Goal: Task Accomplishment & Management: Manage account settings

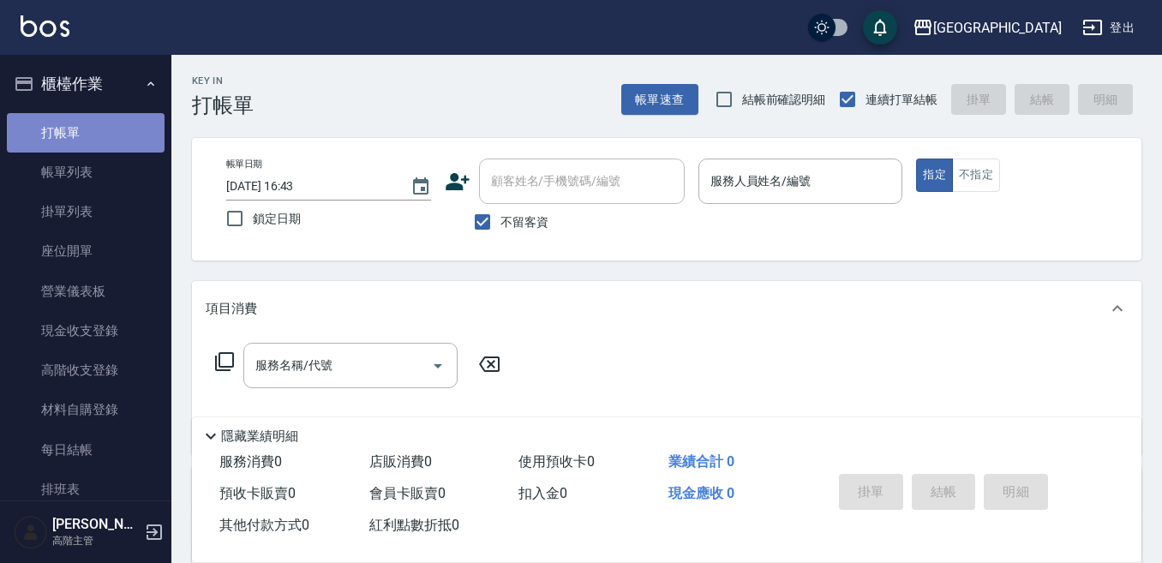
click at [100, 131] on link "打帳單" at bounding box center [86, 132] width 158 height 39
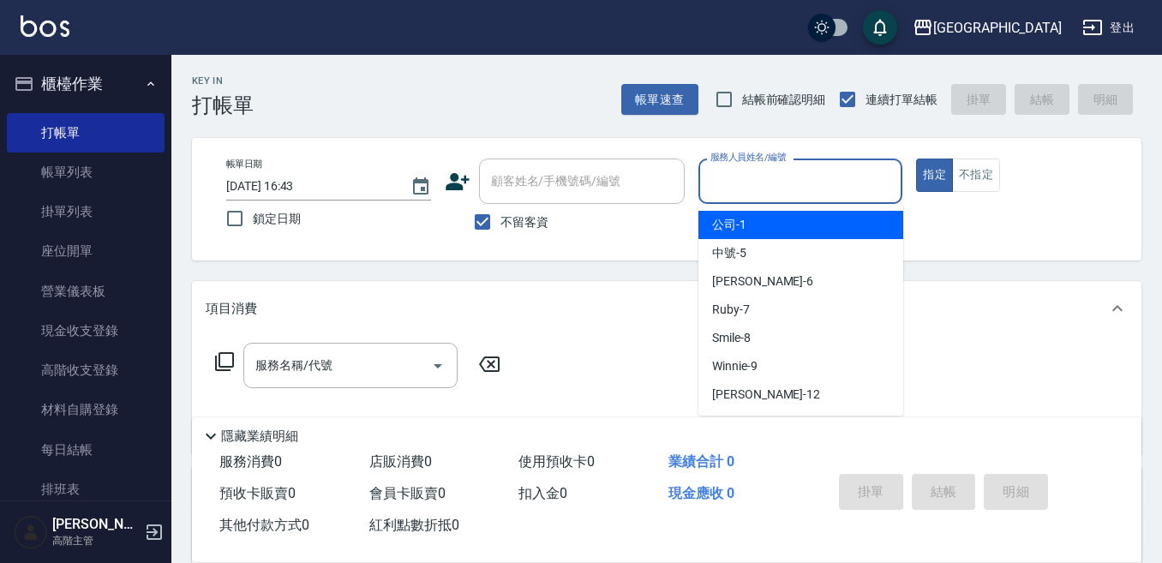
click at [720, 180] on input "服務人員姓名/編號" at bounding box center [800, 181] width 189 height 30
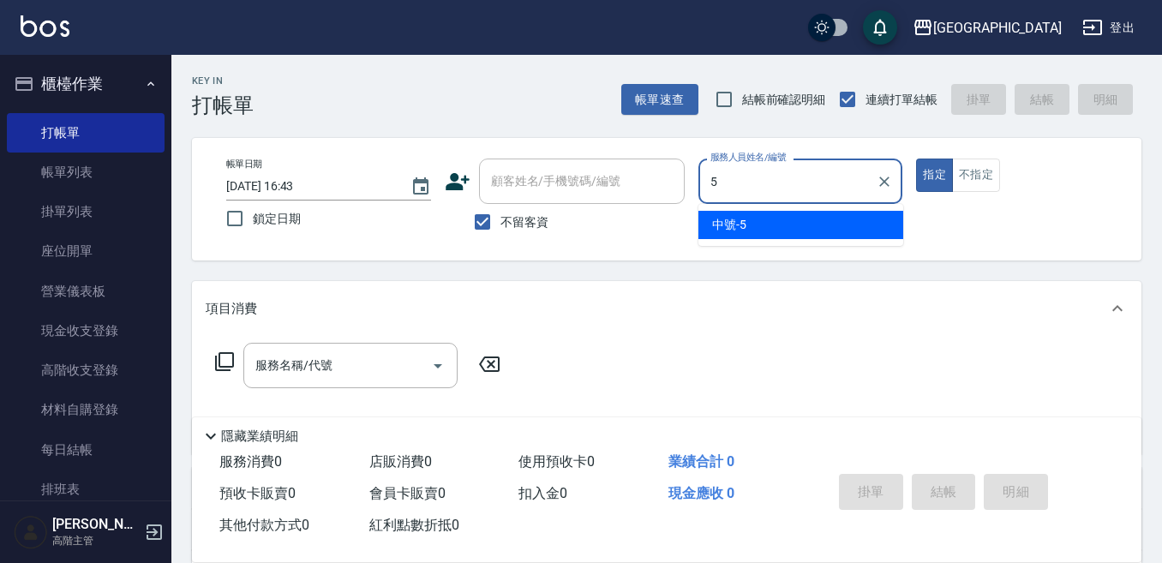
type input "中號-5"
type button "true"
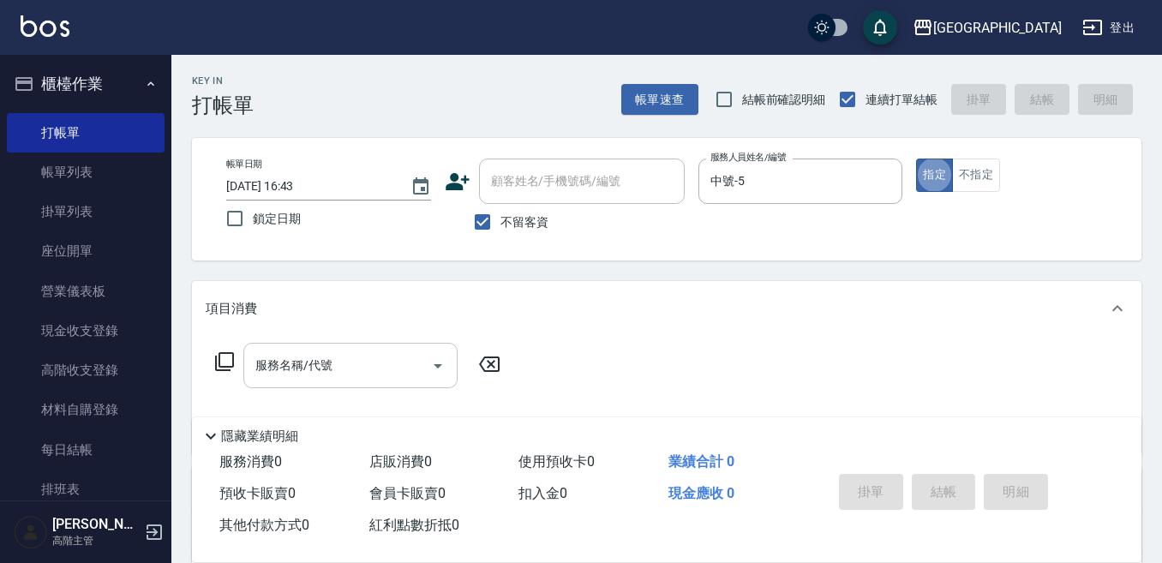
click at [297, 349] on div "服務名稱/代號" at bounding box center [350, 365] width 214 height 45
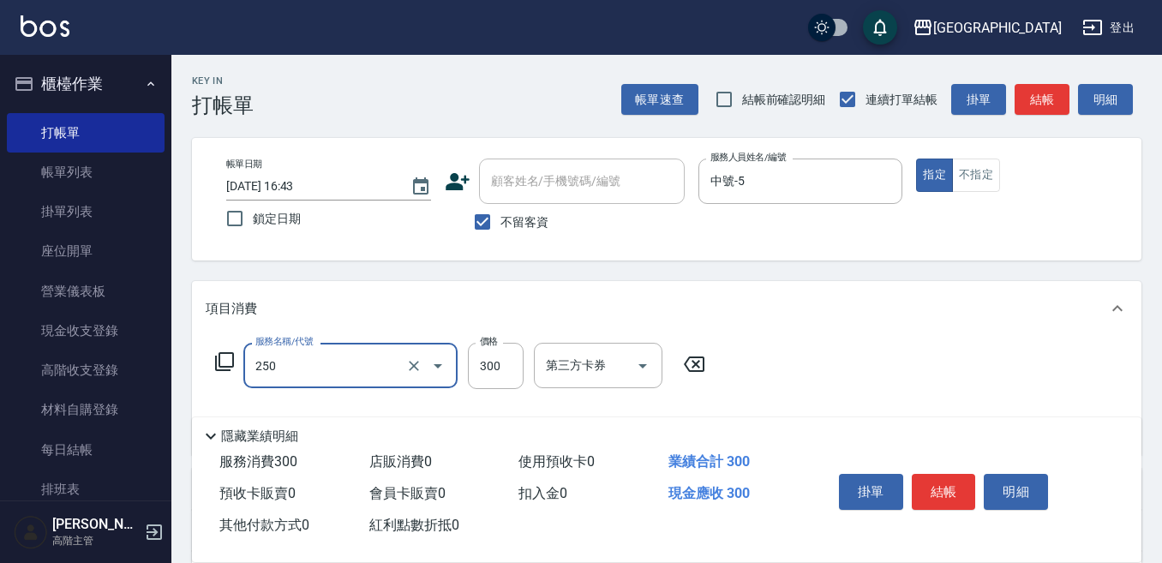
type input "日式洗髮(250)"
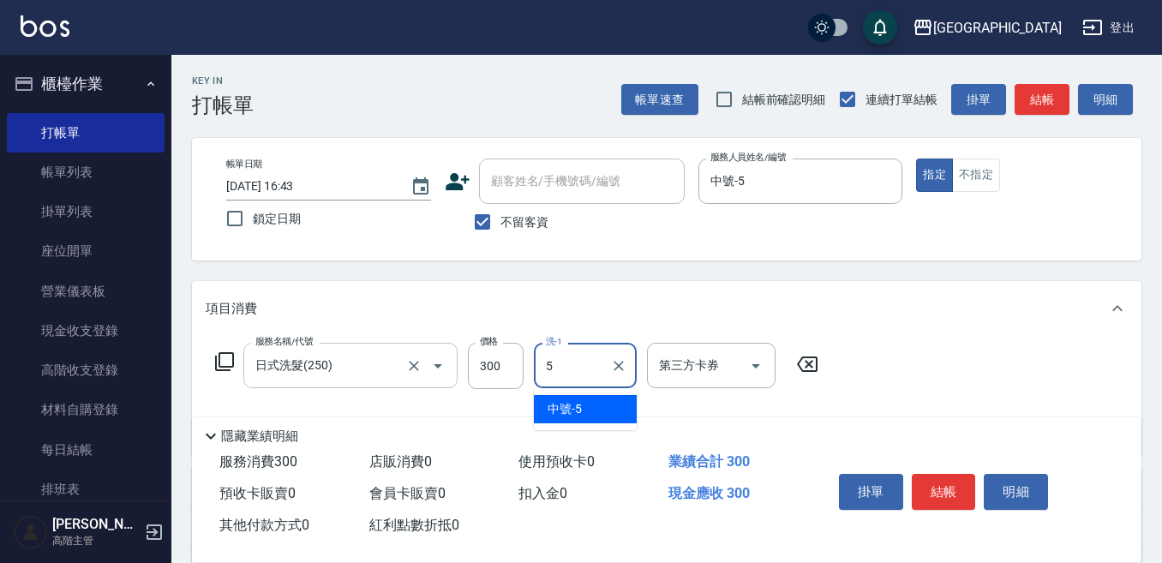
type input "中號-5"
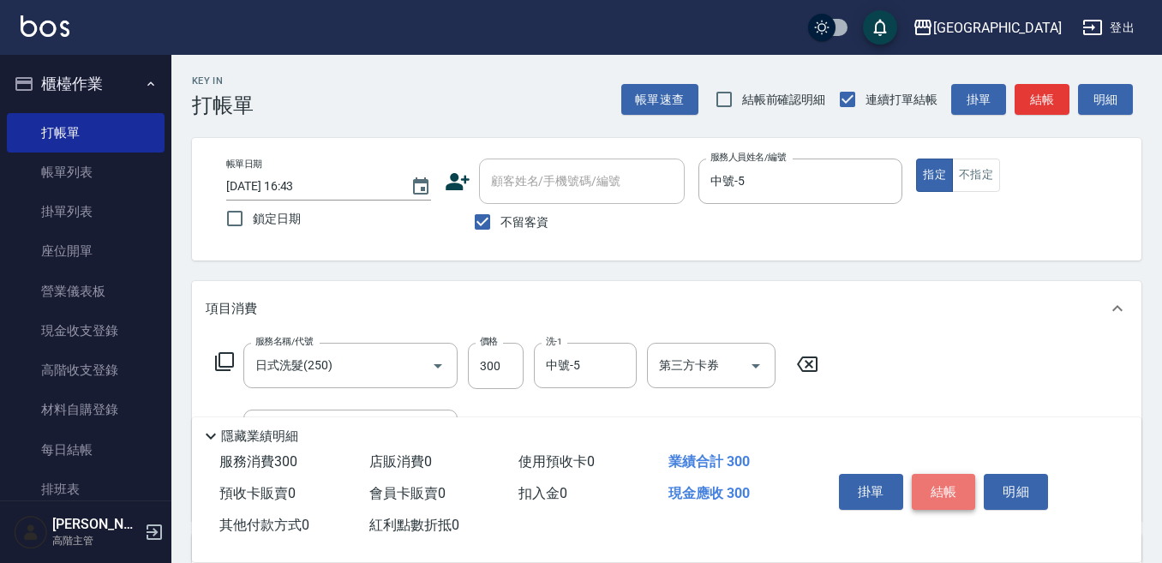
click at [973, 476] on button "結帳" at bounding box center [944, 492] width 64 height 36
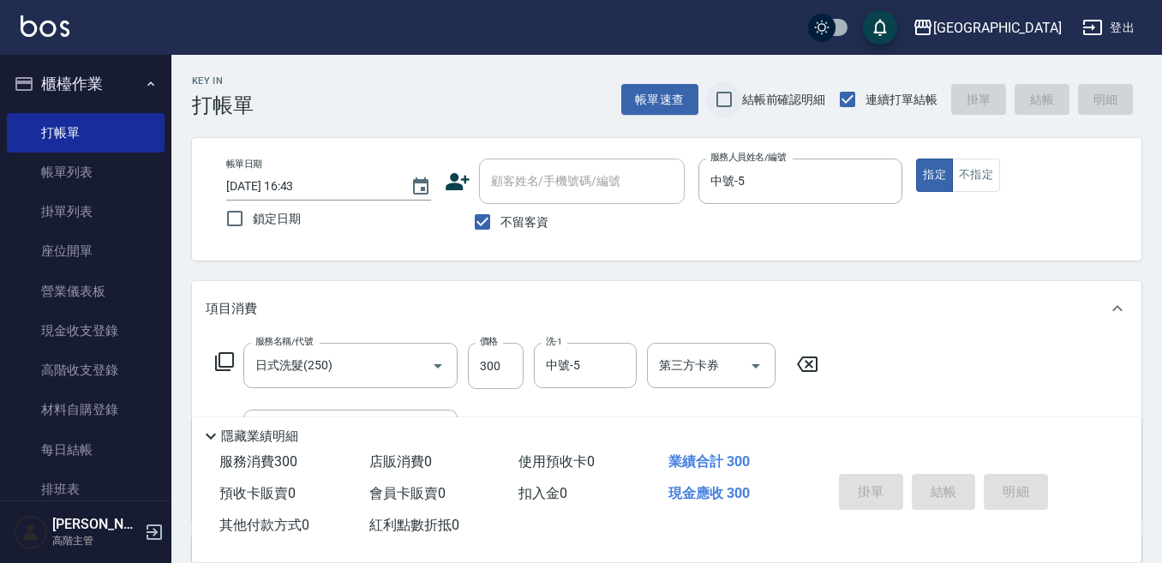
type input "[DATE] 18:38"
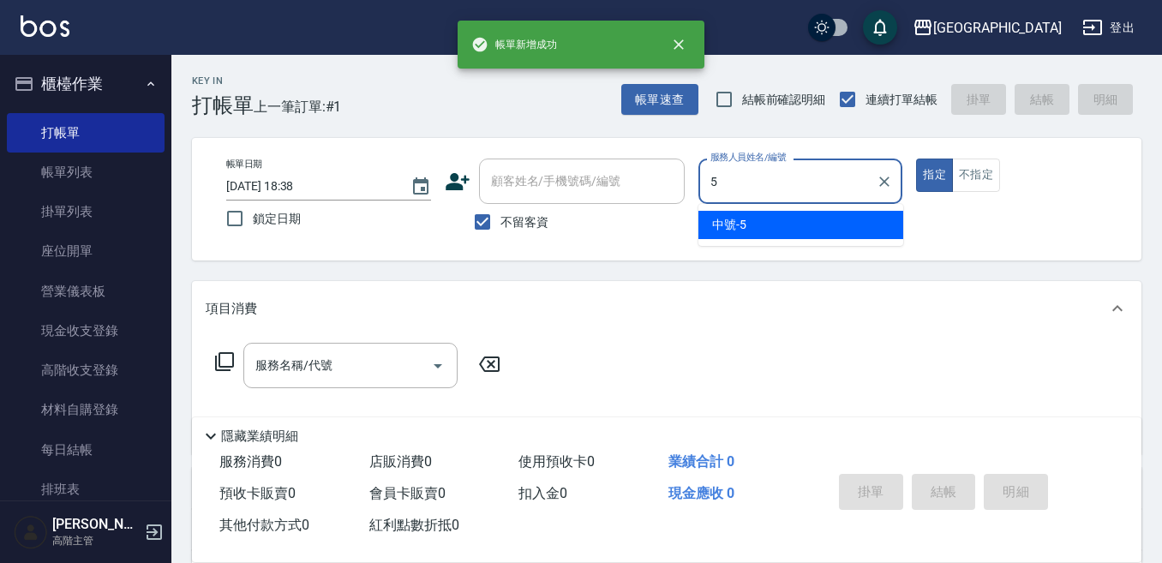
type input "中號-5"
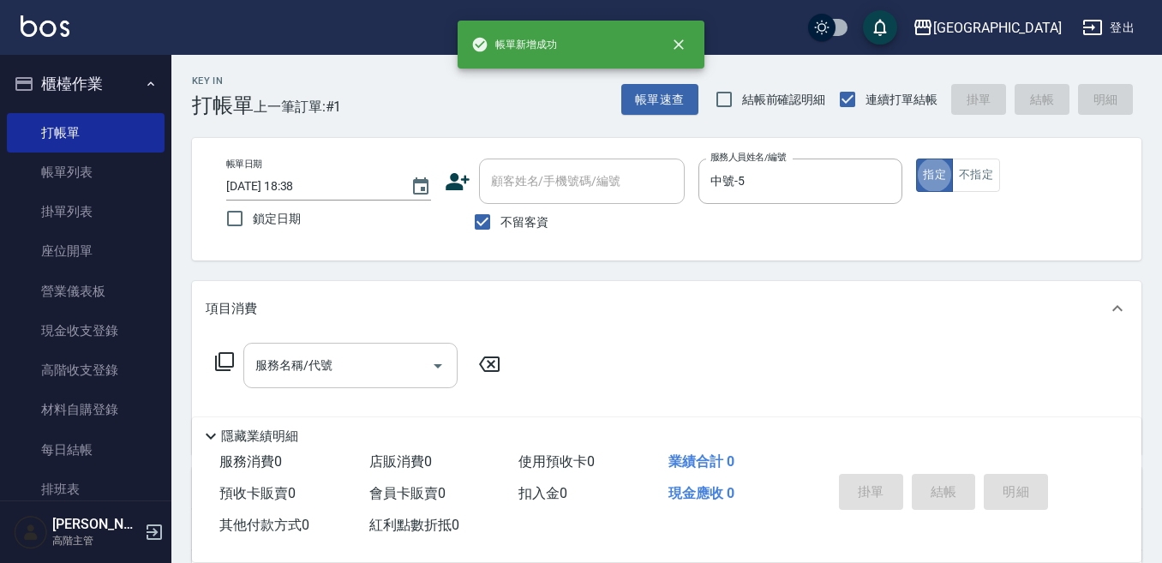
click at [315, 365] on input "服務名稱/代號" at bounding box center [337, 366] width 173 height 30
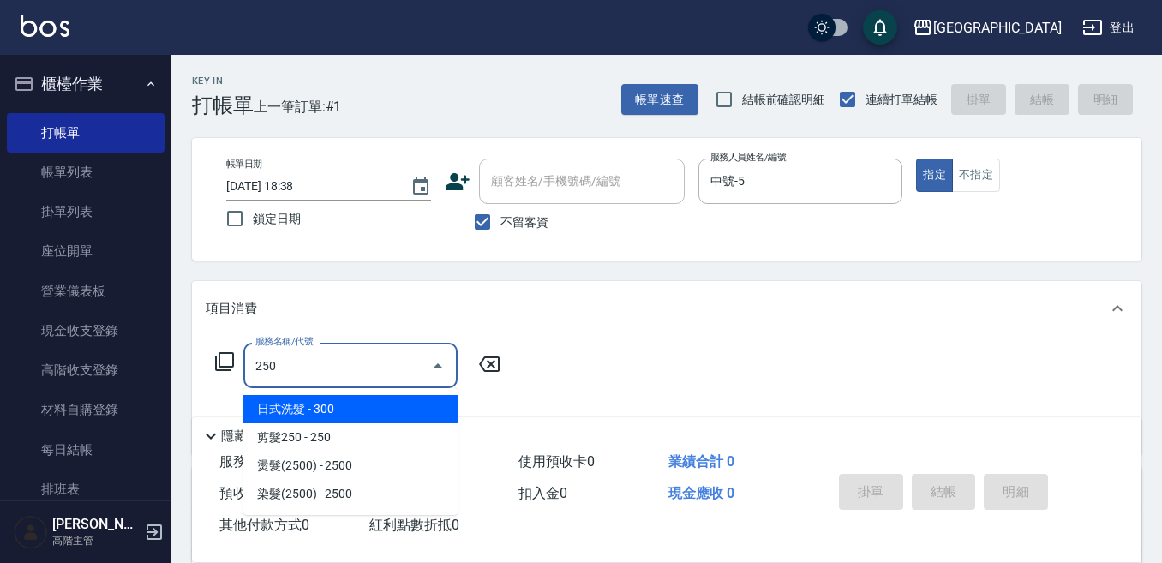
type input "日式洗髮(250)"
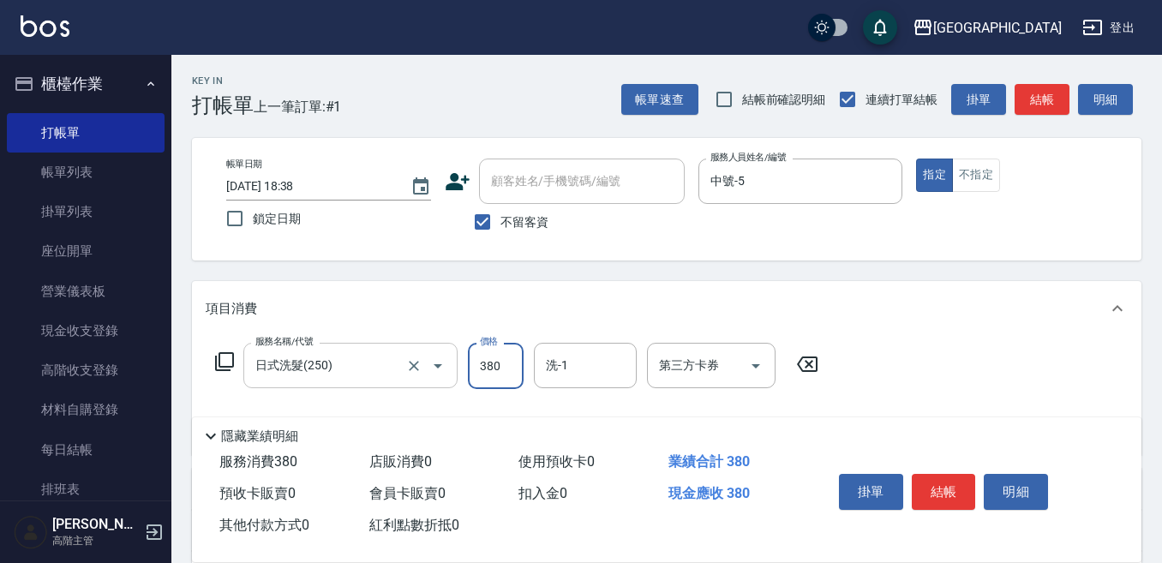
type input "380"
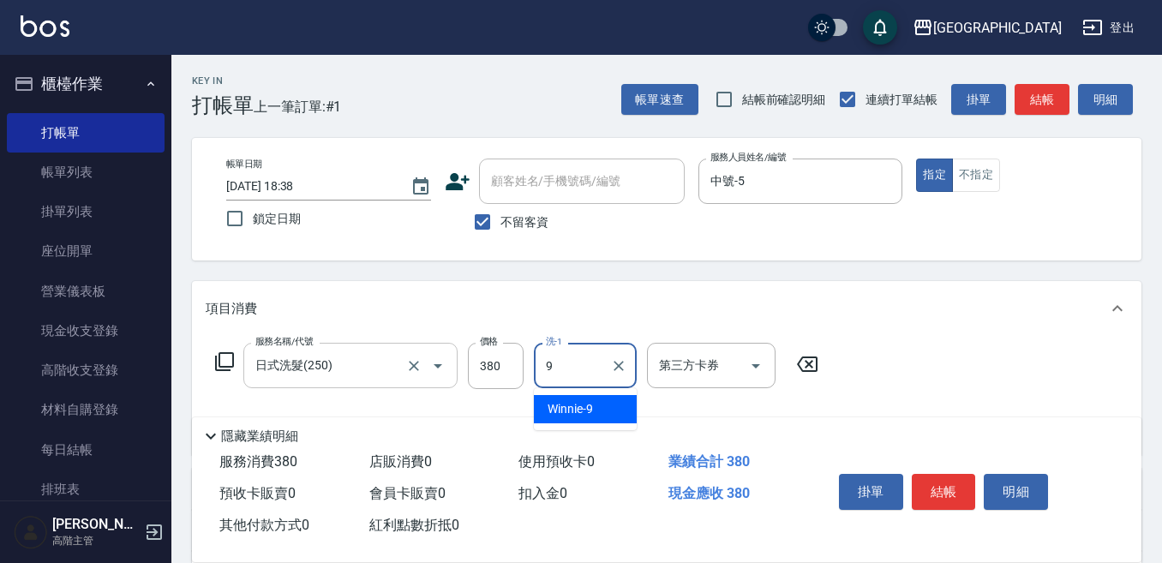
type input "Winnie-9"
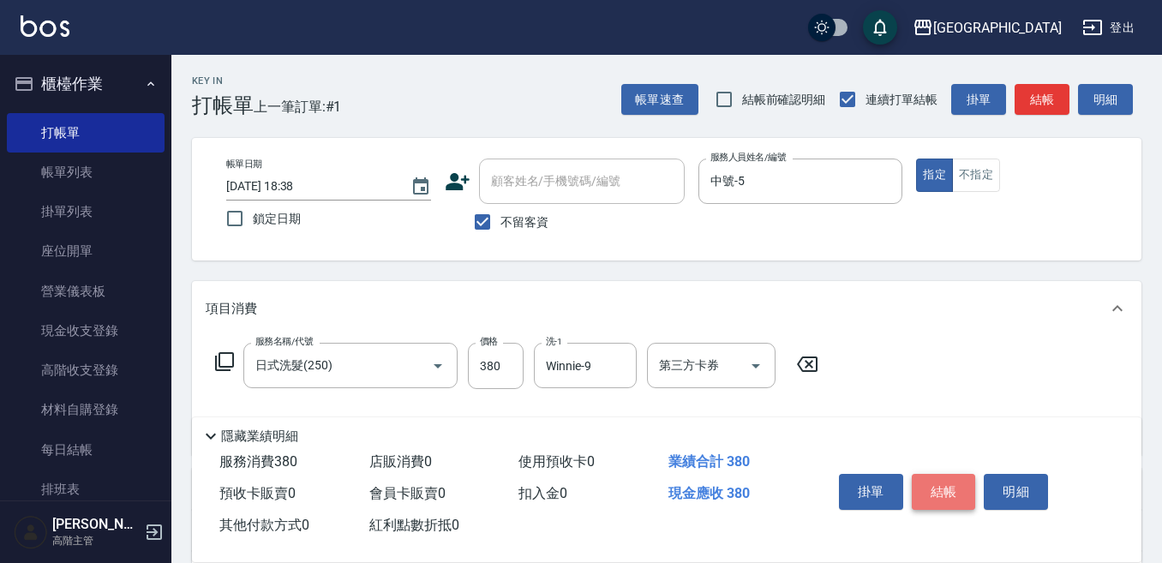
click at [952, 479] on button "結帳" at bounding box center [944, 492] width 64 height 36
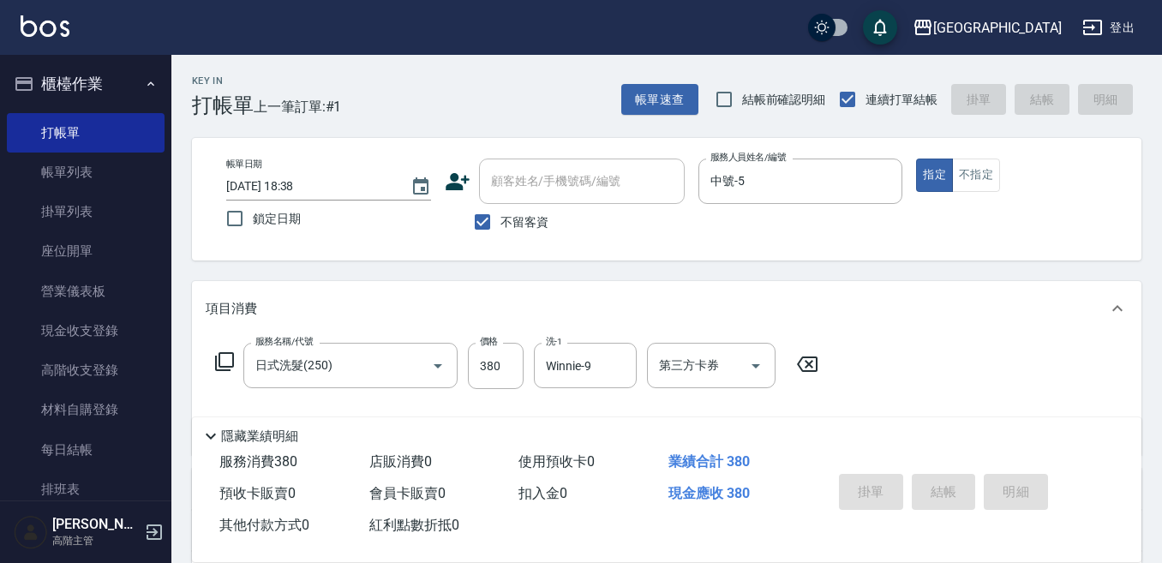
type input "[DATE] 18:39"
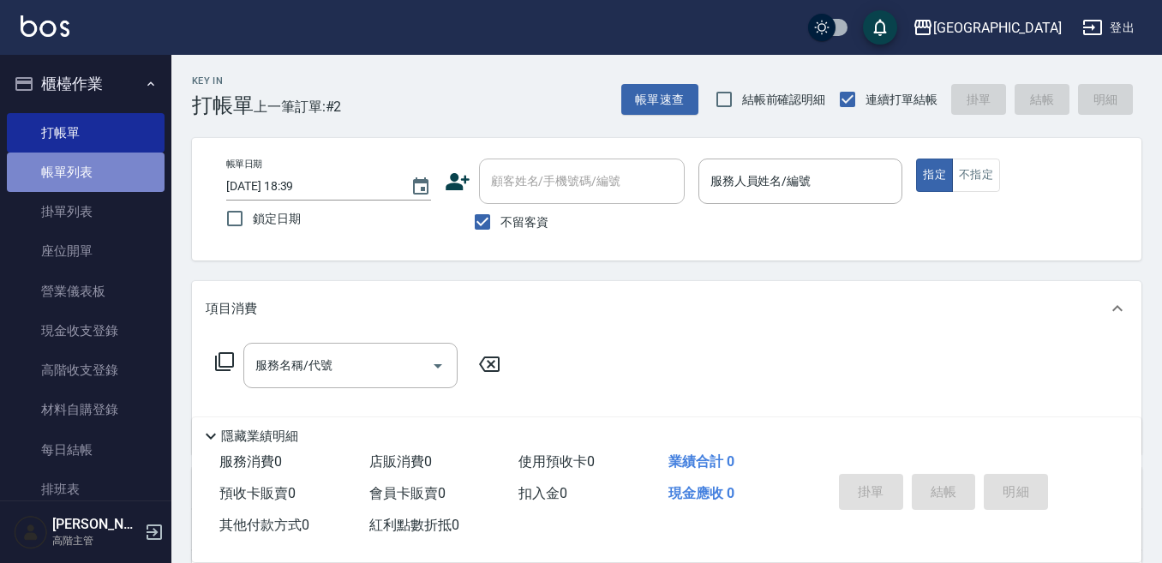
click at [91, 177] on link "帳單列表" at bounding box center [86, 172] width 158 height 39
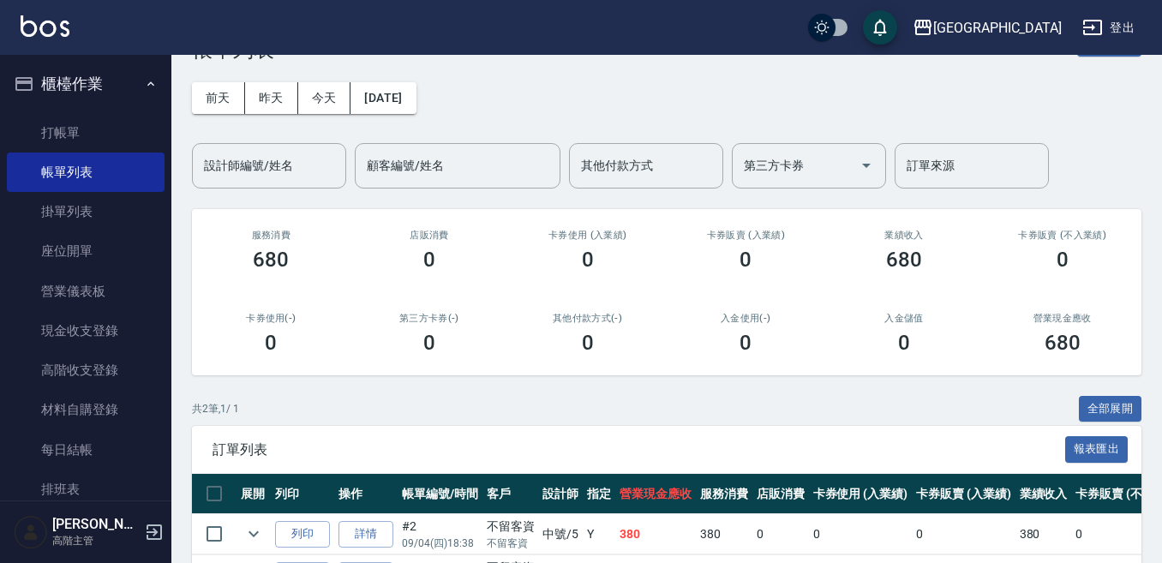
scroll to position [86, 0]
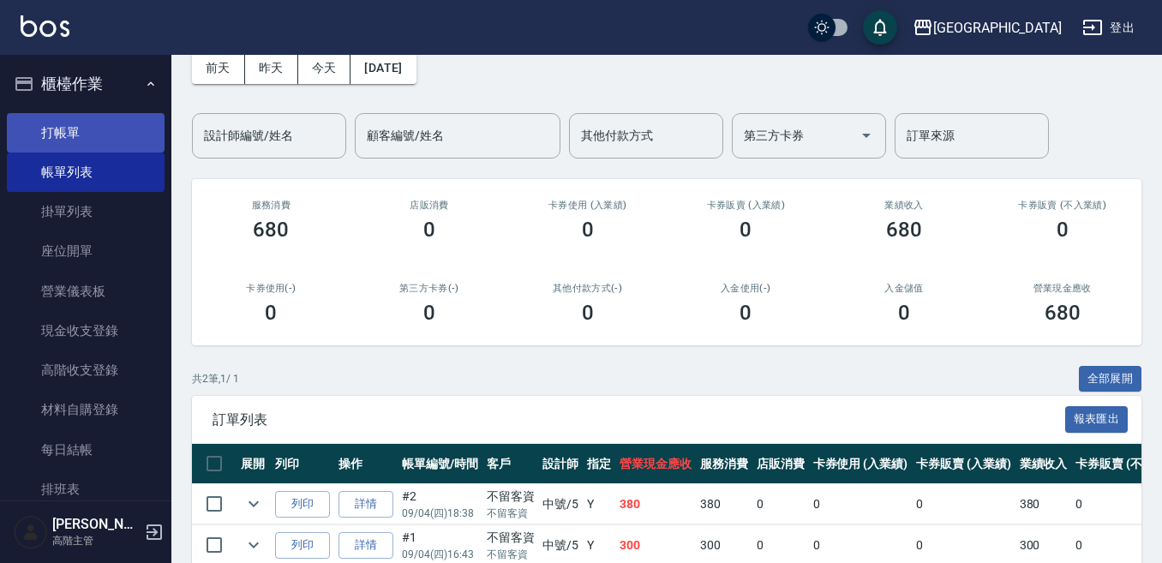
click at [107, 125] on link "打帳單" at bounding box center [86, 132] width 158 height 39
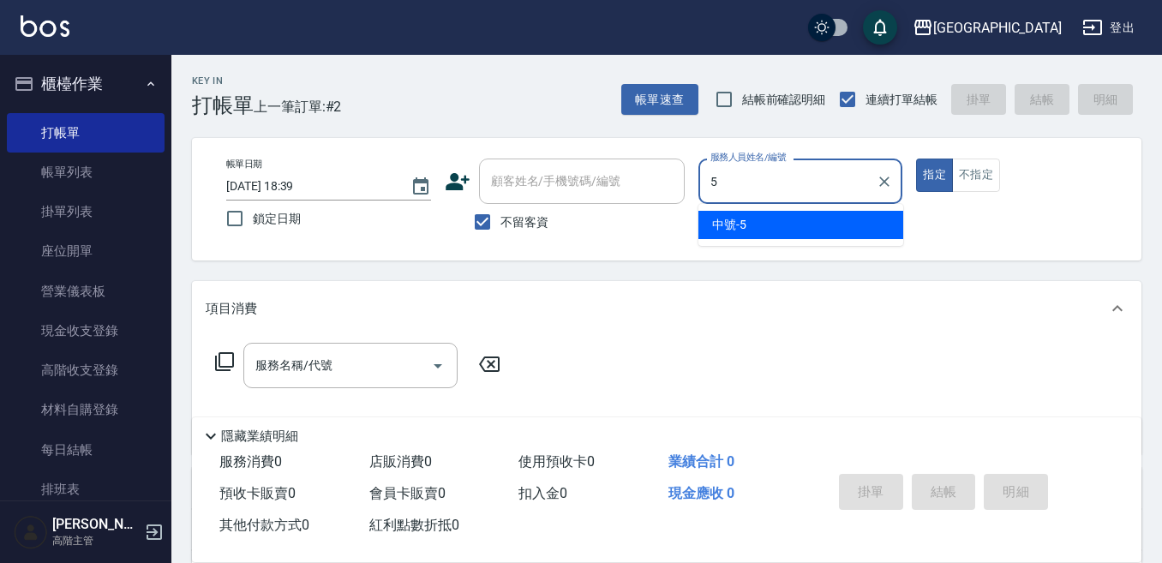
type input "5"
type button "true"
type input "中號-5"
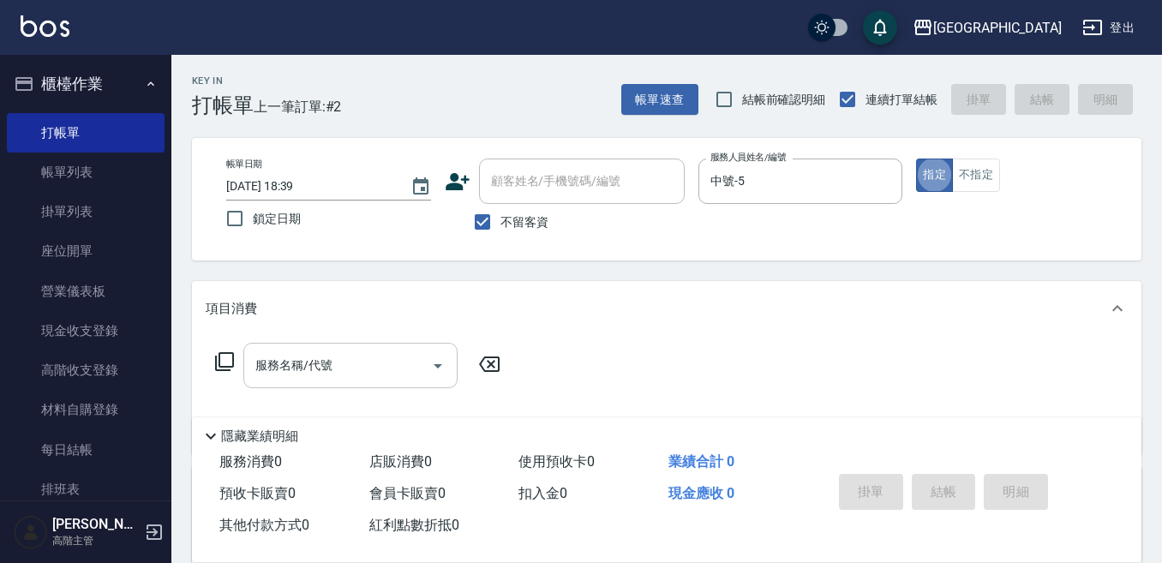
click at [321, 363] on input "服務名稱/代號" at bounding box center [337, 366] width 173 height 30
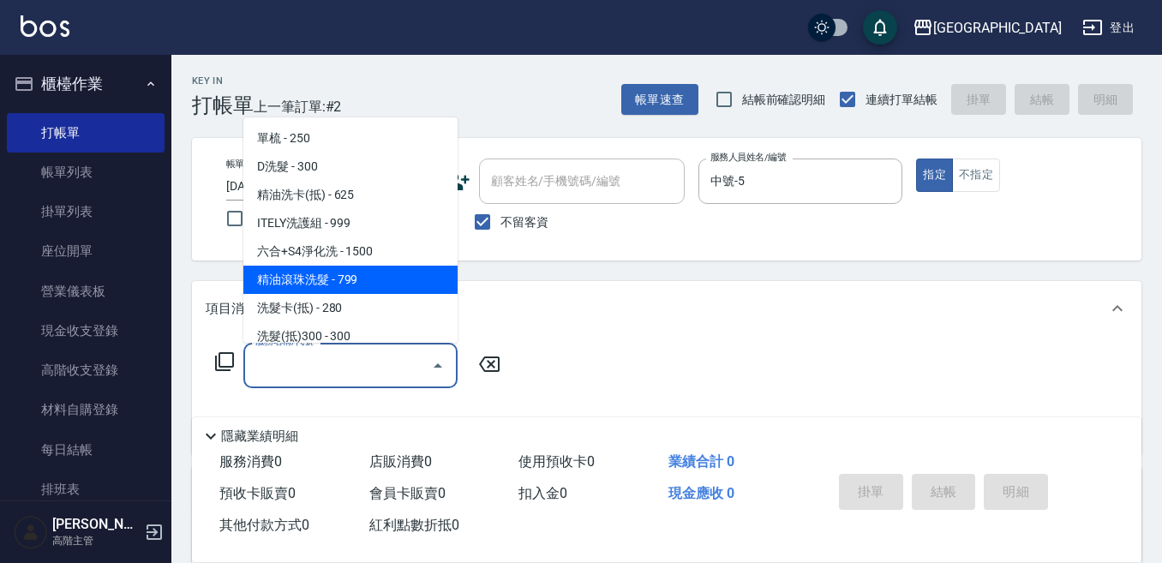
click at [368, 270] on span "精油滾珠洗髮 - 799" at bounding box center [350, 280] width 214 height 28
type input "精油滾珠洗髮(220)"
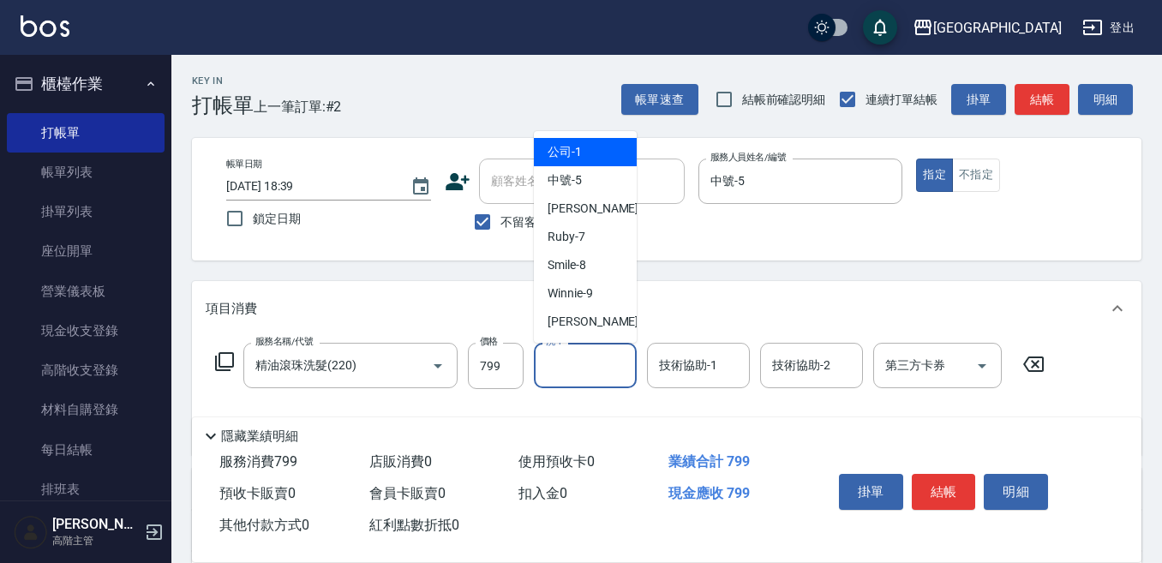
click at [565, 368] on input "洗-1" at bounding box center [585, 366] width 87 height 30
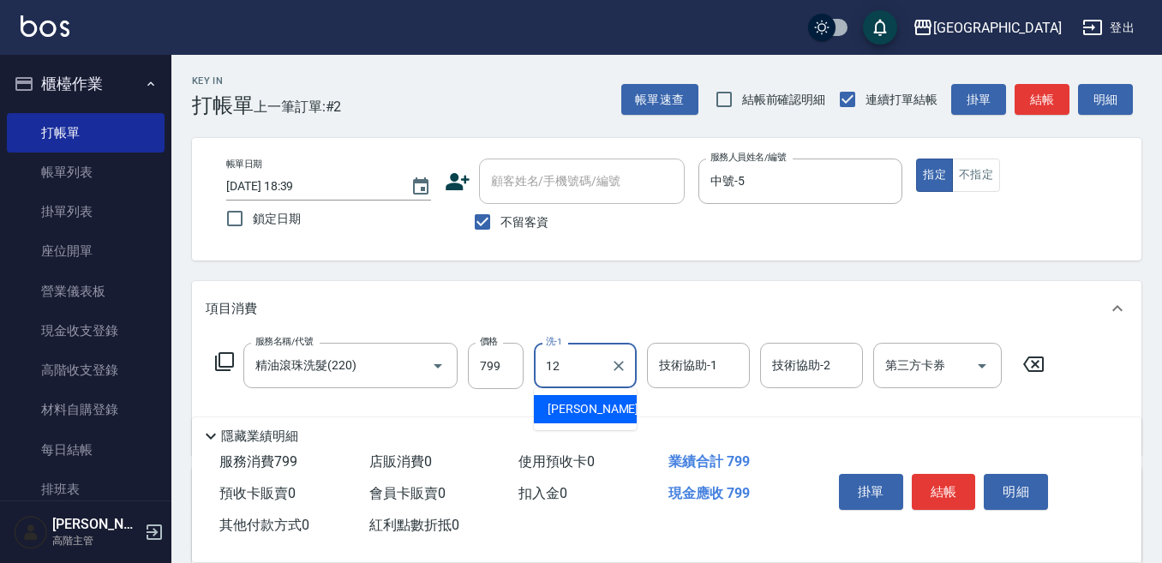
type input "[PERSON_NAME]-12"
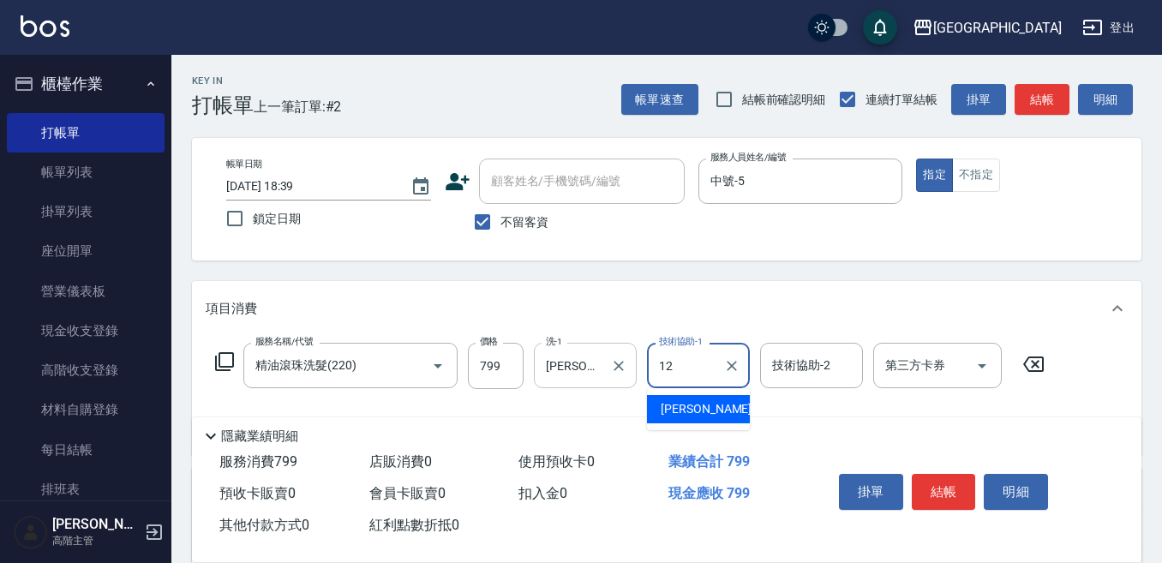
type input "[PERSON_NAME]-12"
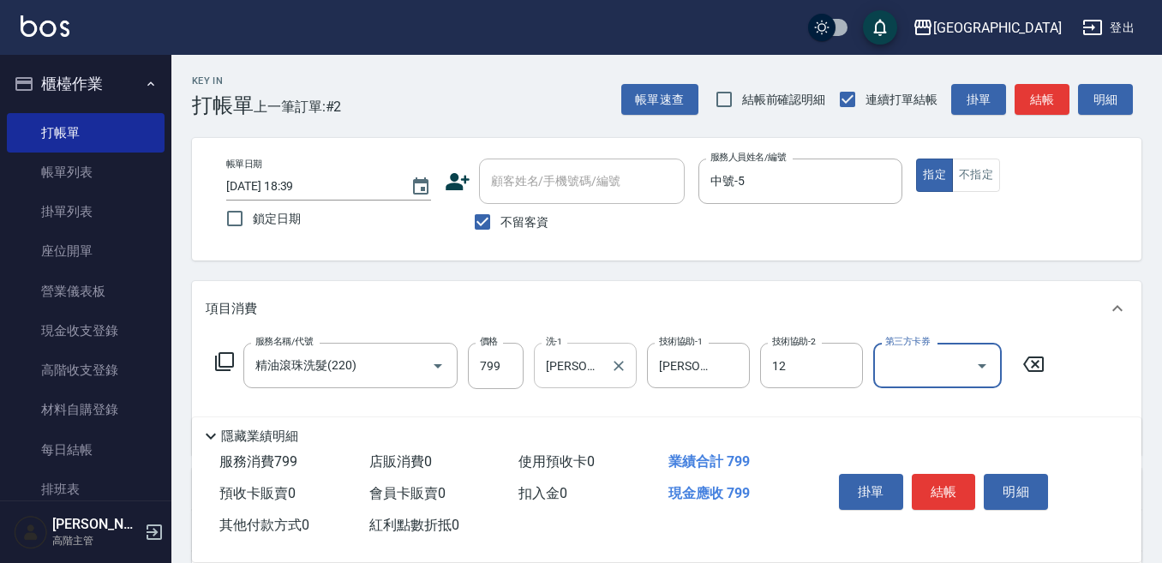
type input "[PERSON_NAME]-12"
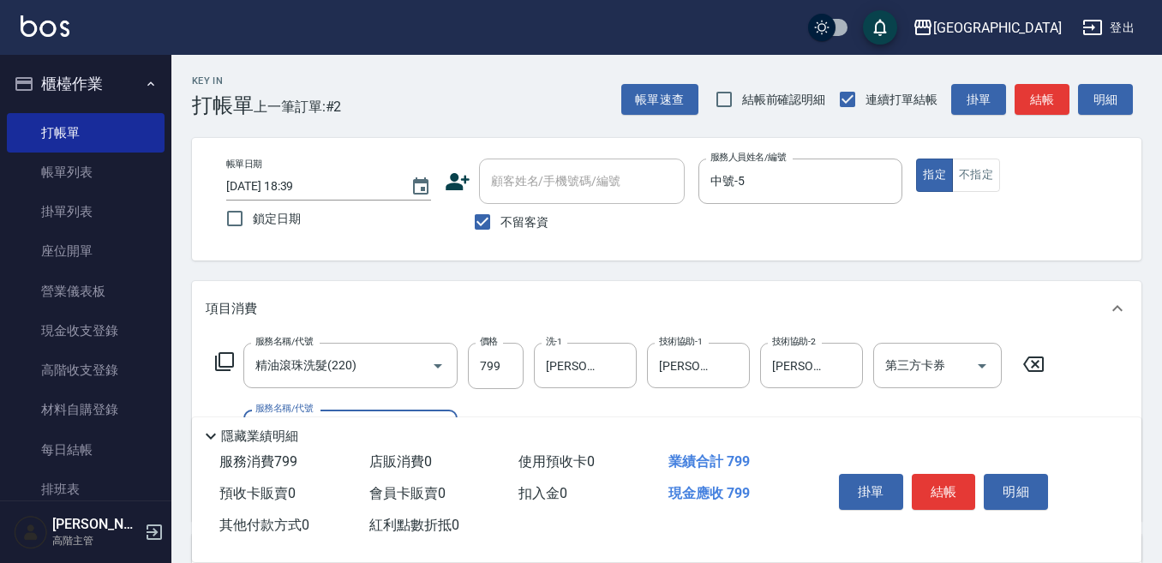
scroll to position [86, 0]
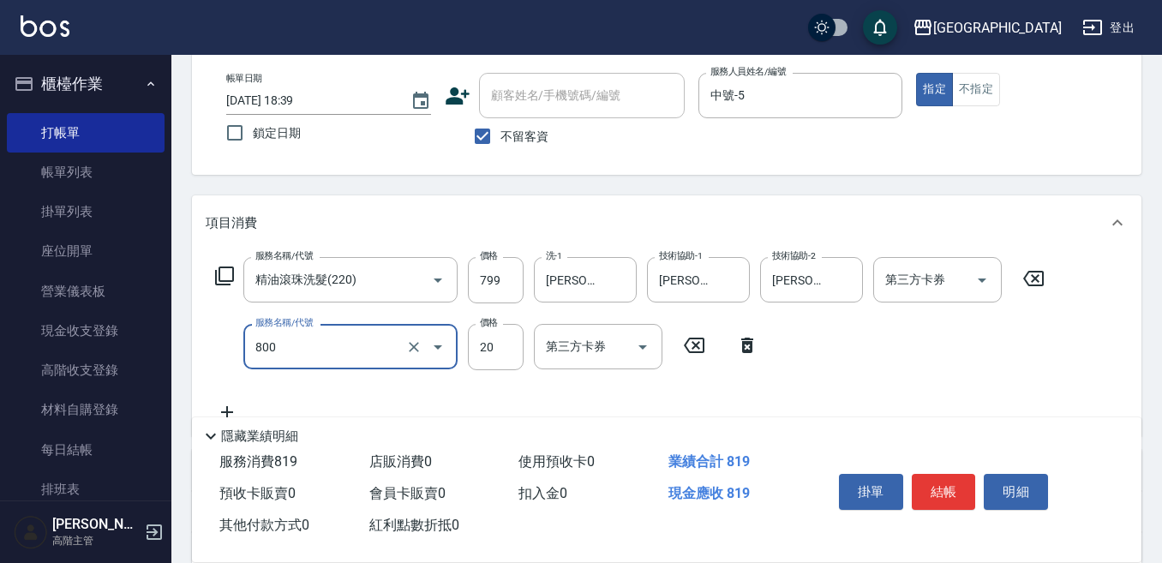
type input "潤絲精(800)"
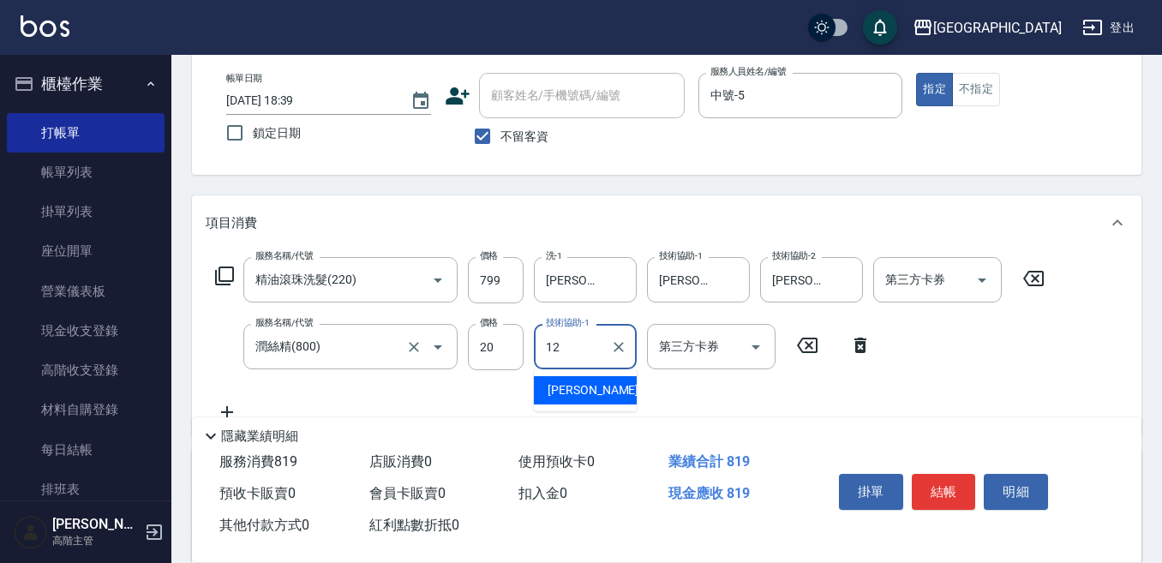
type input "[PERSON_NAME]-12"
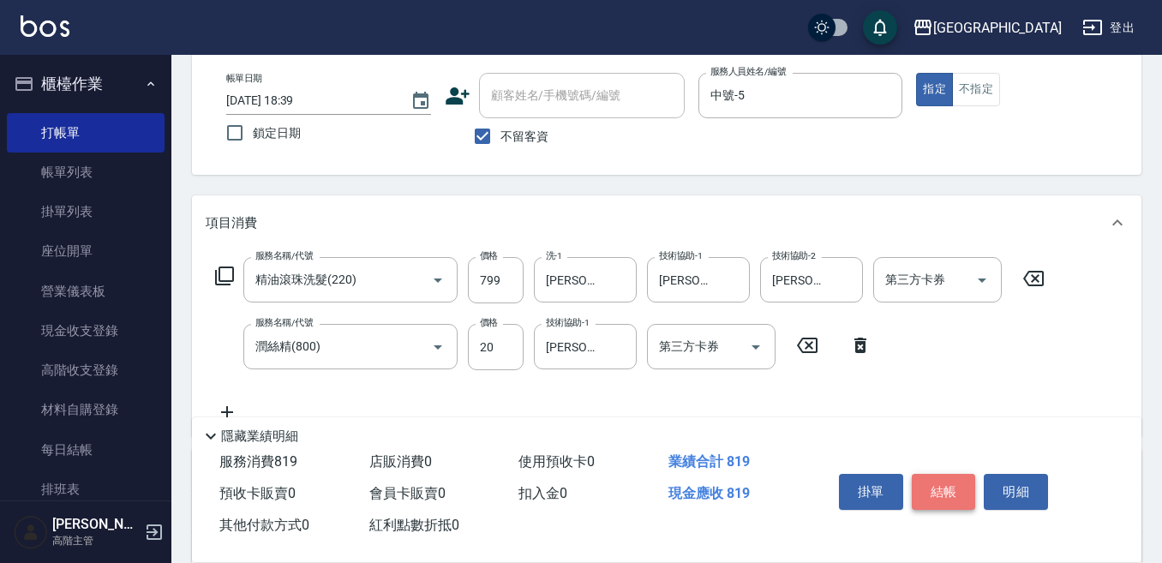
click at [935, 483] on button "結帳" at bounding box center [944, 492] width 64 height 36
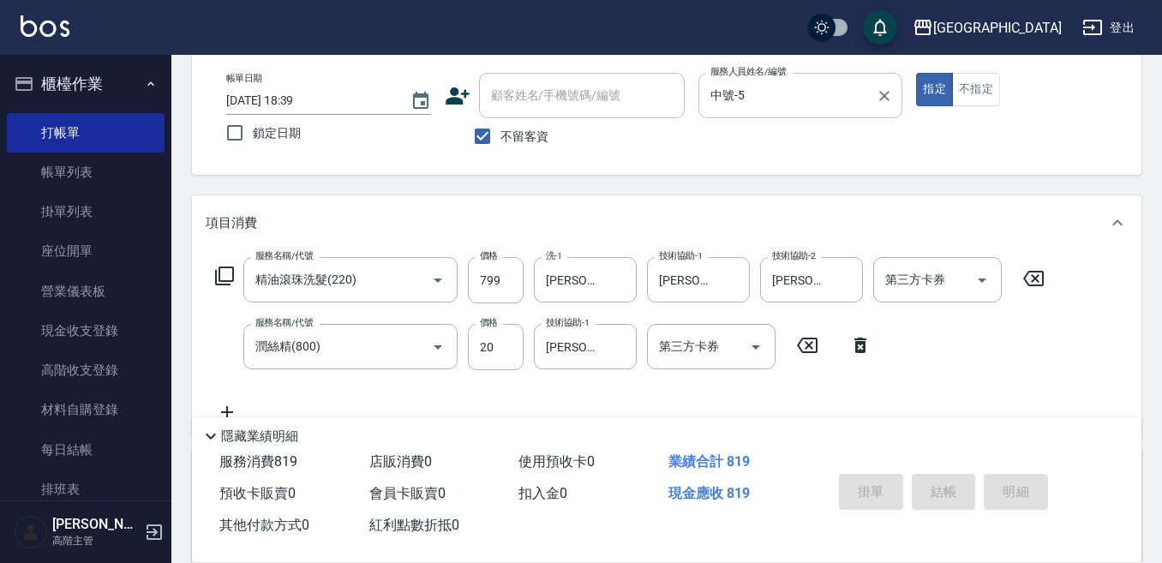
type input "[DATE] 18:40"
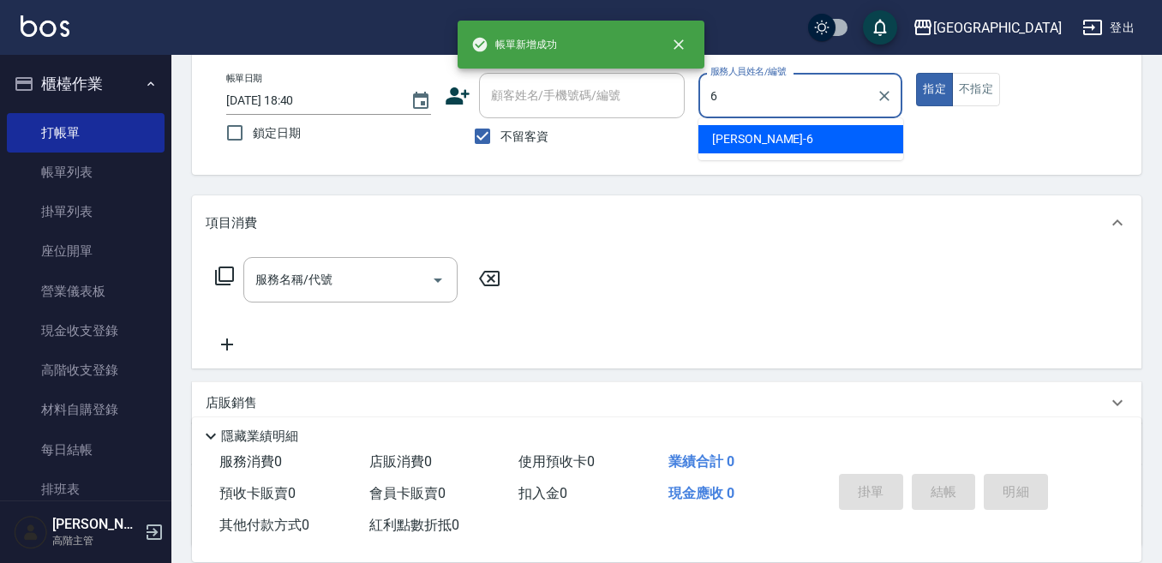
type input "Judy-6"
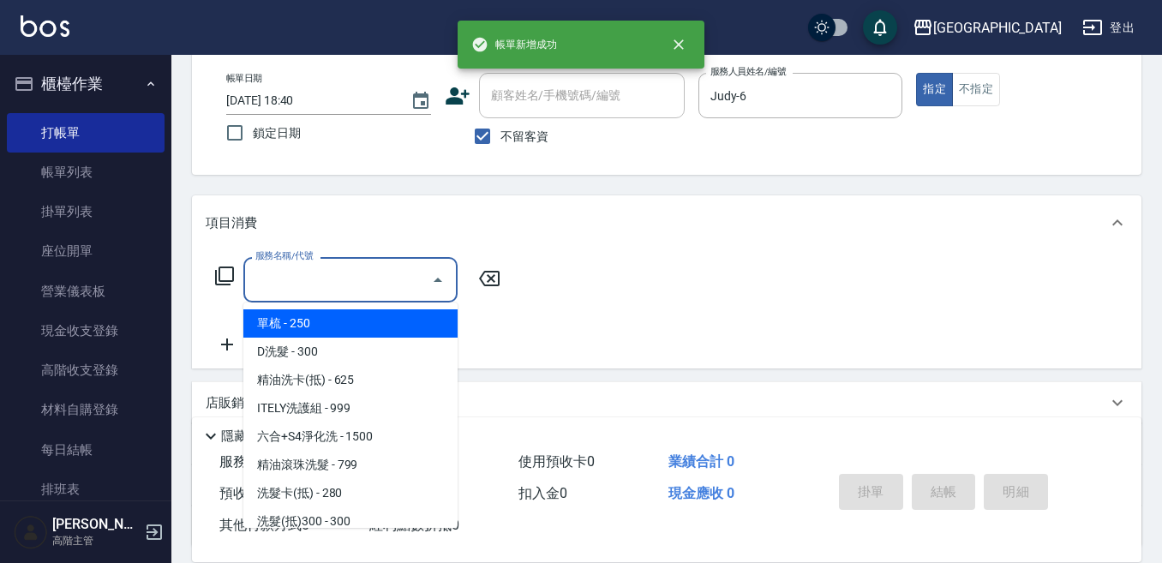
click at [357, 282] on input "服務名稱/代號" at bounding box center [337, 280] width 173 height 30
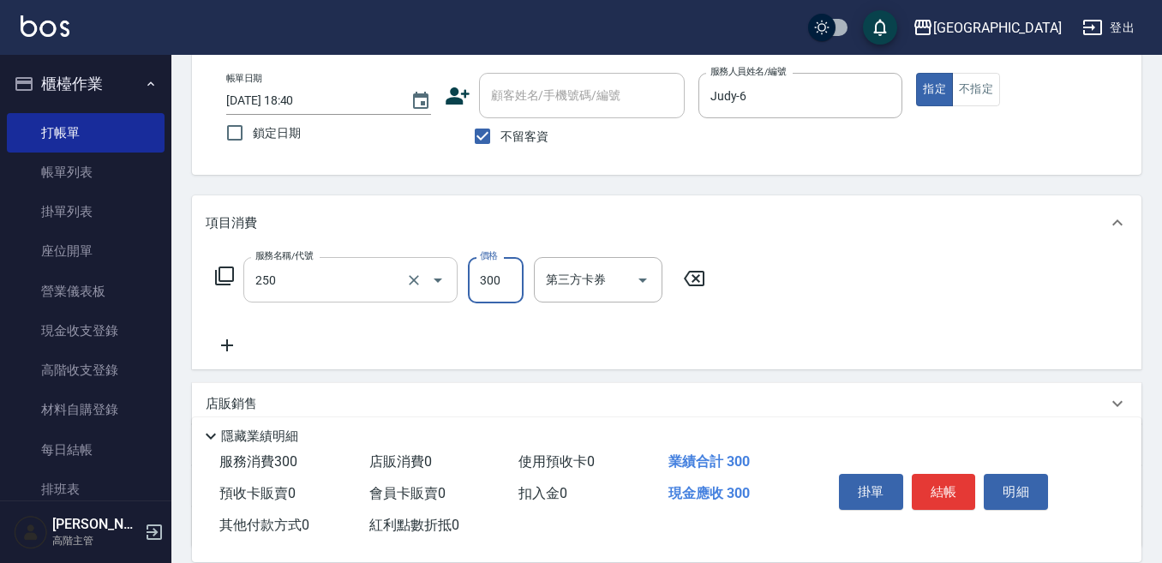
type input "日式洗髮(250)"
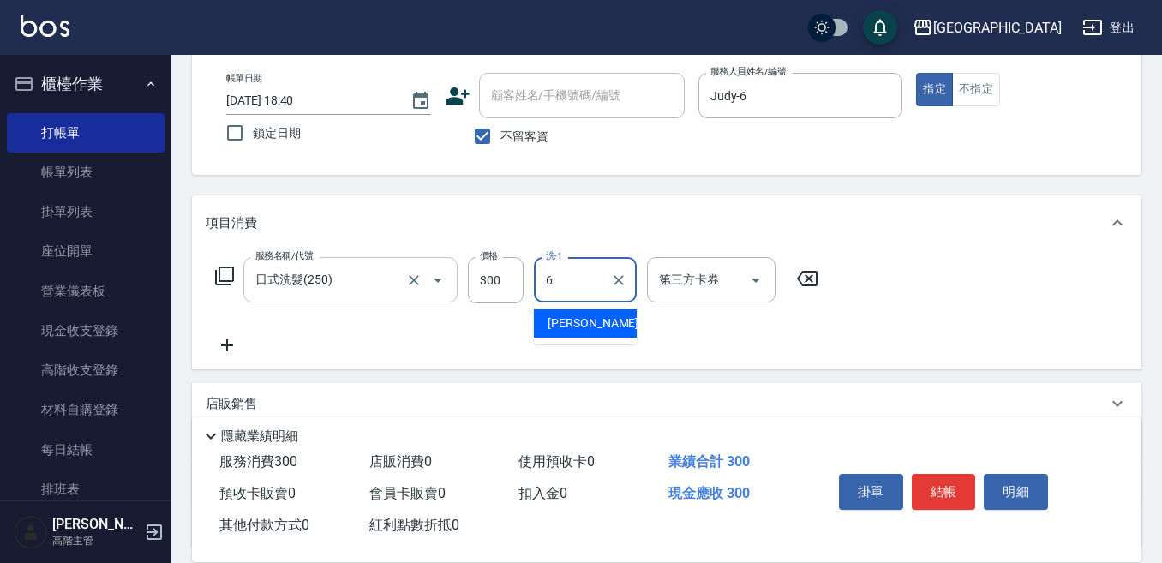
type input "Judy-6"
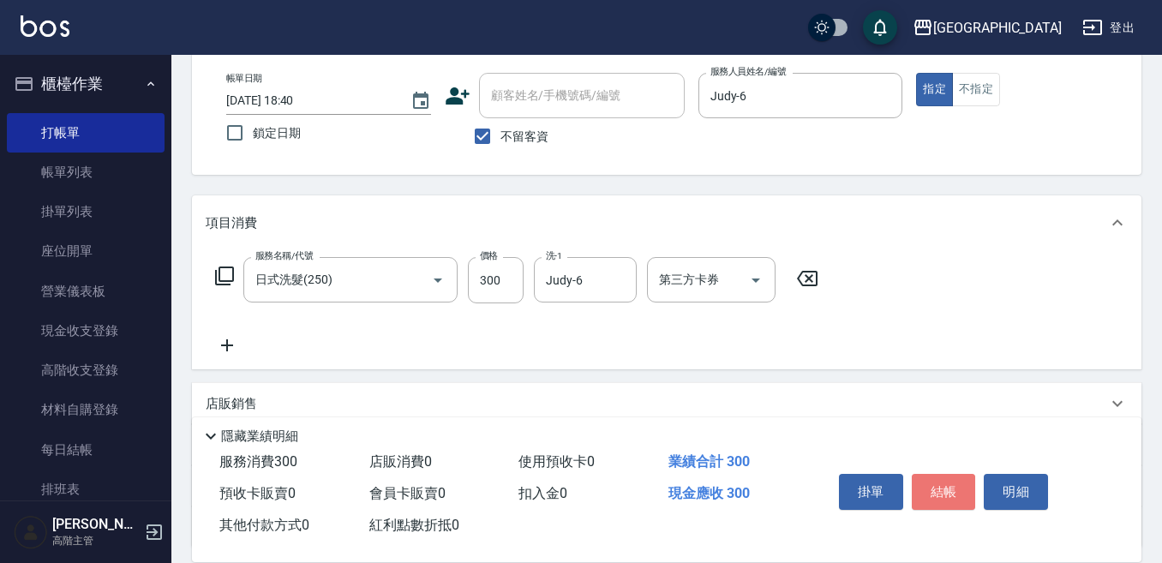
drag, startPoint x: 948, startPoint y: 481, endPoint x: 935, endPoint y: 477, distance: 13.6
click at [945, 480] on button "結帳" at bounding box center [944, 492] width 64 height 36
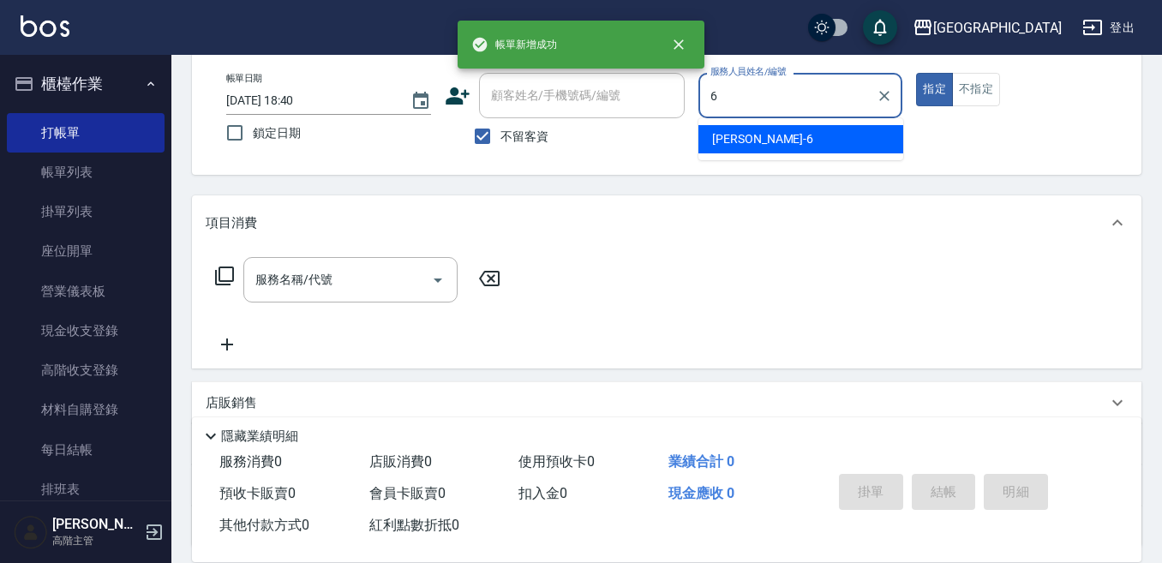
type input "Judy-6"
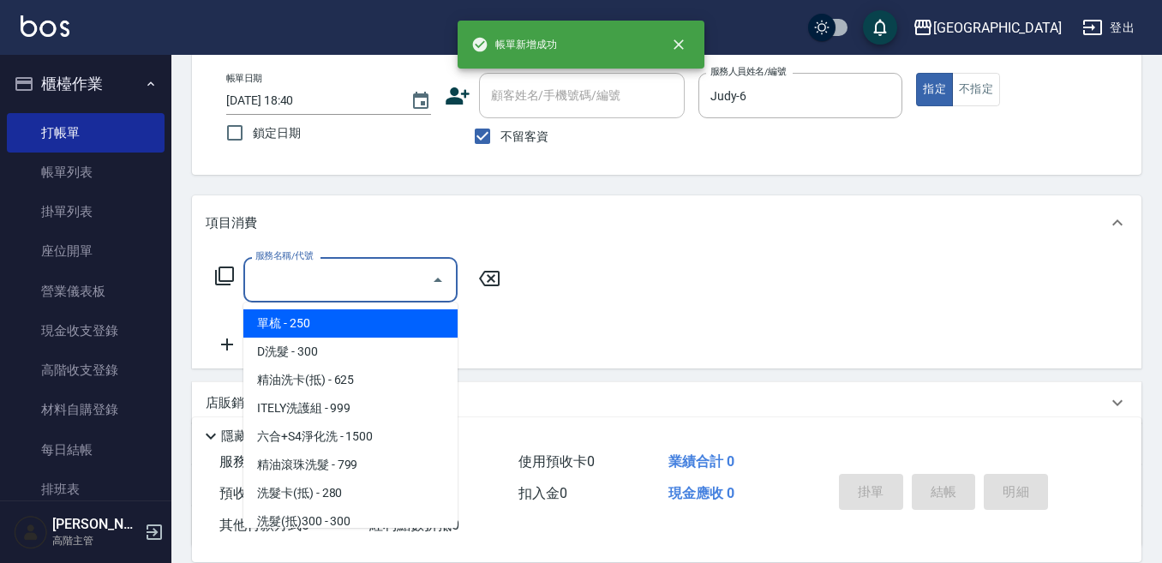
click at [346, 284] on input "服務名稱/代號" at bounding box center [337, 280] width 173 height 30
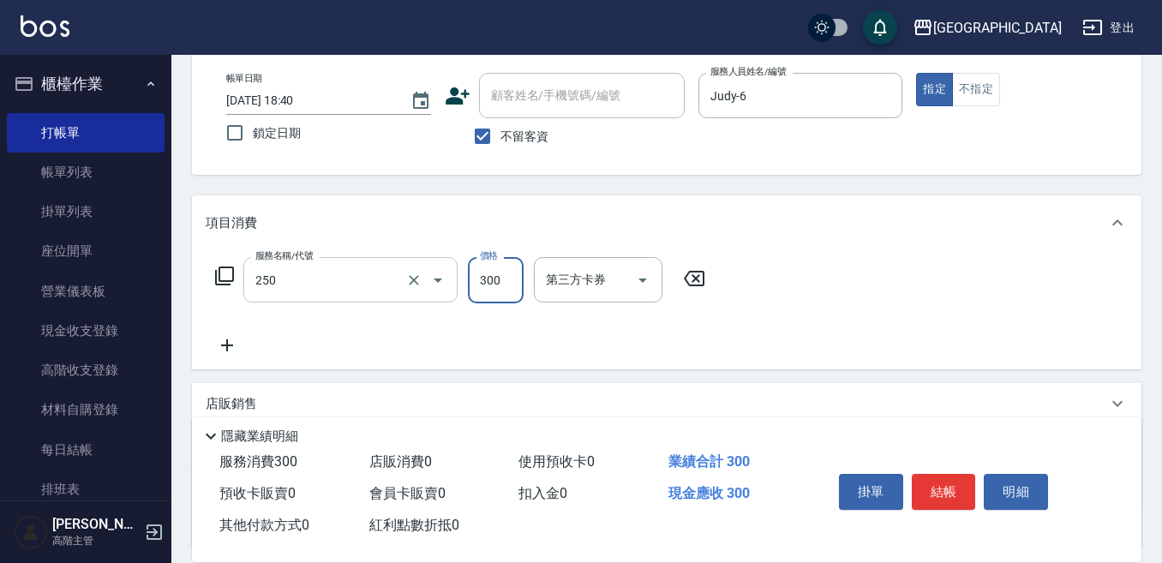
type input "日式洗髮(250)"
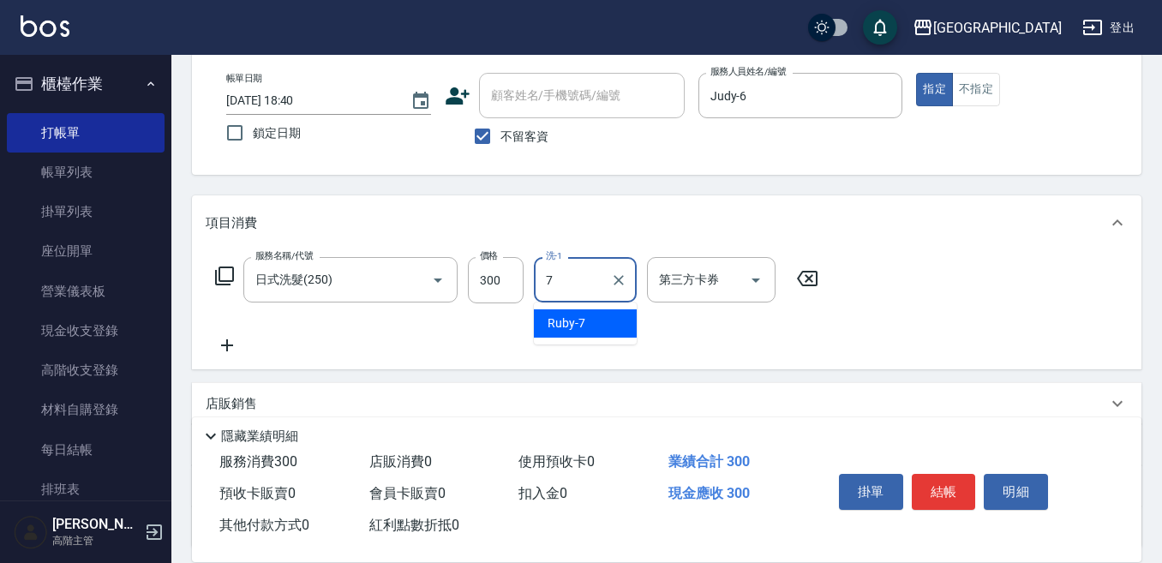
type input "Ruby-7"
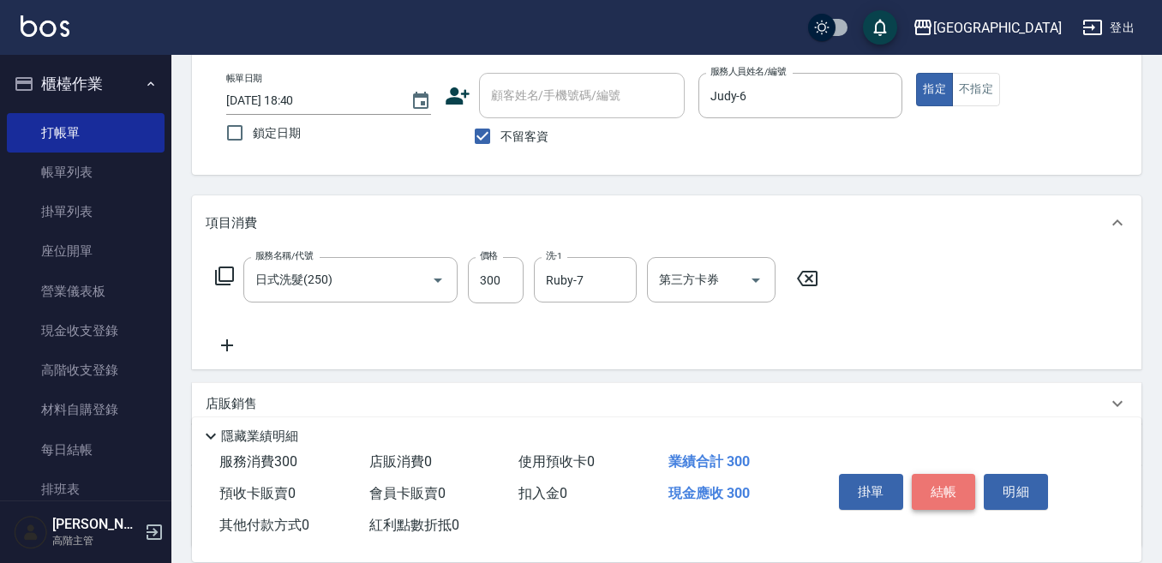
click at [949, 485] on button "結帳" at bounding box center [944, 492] width 64 height 36
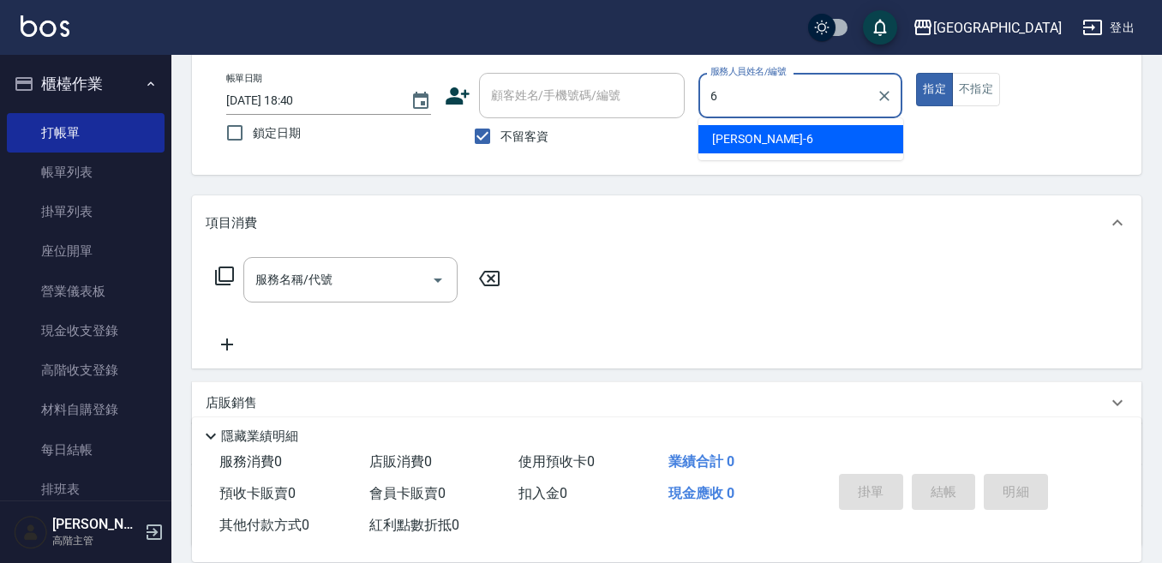
type input "Judy-6"
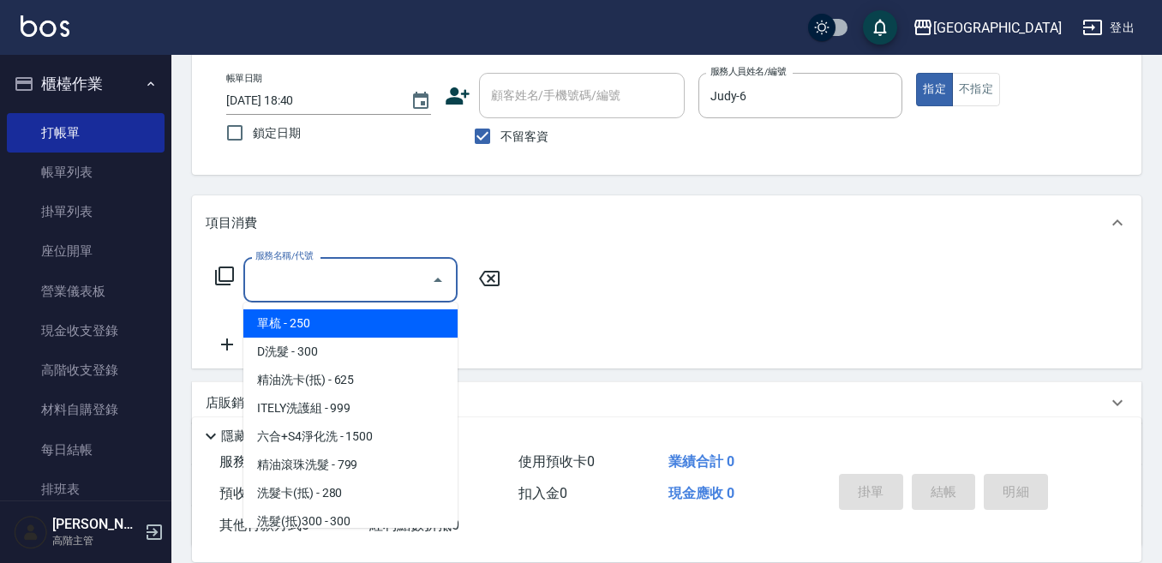
click at [309, 276] on input "服務名稱/代號" at bounding box center [337, 280] width 173 height 30
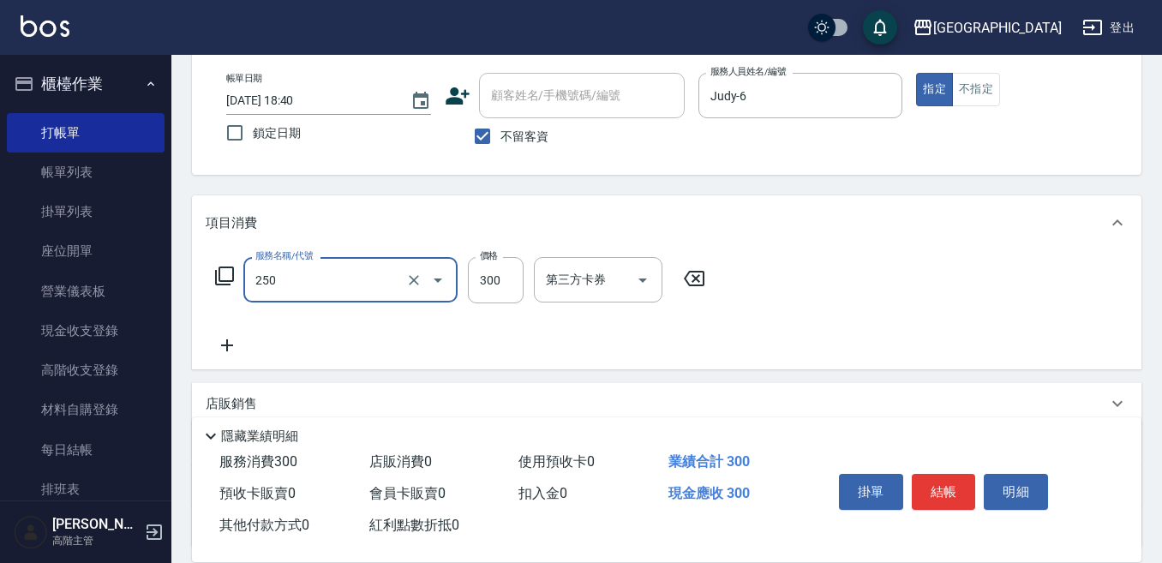
type input "日式洗髮(250)"
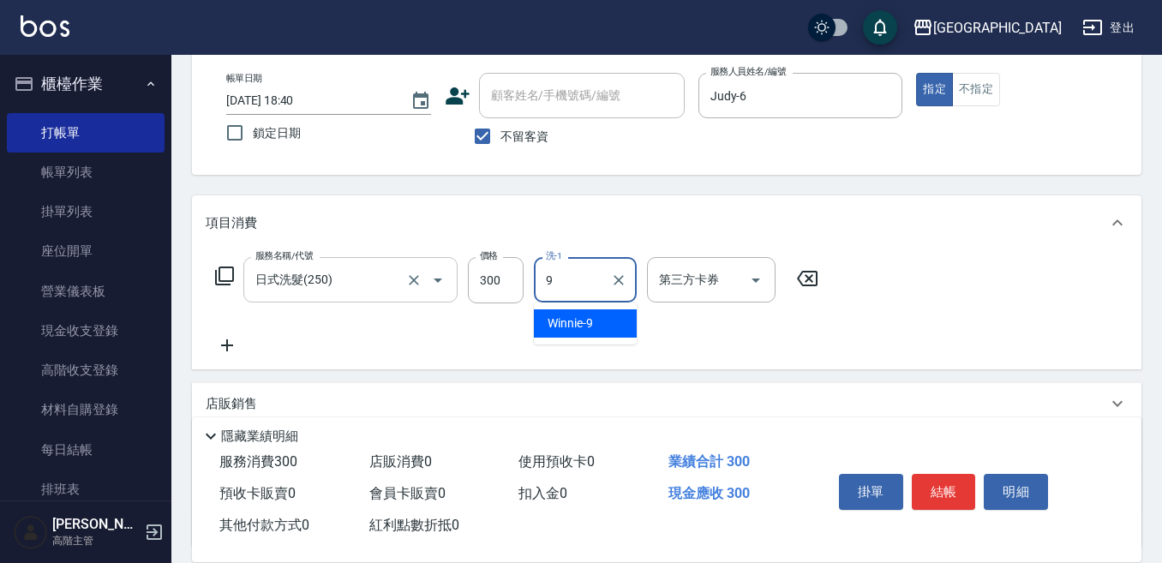
type input "Winnie-9"
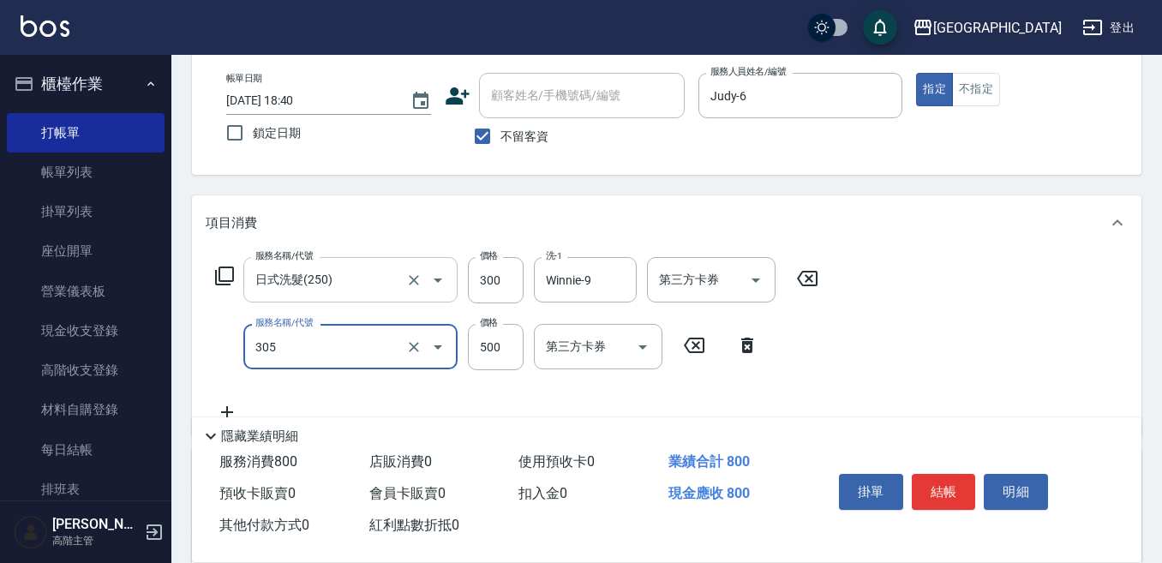
type input "剪髮500(305)"
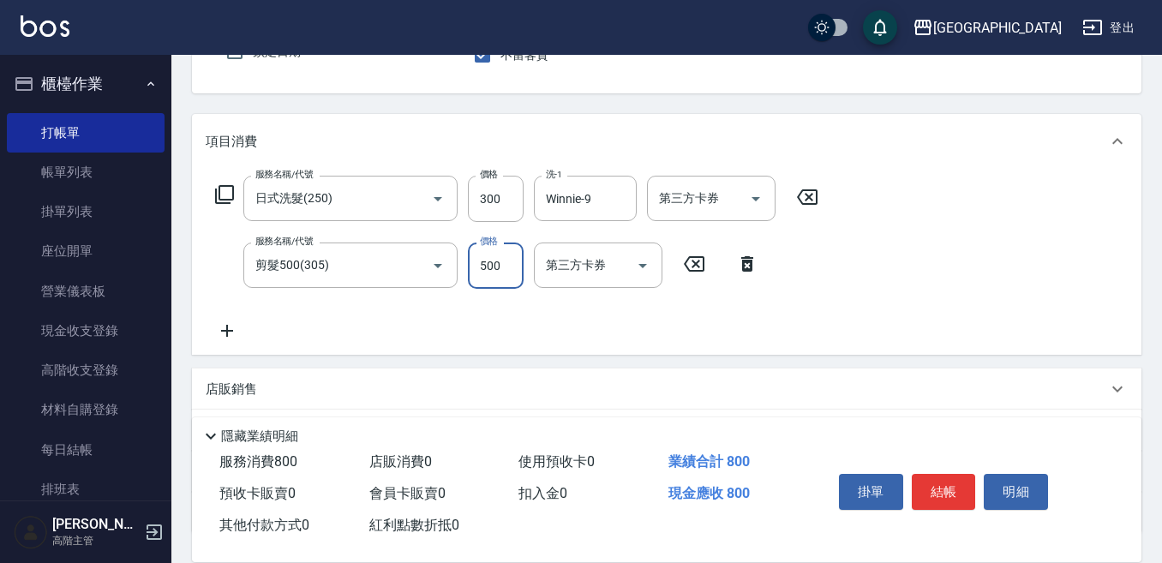
scroll to position [171, 0]
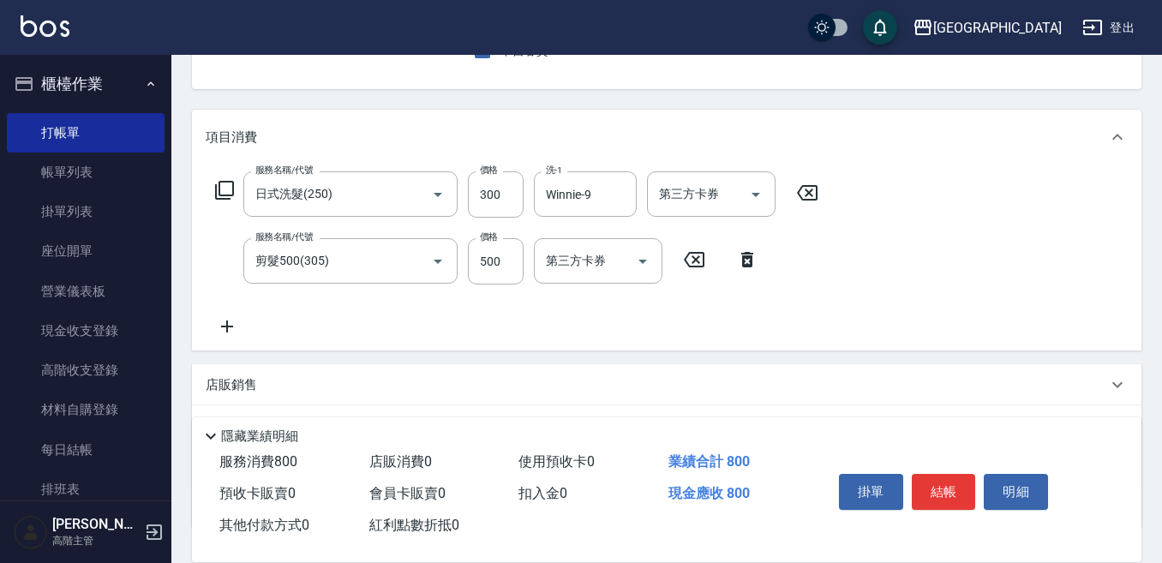
click at [229, 327] on icon at bounding box center [227, 327] width 12 height 12
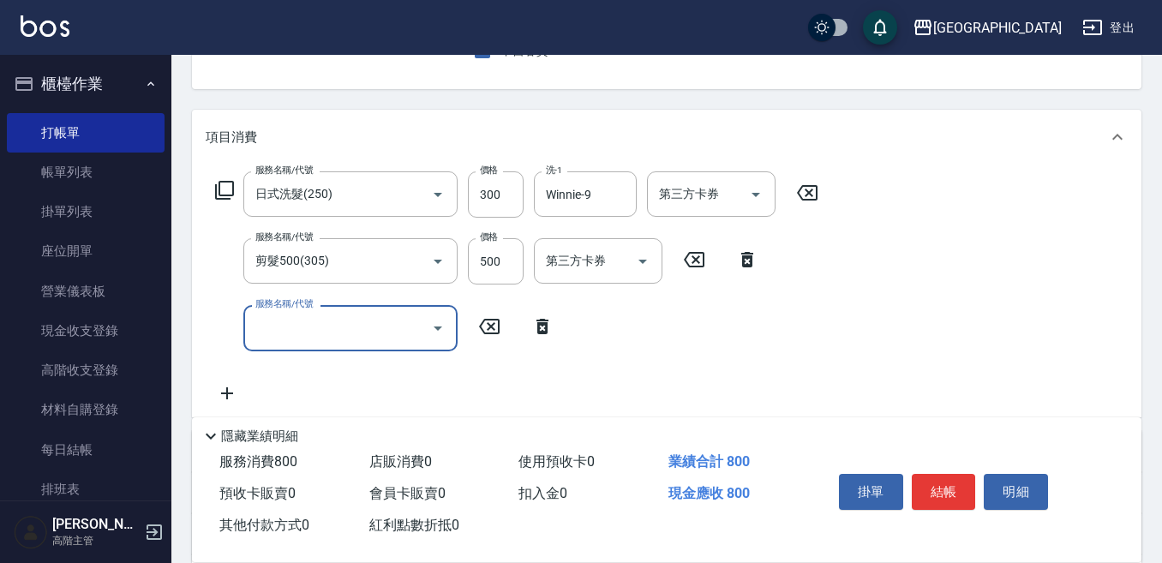
drag, startPoint x: 229, startPoint y: 327, endPoint x: 259, endPoint y: 328, distance: 30.0
click at [259, 328] on input "服務名稱/代號" at bounding box center [337, 328] width 173 height 30
type input "E Saki角質代謝(701)"
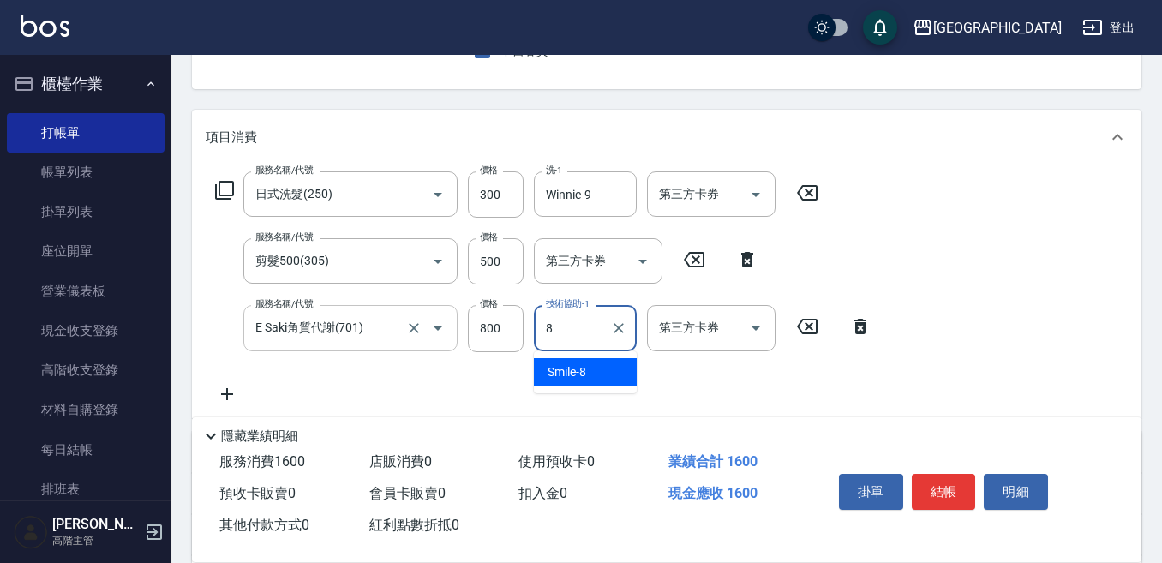
type input "Smile-8"
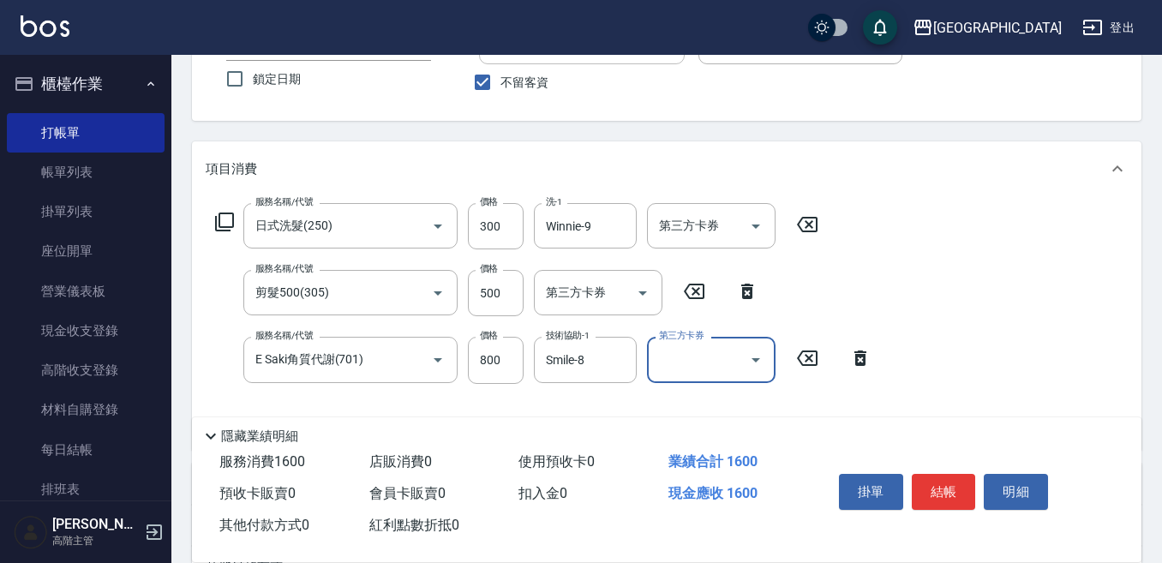
scroll to position [86, 0]
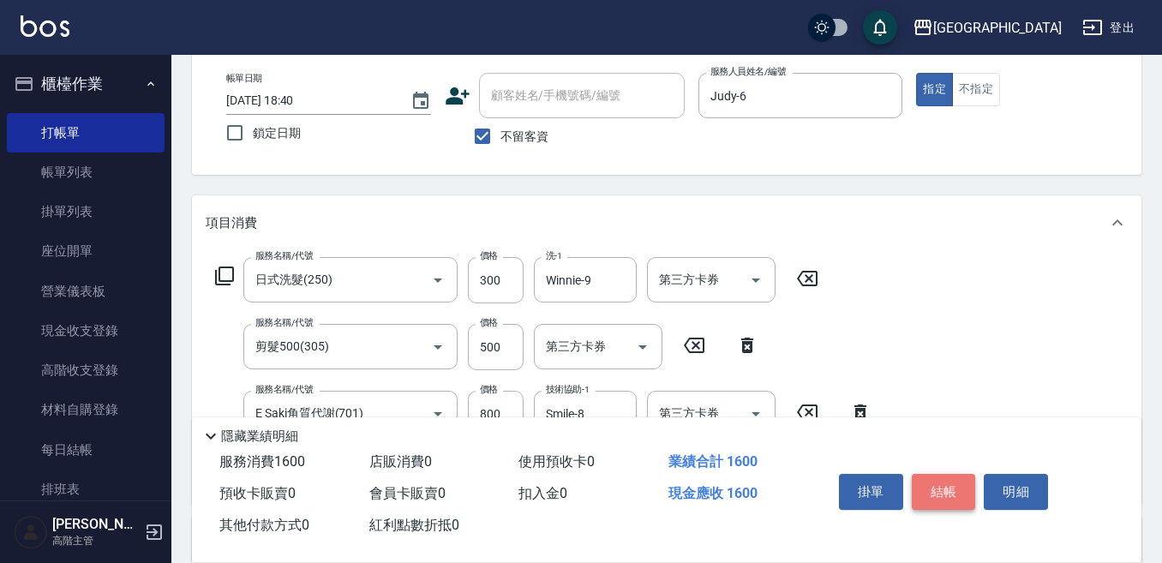
click at [945, 484] on button "結帳" at bounding box center [944, 492] width 64 height 36
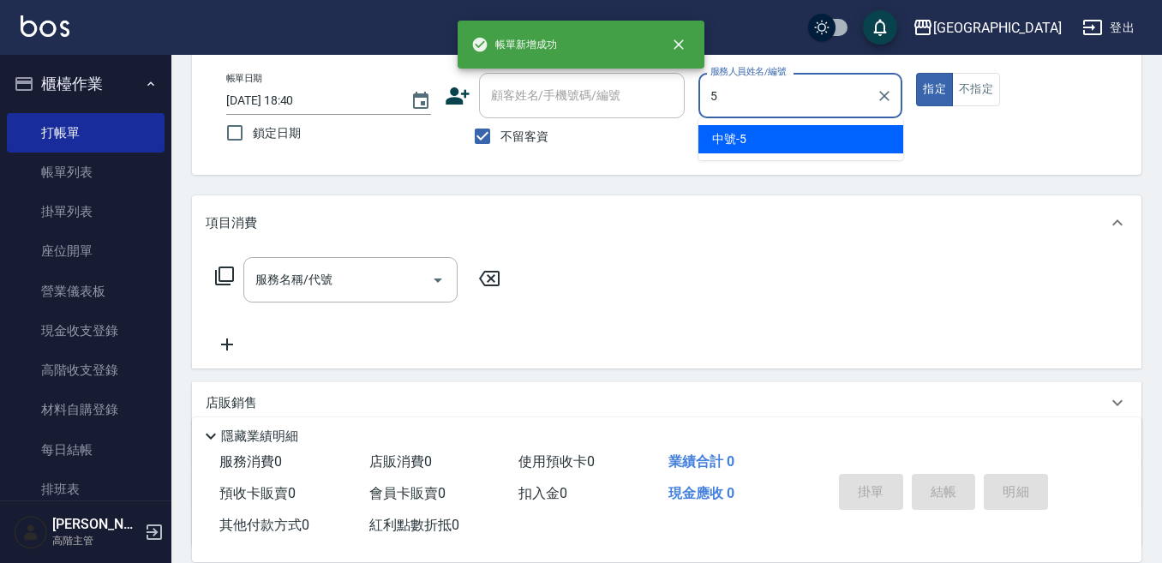
type input "中號-5"
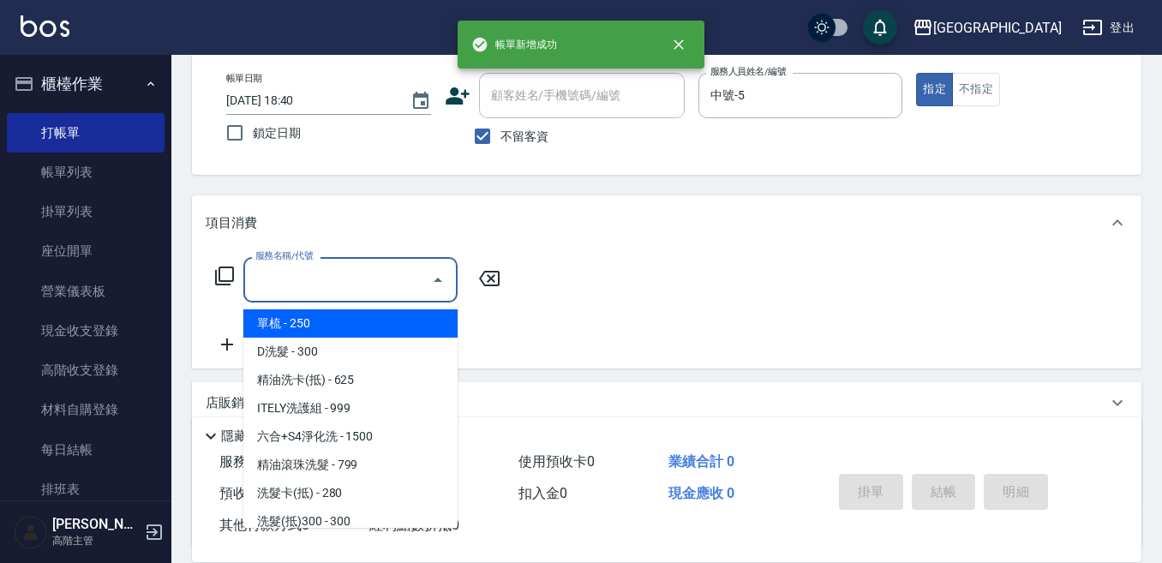
click at [364, 279] on input "服務名稱/代號" at bounding box center [337, 280] width 173 height 30
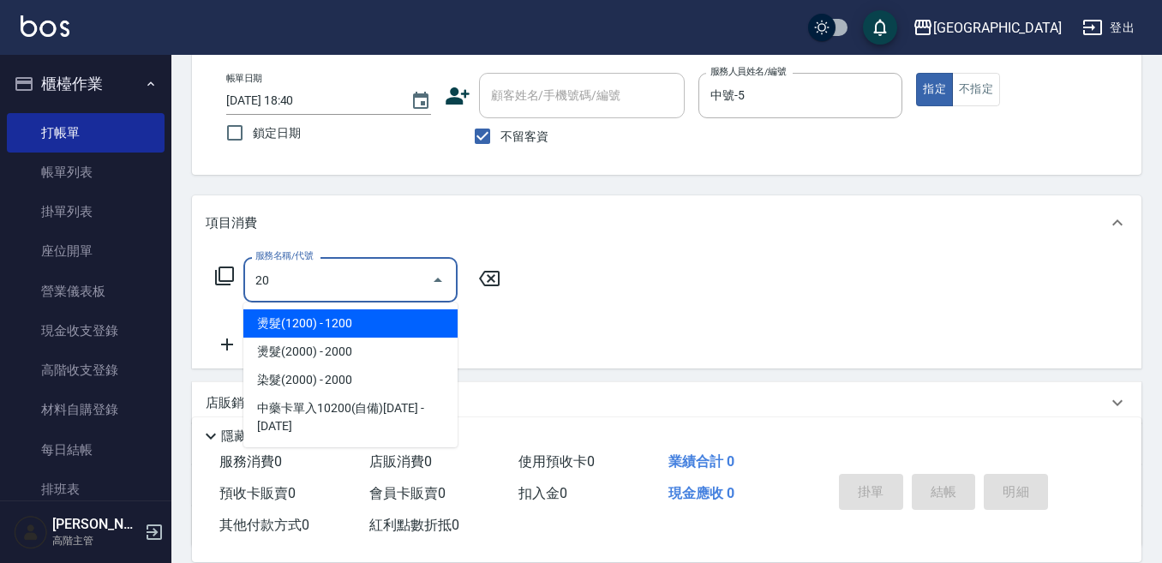
type input "燙髮(1200)(402)"
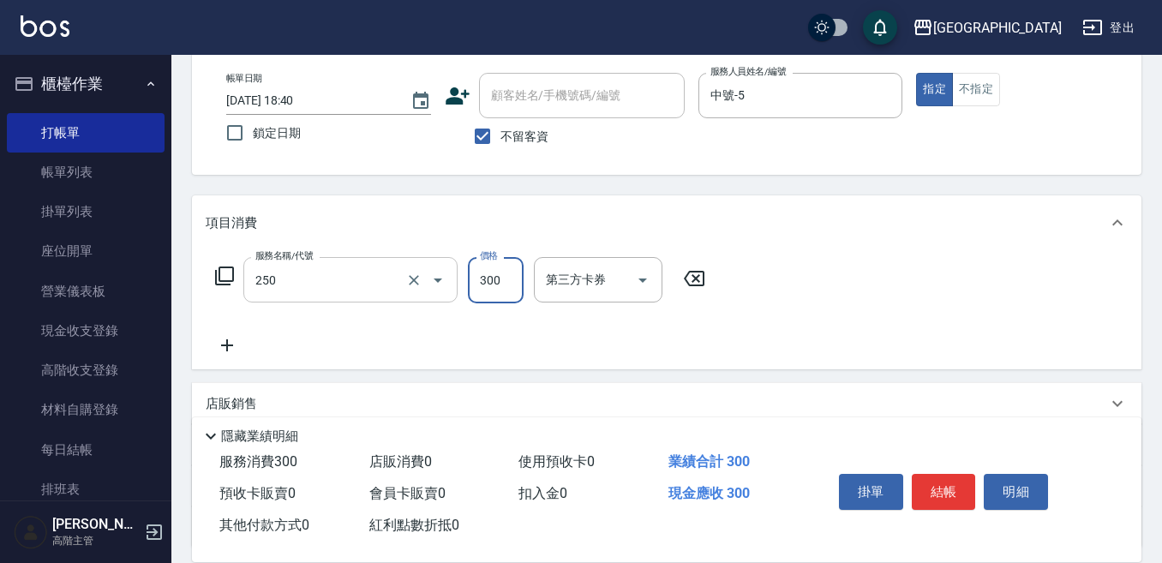
type input "日式洗髮(250)"
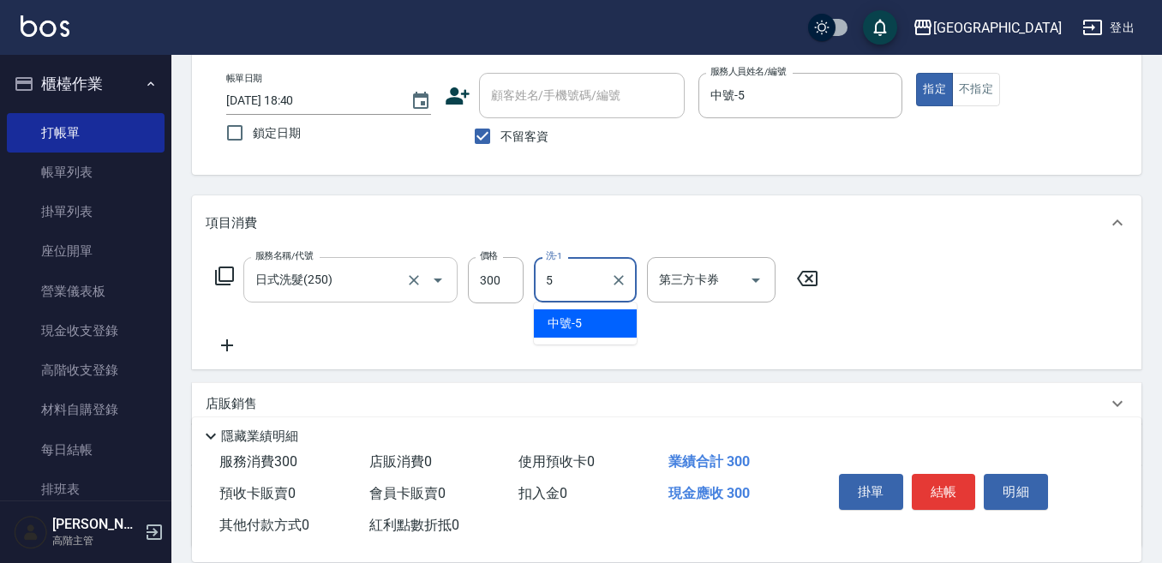
type input "中號-5"
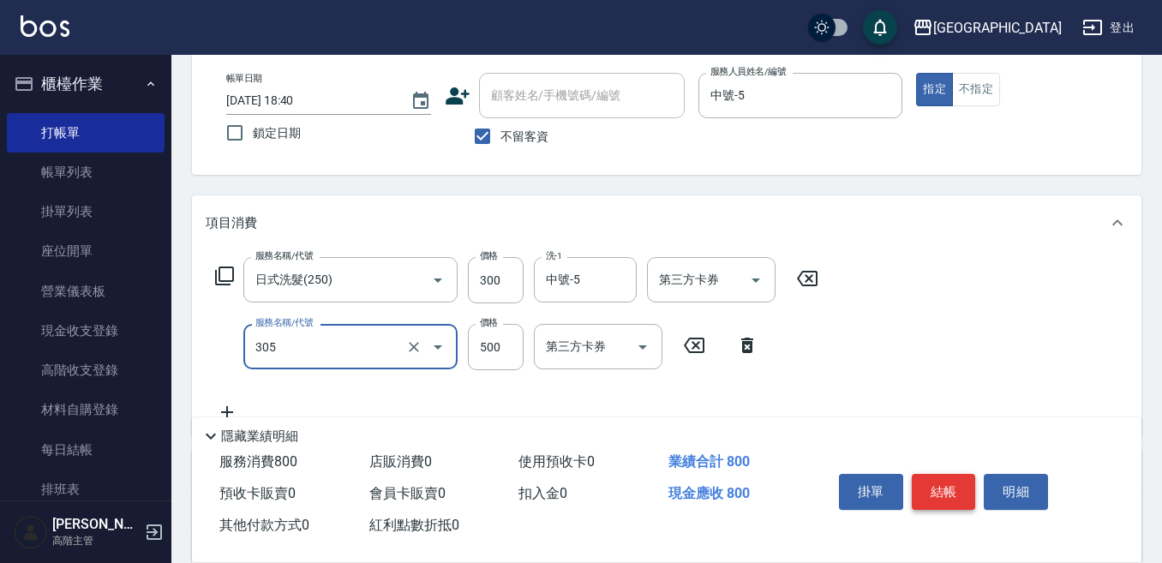
type input "剪髮500(305)"
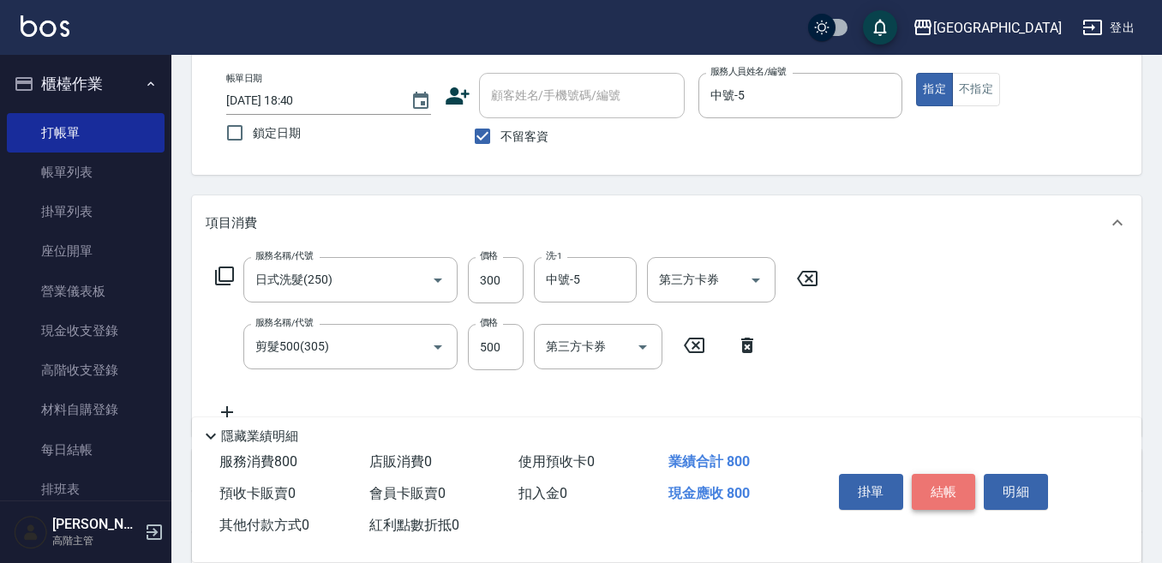
click at [951, 483] on button "結帳" at bounding box center [944, 492] width 64 height 36
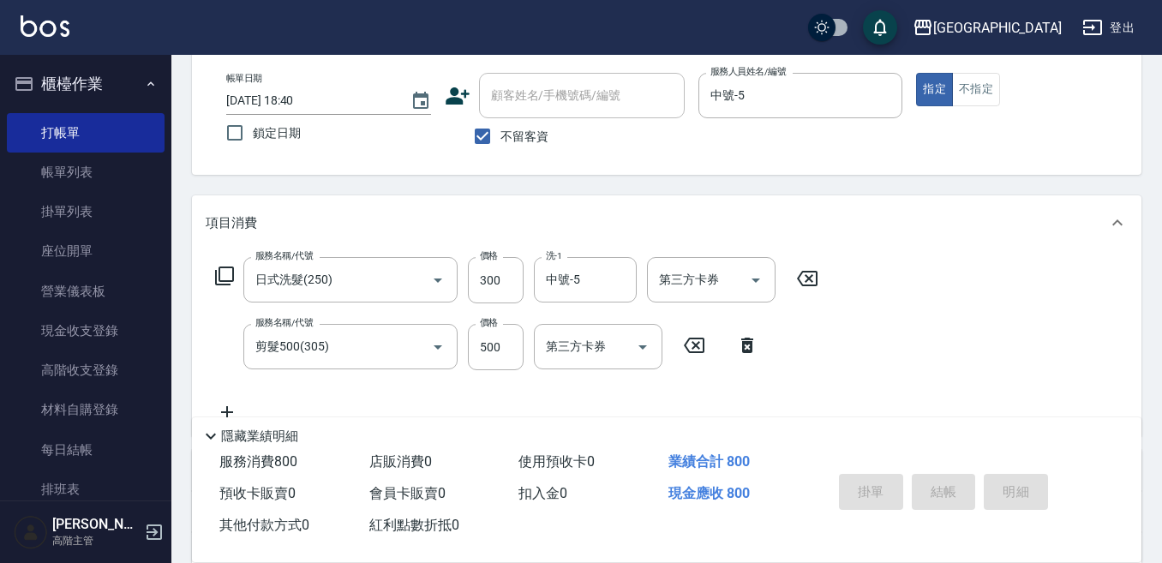
type input "[DATE] 18:41"
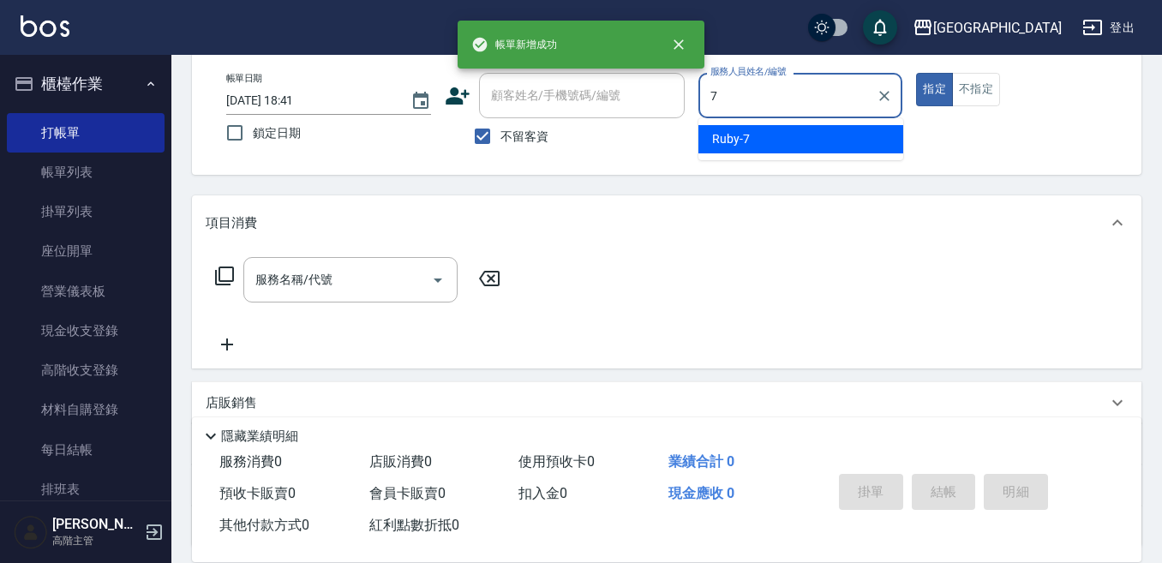
type input "Ruby-7"
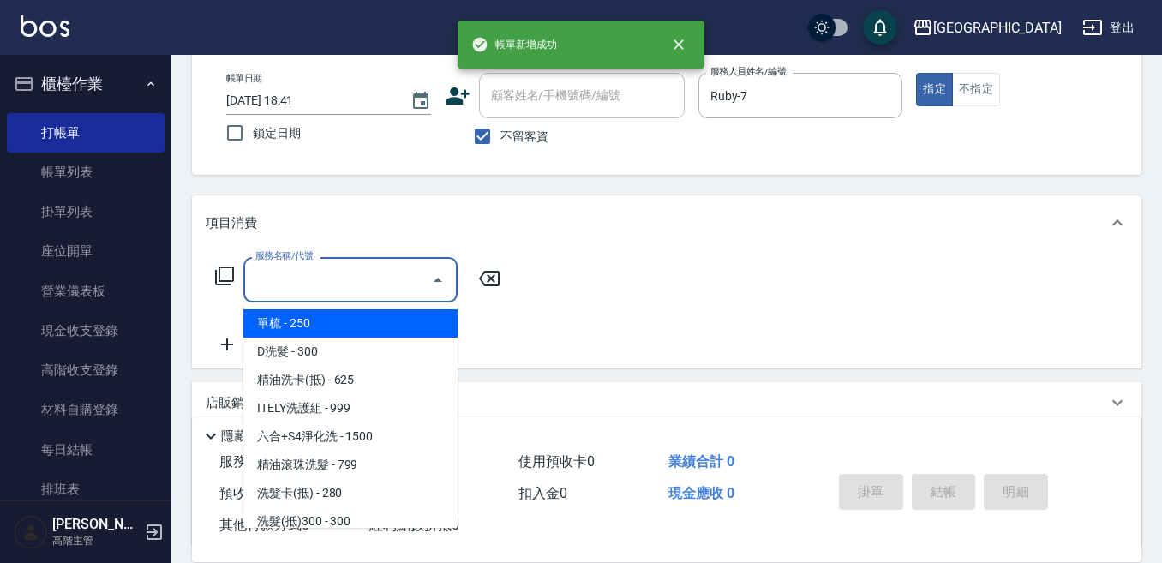
click at [356, 275] on input "服務名稱/代號" at bounding box center [337, 280] width 173 height 30
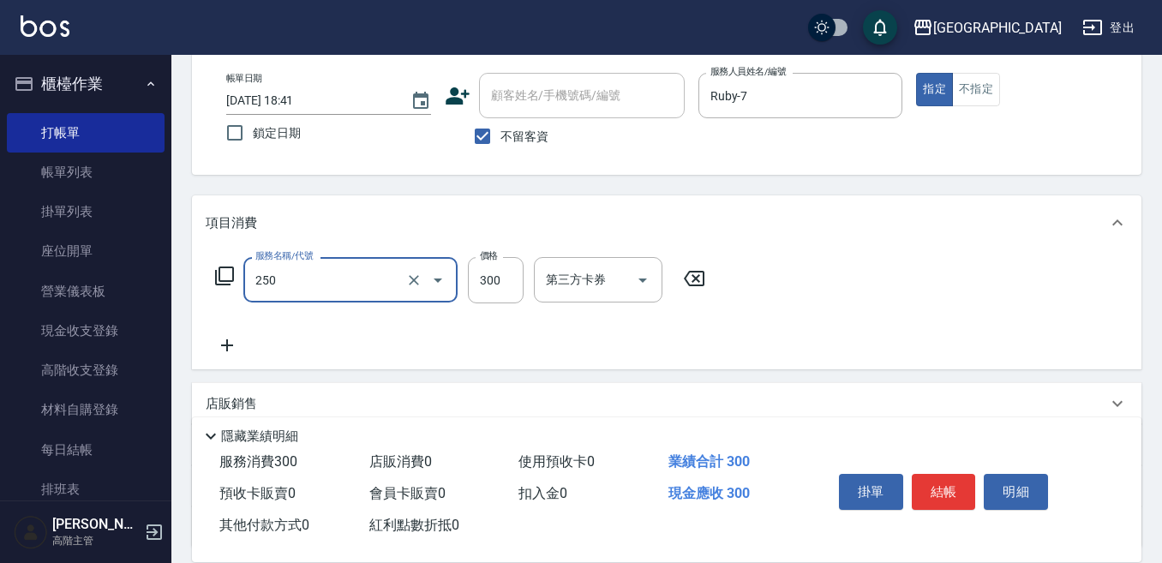
type input "日式洗髮(250)"
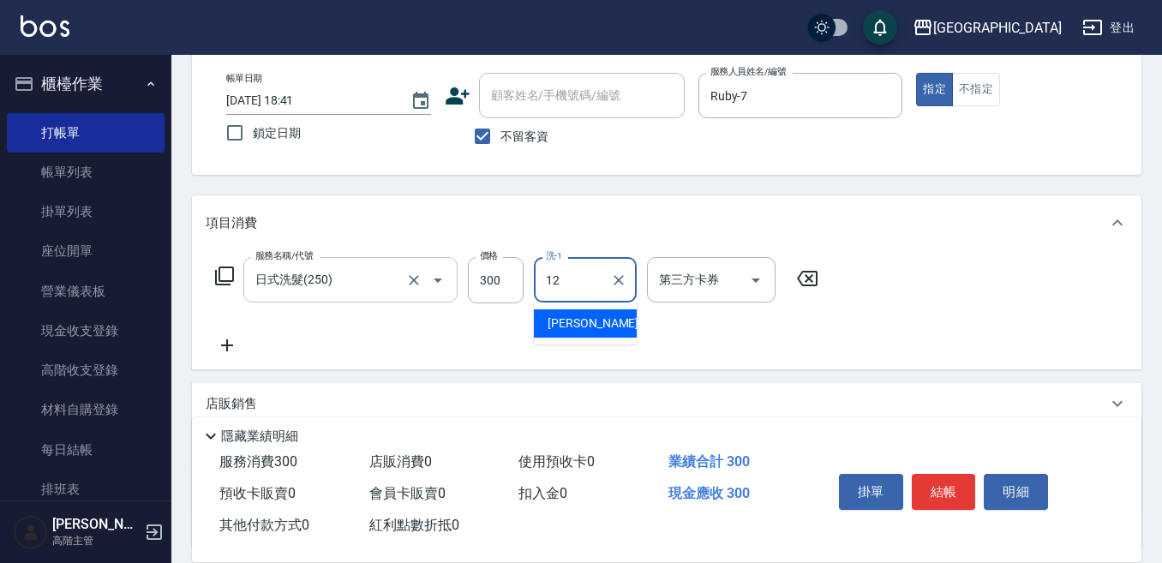
type input "[PERSON_NAME]-12"
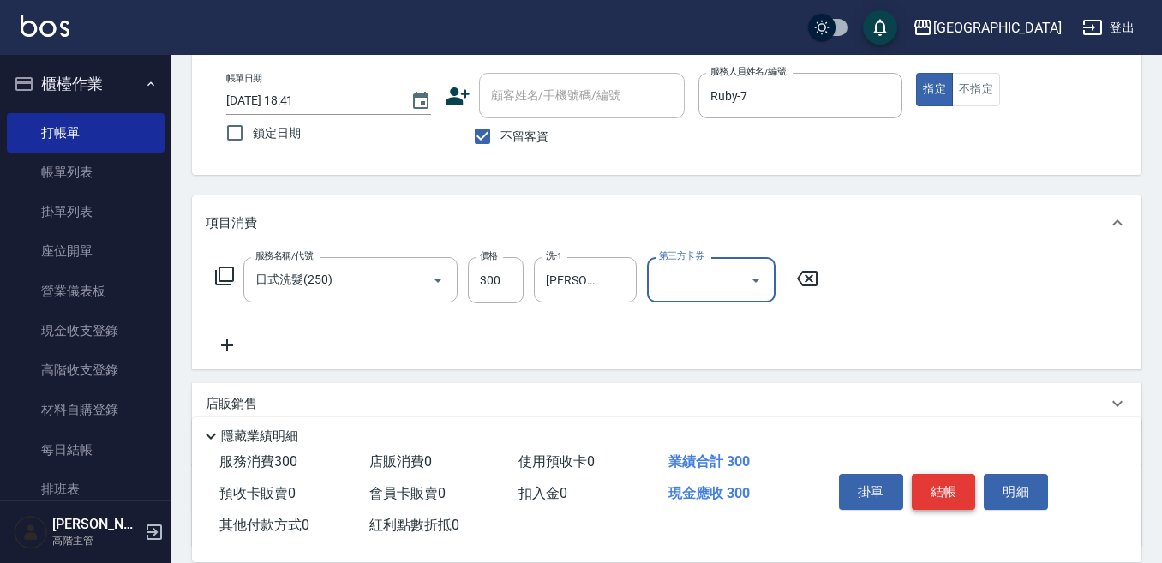
click at [937, 486] on button "結帳" at bounding box center [944, 492] width 64 height 36
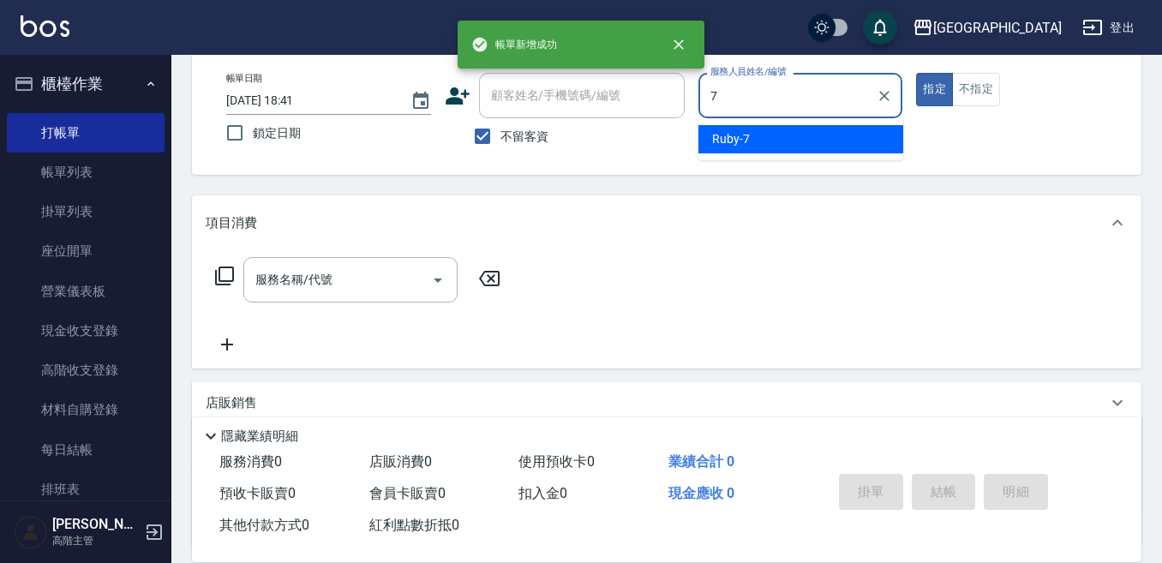
type input "Ruby-7"
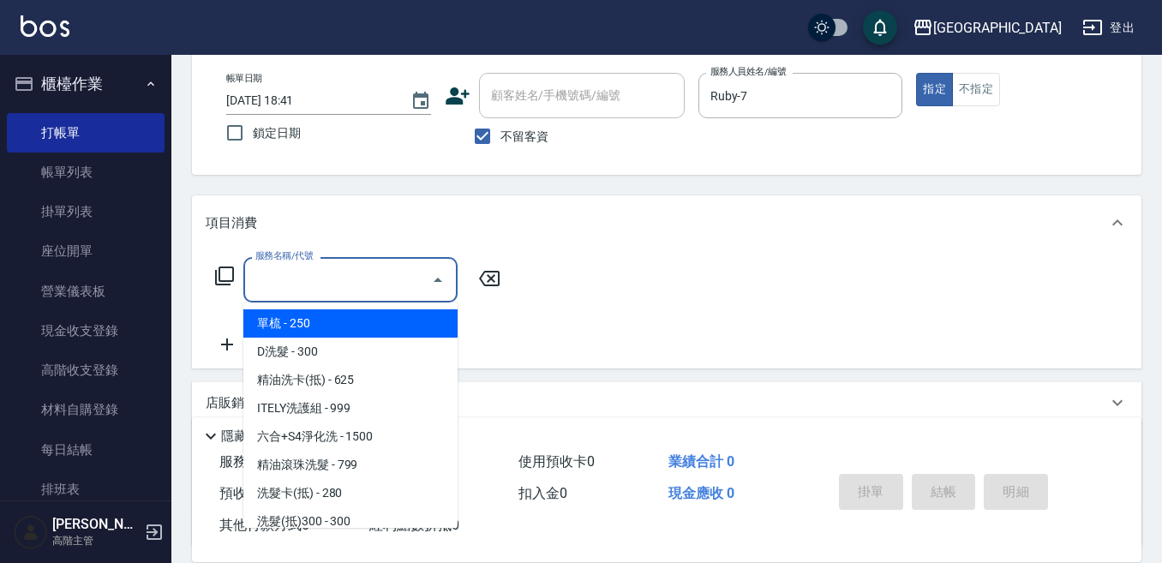
click at [308, 284] on input "服務名稱/代號" at bounding box center [337, 280] width 173 height 30
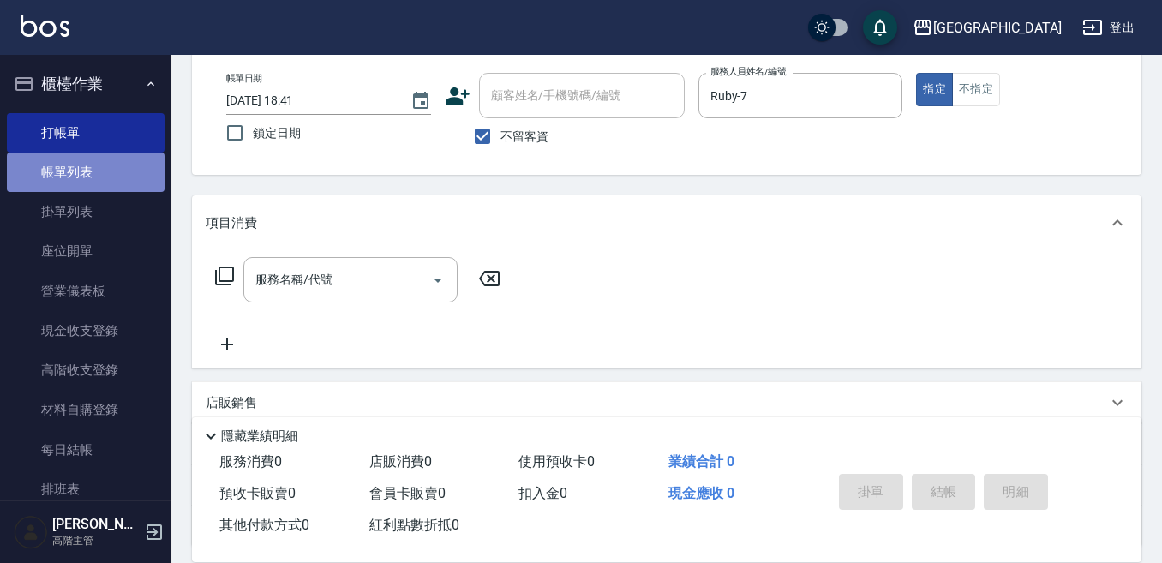
click at [101, 171] on link "帳單列表" at bounding box center [86, 172] width 158 height 39
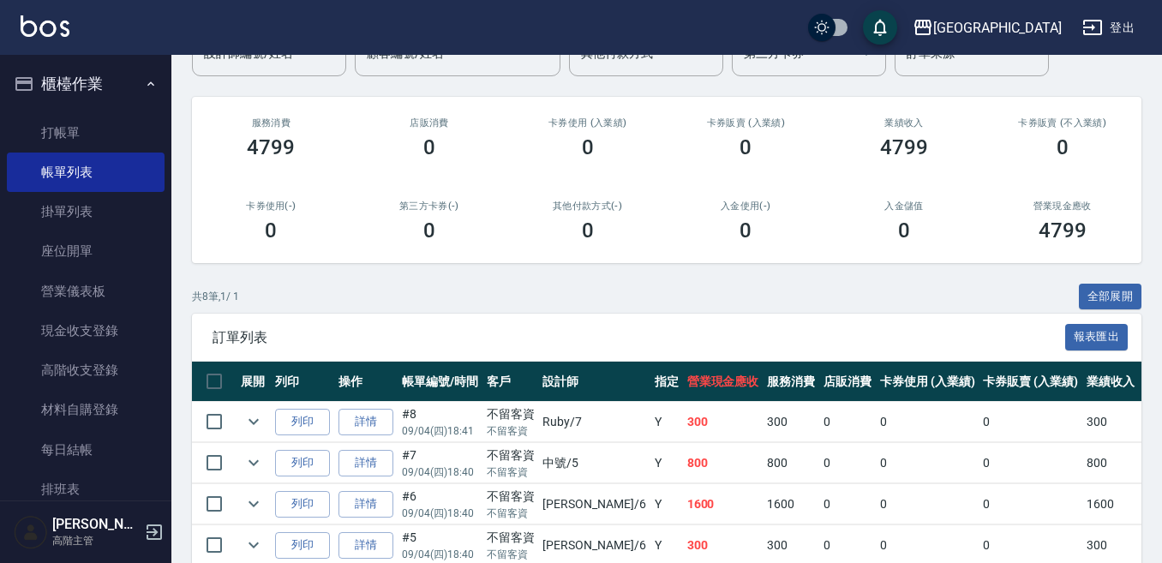
scroll to position [171, 0]
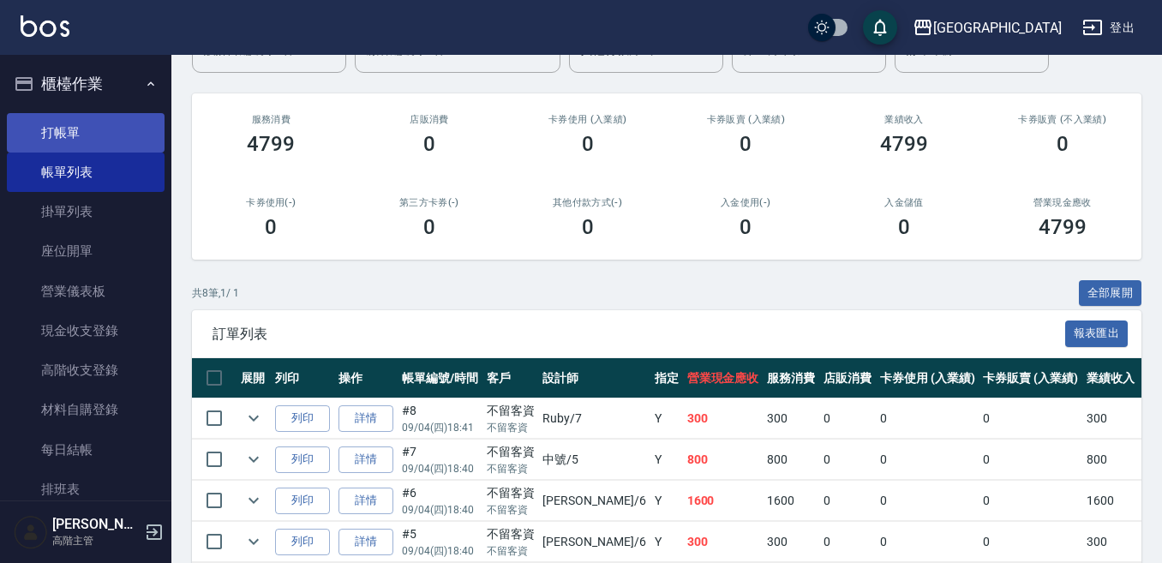
click at [87, 123] on link "打帳單" at bounding box center [86, 132] width 158 height 39
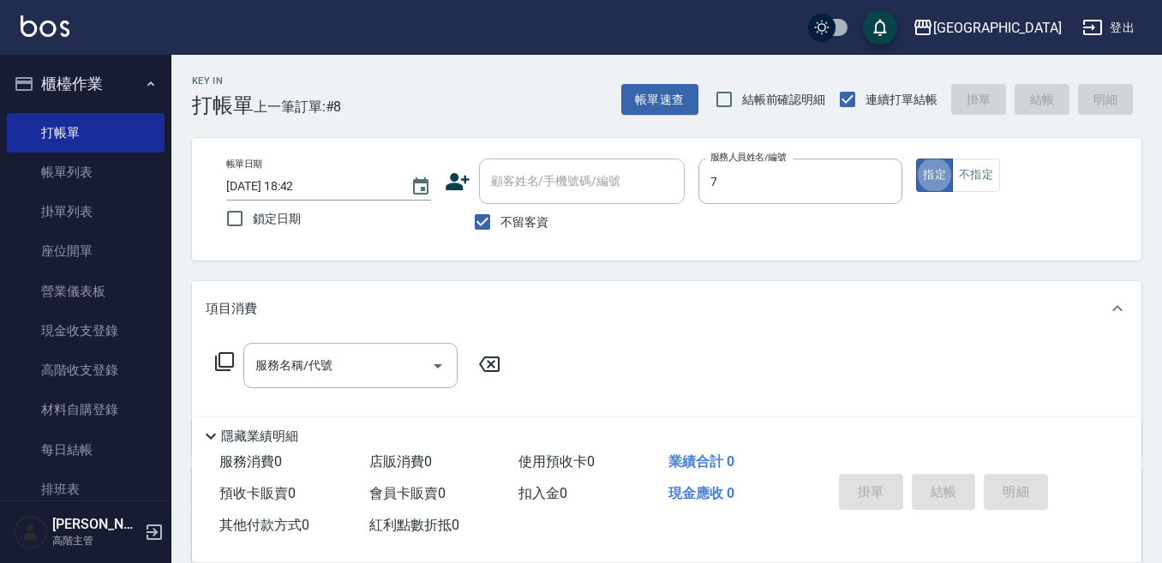
type input "Ruby-7"
type button "true"
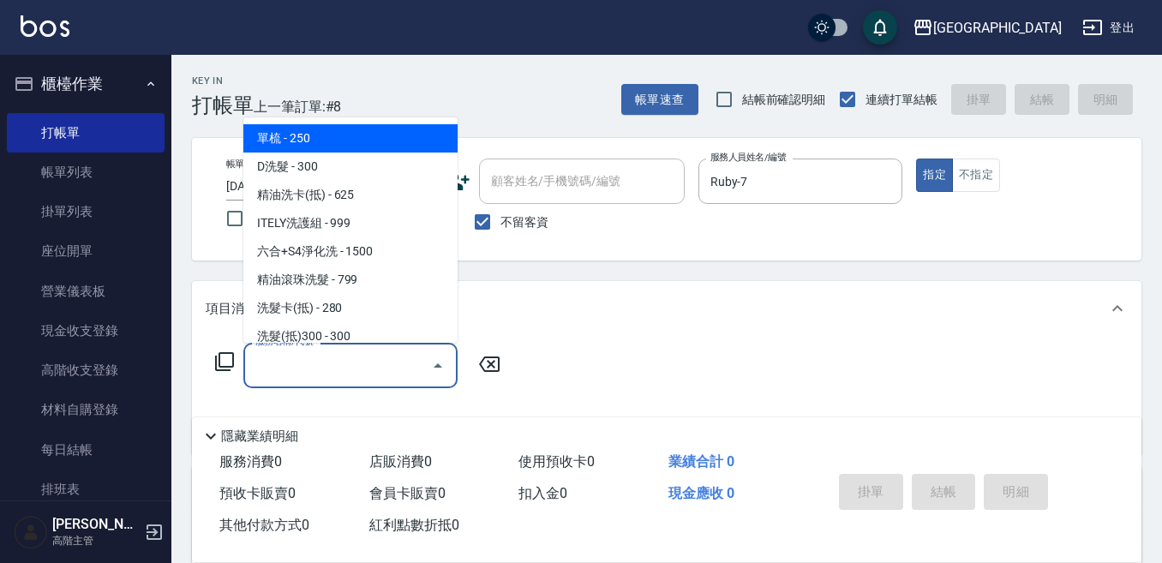
click at [279, 364] on input "服務名稱/代號" at bounding box center [337, 366] width 173 height 30
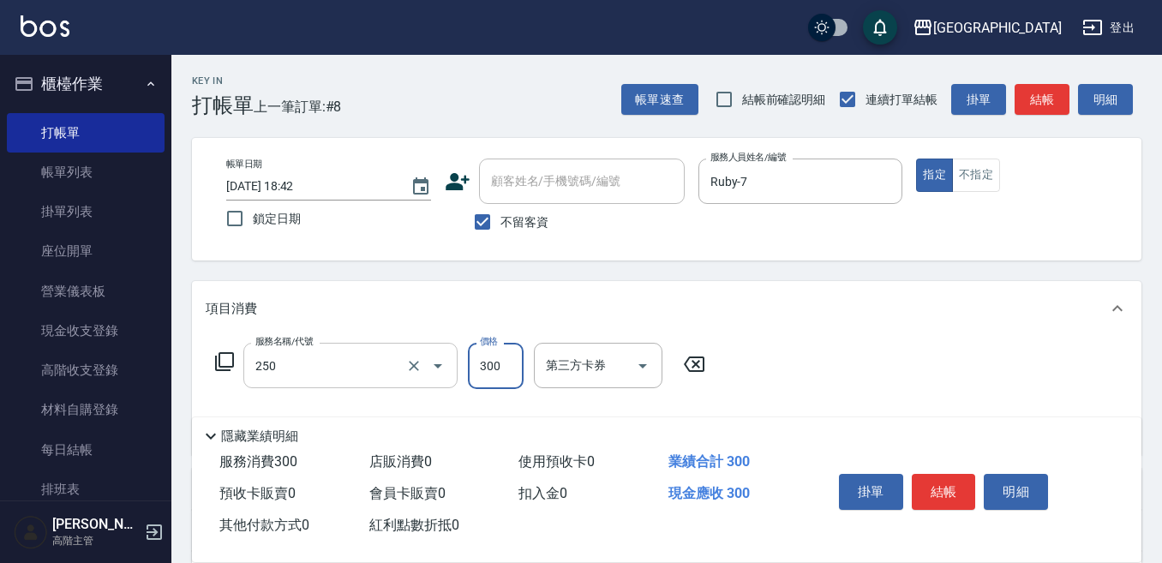
type input "日式洗髮(250)"
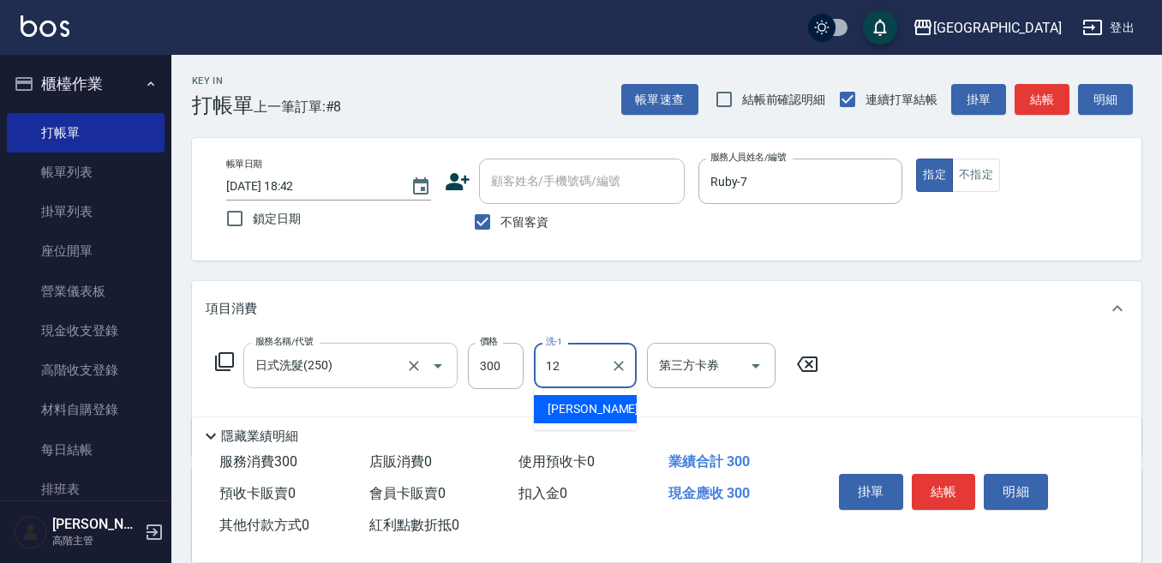
type input "[PERSON_NAME]-12"
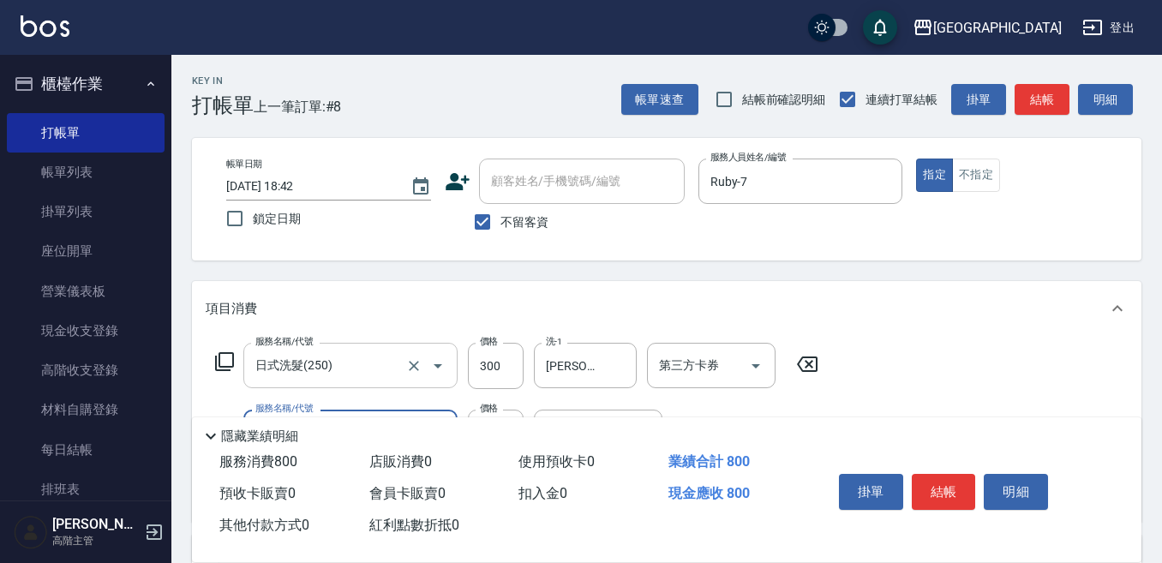
type input "剪髮500(305)"
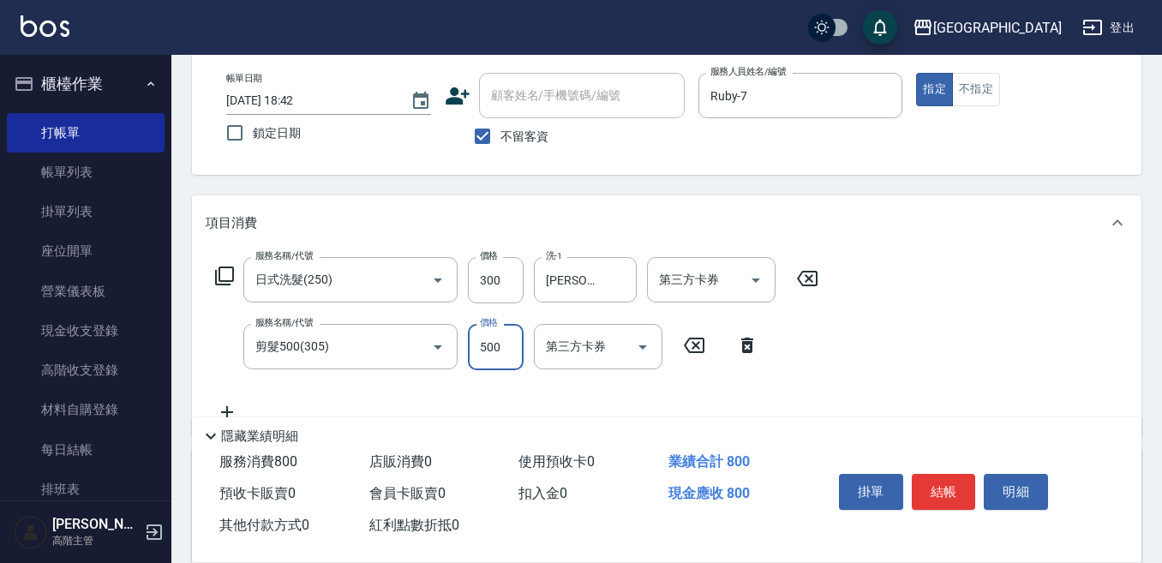
scroll to position [171, 0]
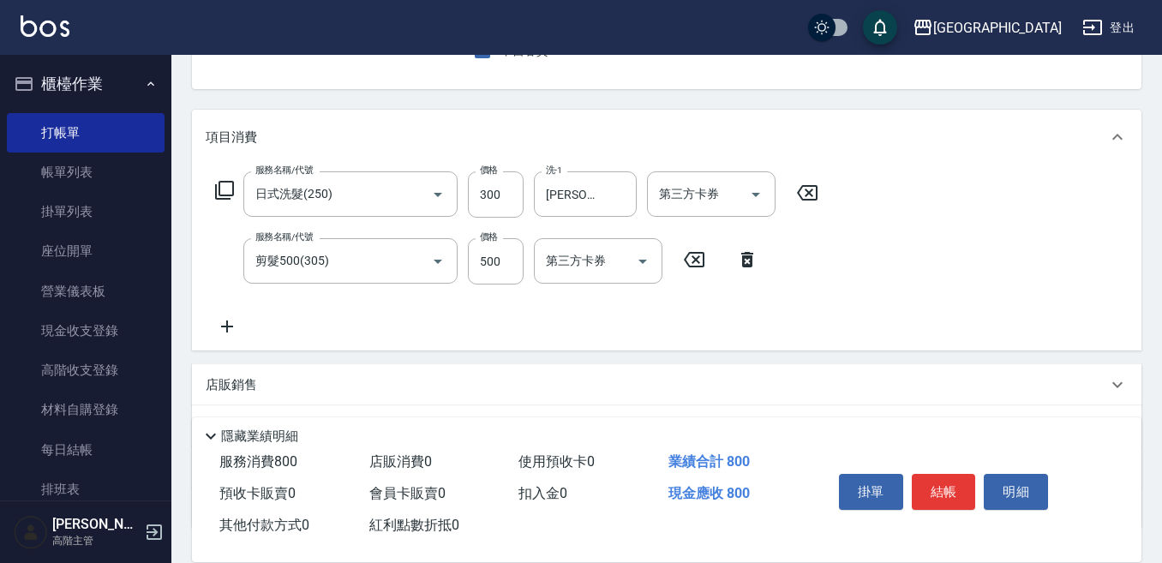
drag, startPoint x: 217, startPoint y: 325, endPoint x: 226, endPoint y: 325, distance: 9.4
click at [226, 325] on icon at bounding box center [227, 326] width 43 height 21
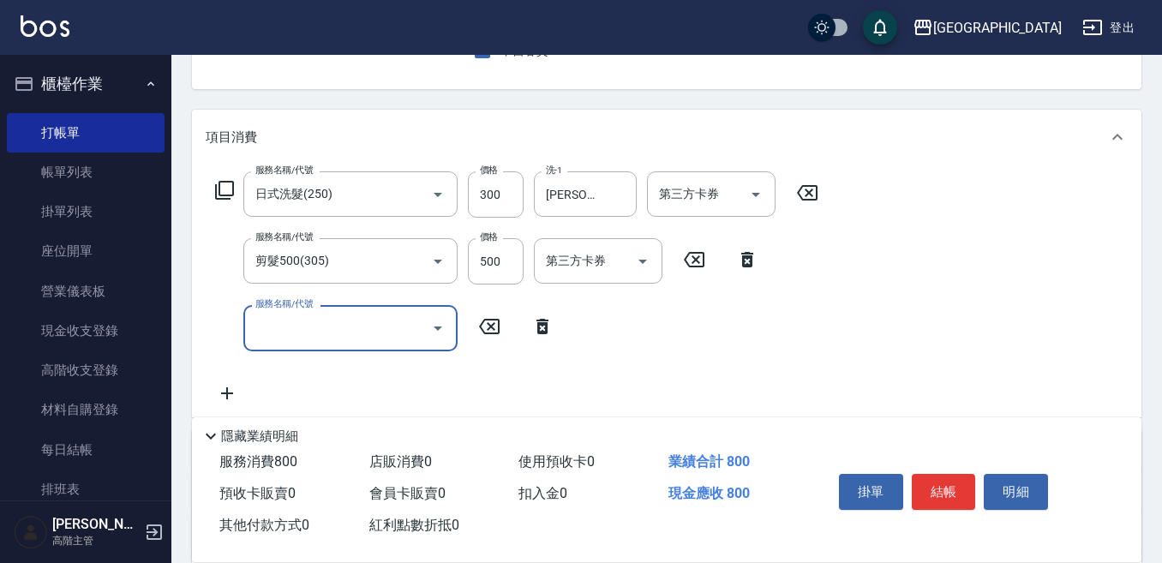
click at [238, 325] on div "服務名稱/代號 服務名稱/代號" at bounding box center [385, 327] width 358 height 45
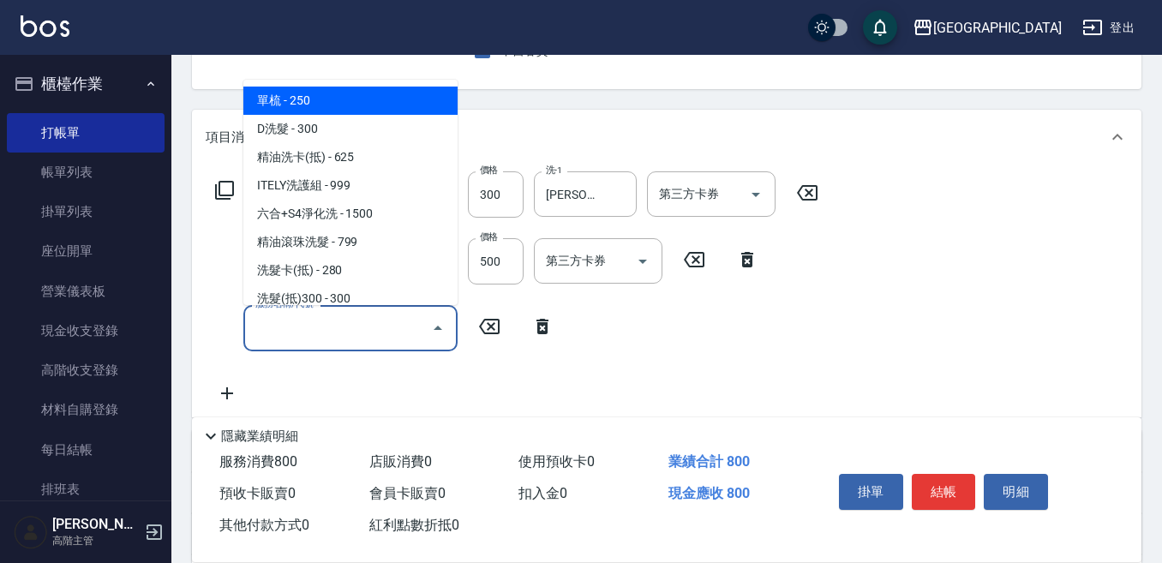
click at [260, 336] on input "服務名稱/代號" at bounding box center [337, 328] width 173 height 30
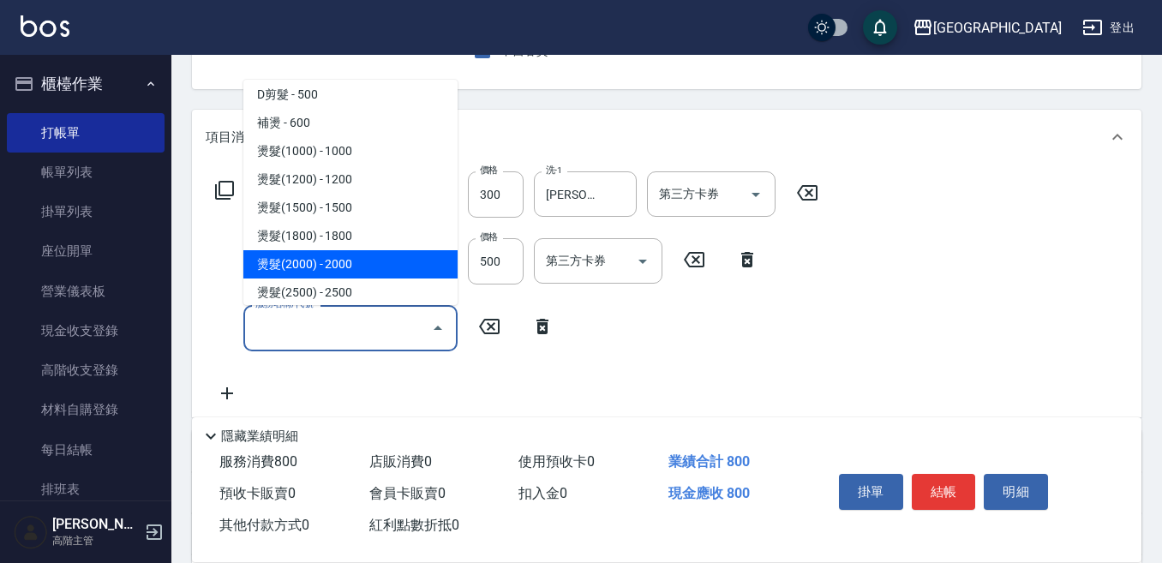
scroll to position [429, 0]
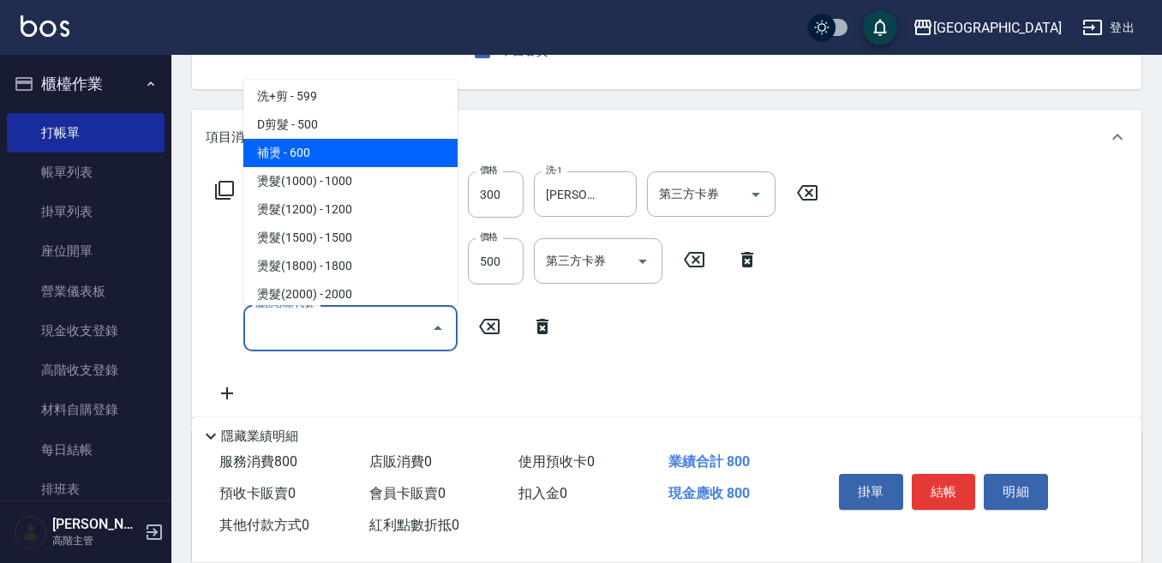
click at [303, 158] on span "補燙 - 600" at bounding box center [350, 153] width 214 height 28
type input "補燙(400)"
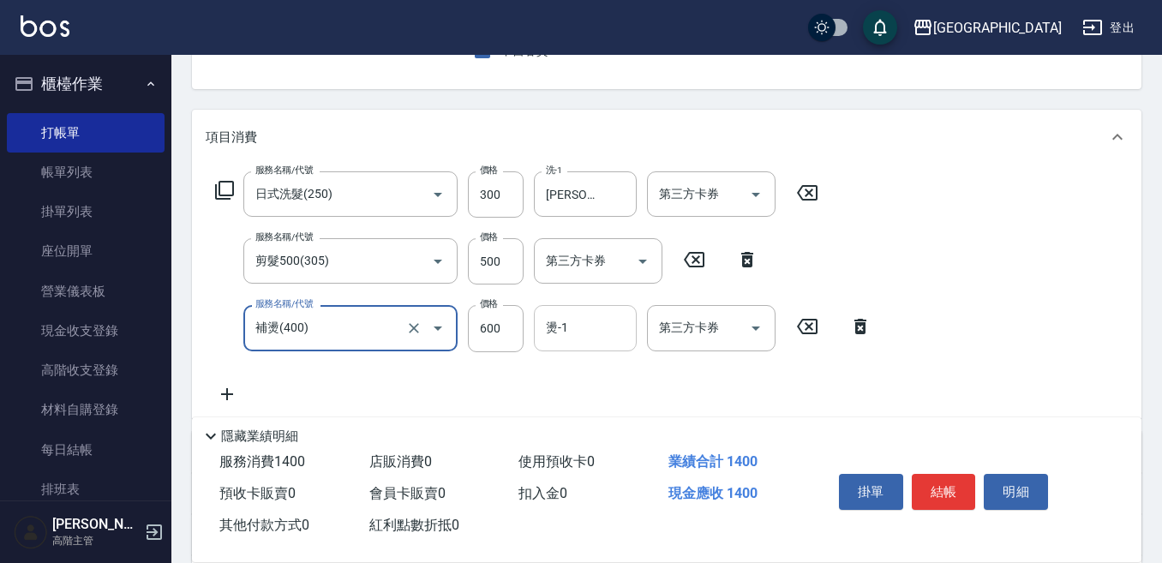
click at [567, 323] on input "燙-1" at bounding box center [585, 328] width 87 height 30
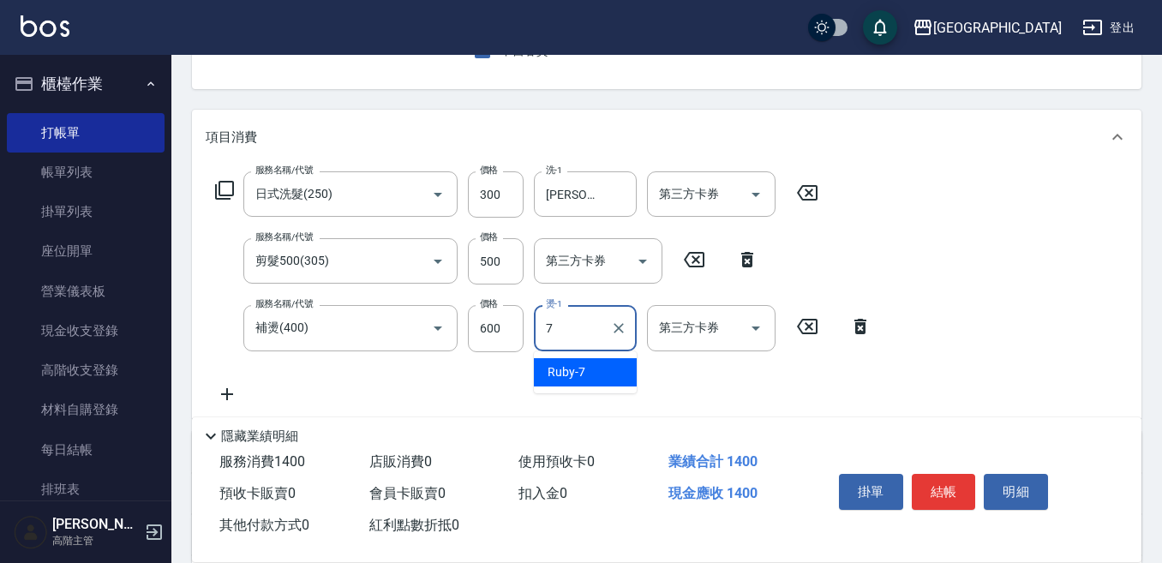
type input "Ruby-7"
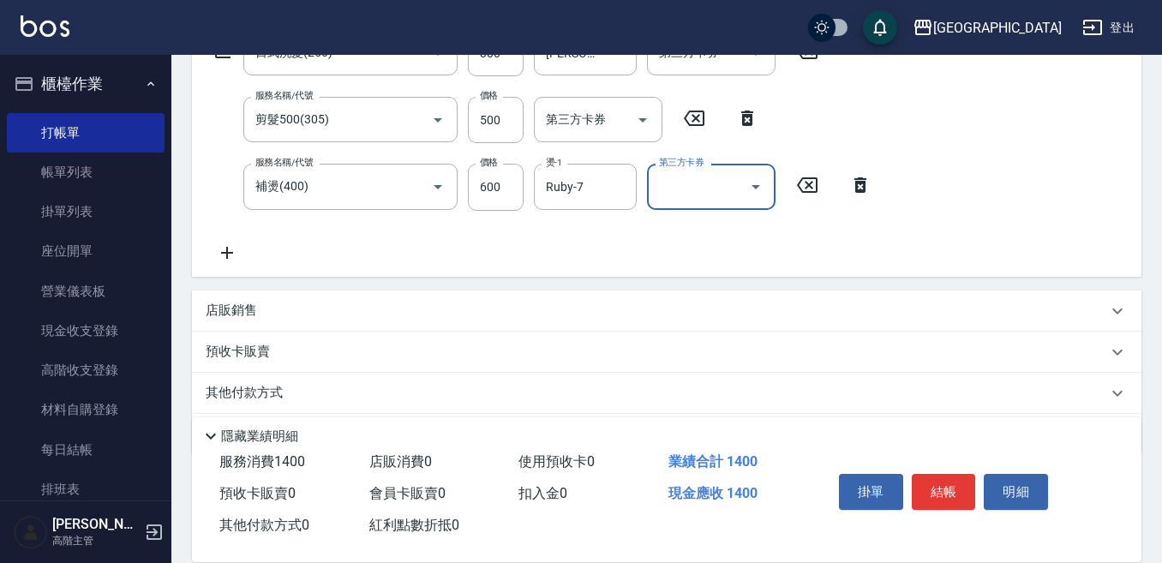
scroll to position [343, 0]
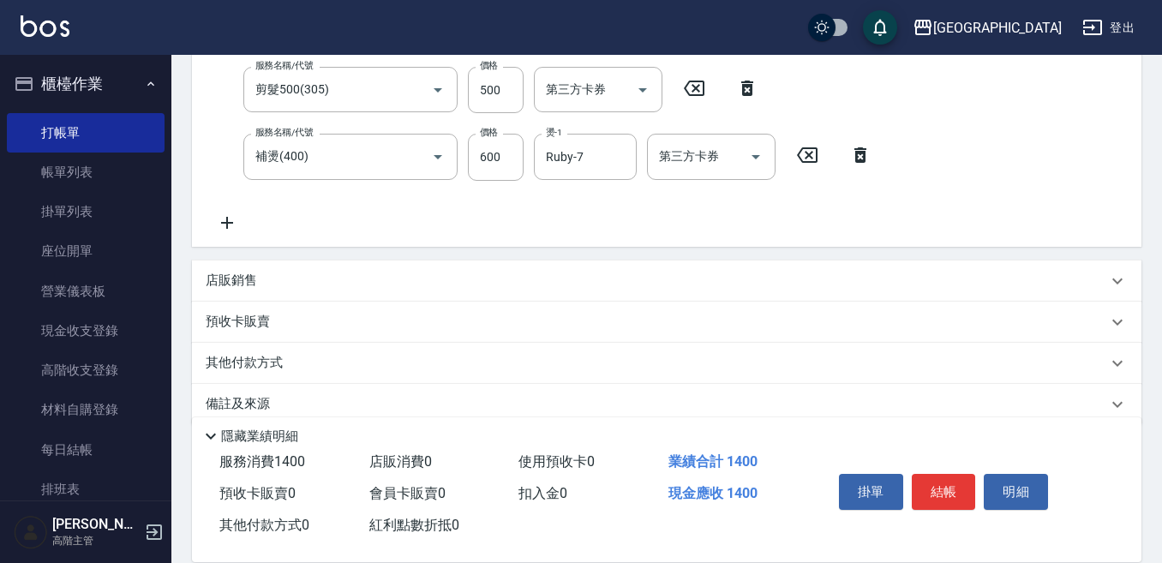
click at [228, 220] on icon at bounding box center [227, 223] width 12 height 12
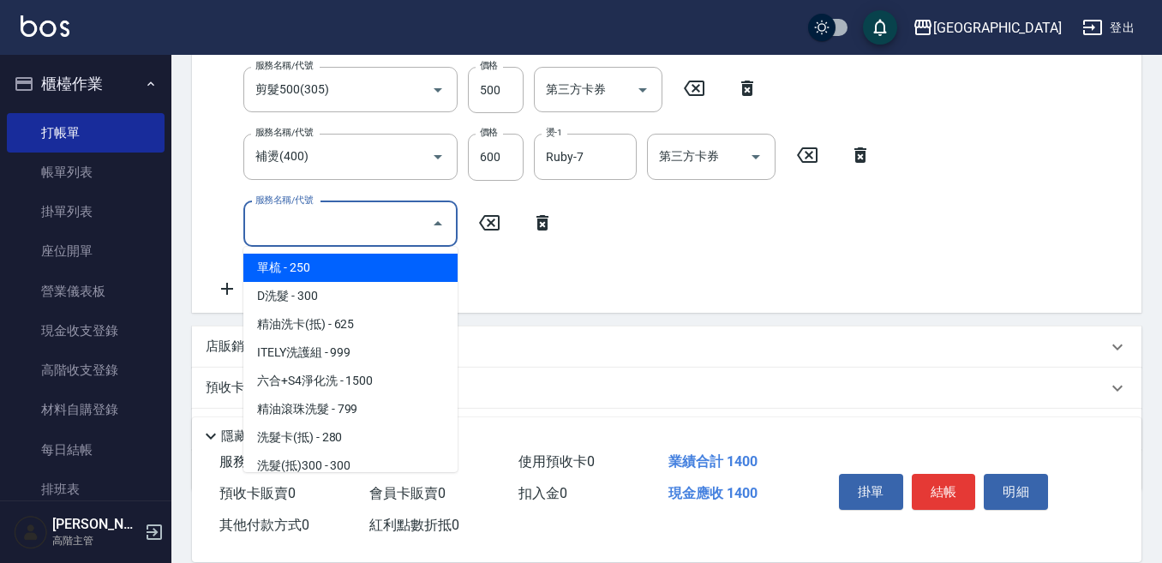
click at [255, 219] on input "服務名稱/代號" at bounding box center [337, 224] width 173 height 30
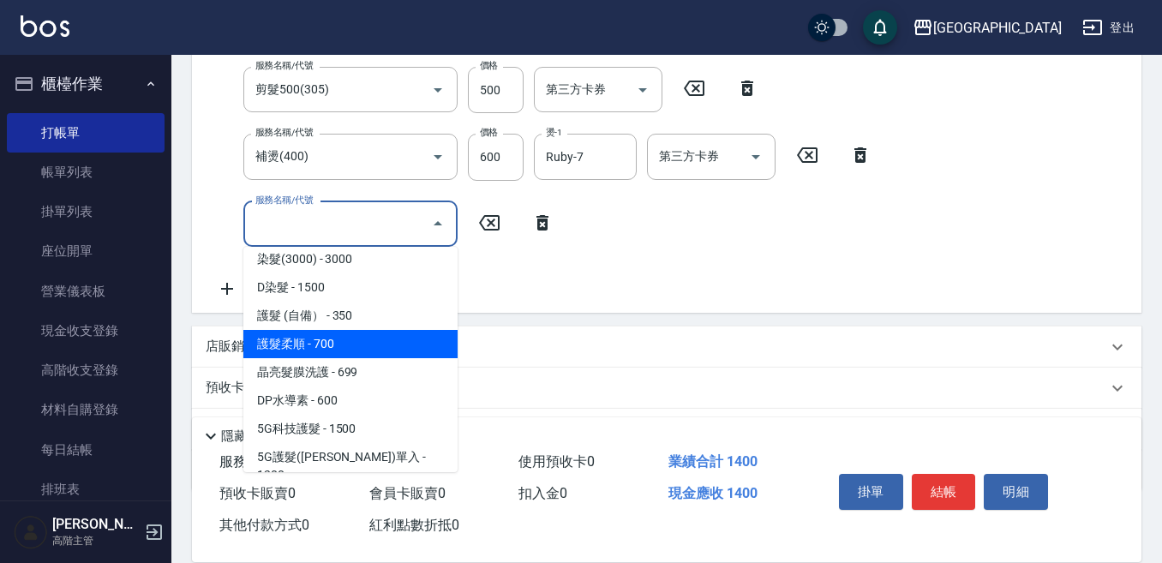
scroll to position [1029, 0]
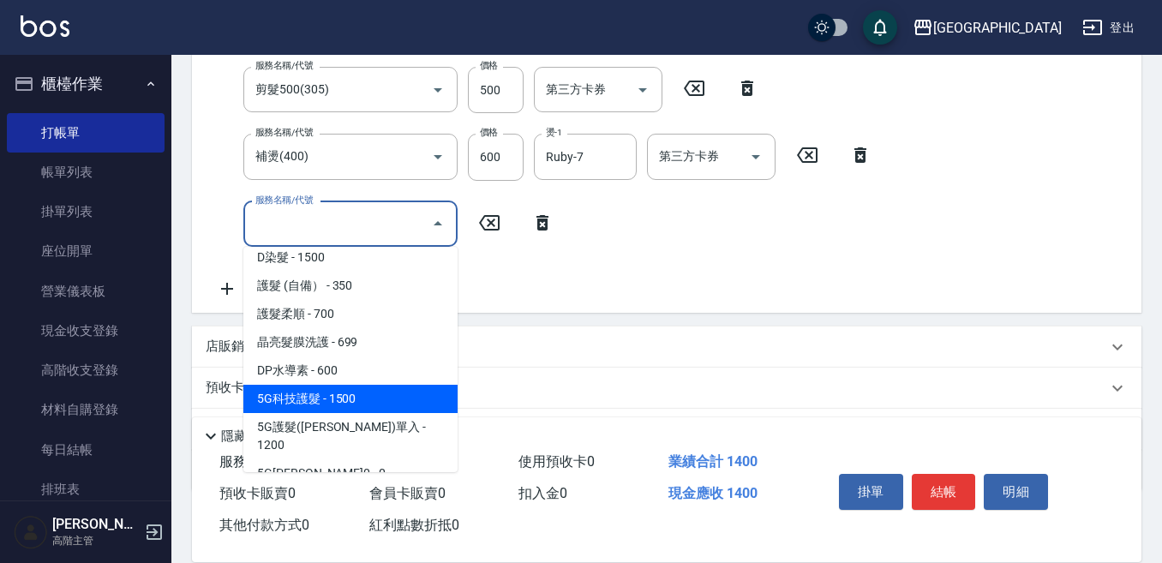
drag, startPoint x: 336, startPoint y: 400, endPoint x: 405, endPoint y: 369, distance: 76.0
click at [335, 400] on span "5G科技護髮 - 1500" at bounding box center [350, 399] width 214 height 28
type input "5G科技護髮(604)"
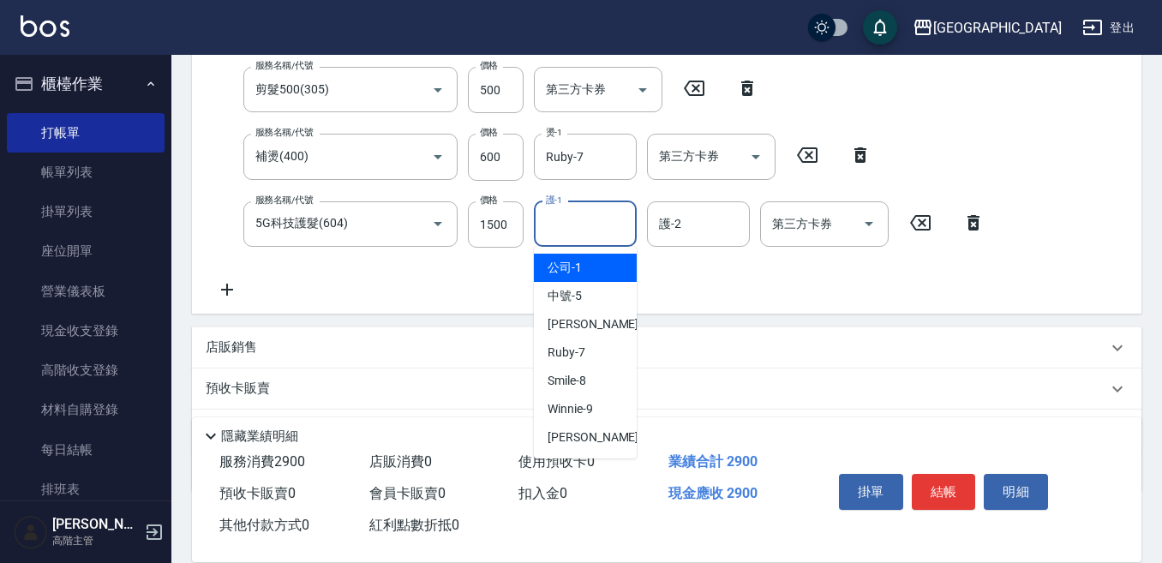
drag, startPoint x: 565, startPoint y: 225, endPoint x: 565, endPoint y: 236, distance: 10.3
click at [565, 231] on input "護-1" at bounding box center [585, 224] width 87 height 30
type input "Ruby-7"
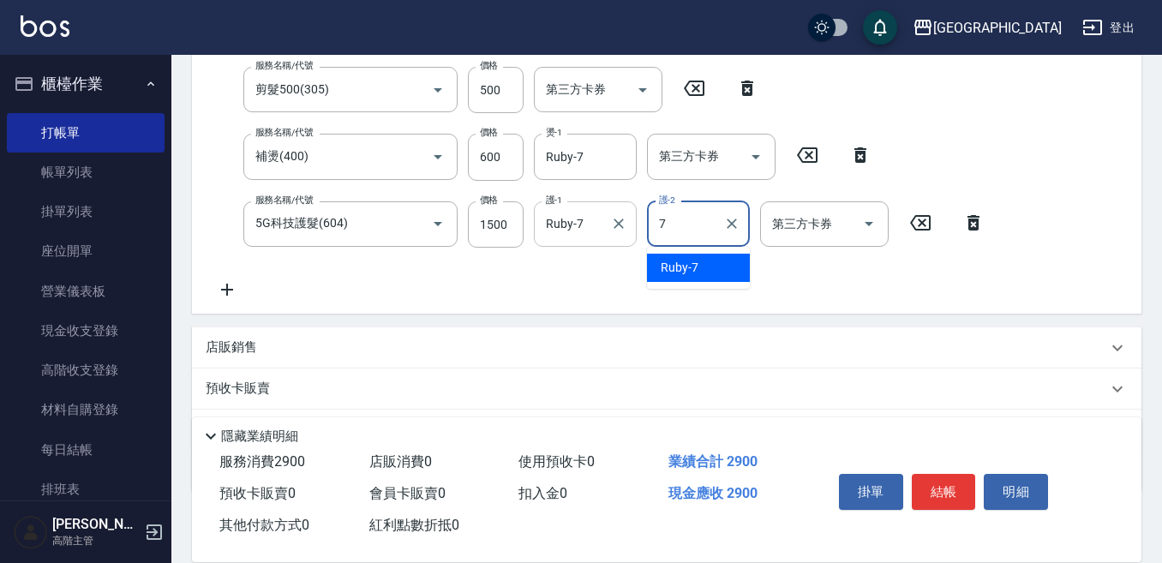
type input "Ruby-7"
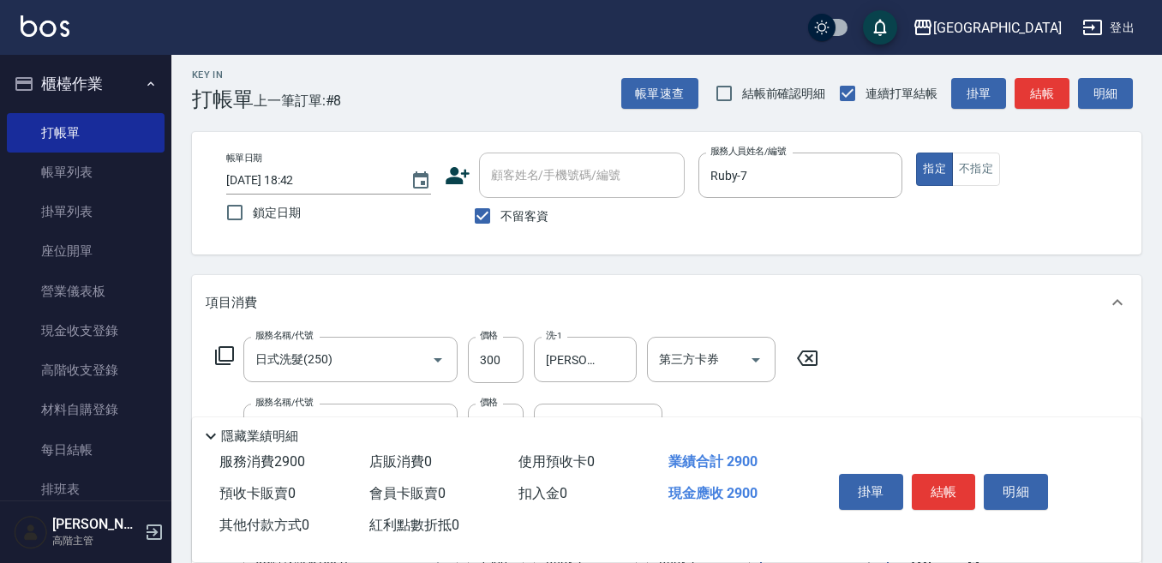
scroll to position [0, 0]
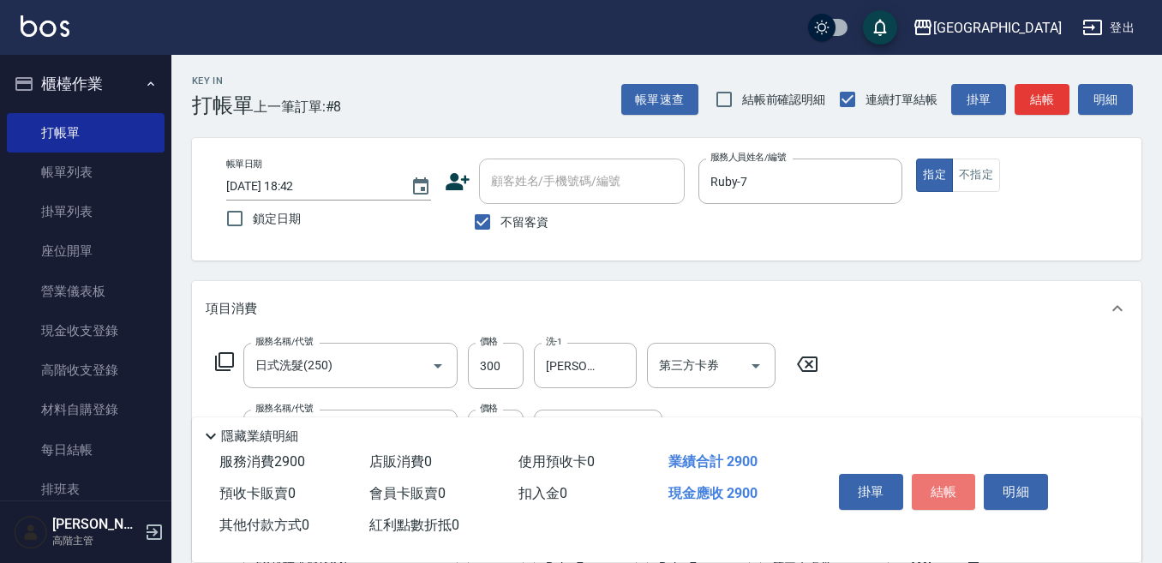
click at [936, 478] on button "結帳" at bounding box center [944, 492] width 64 height 36
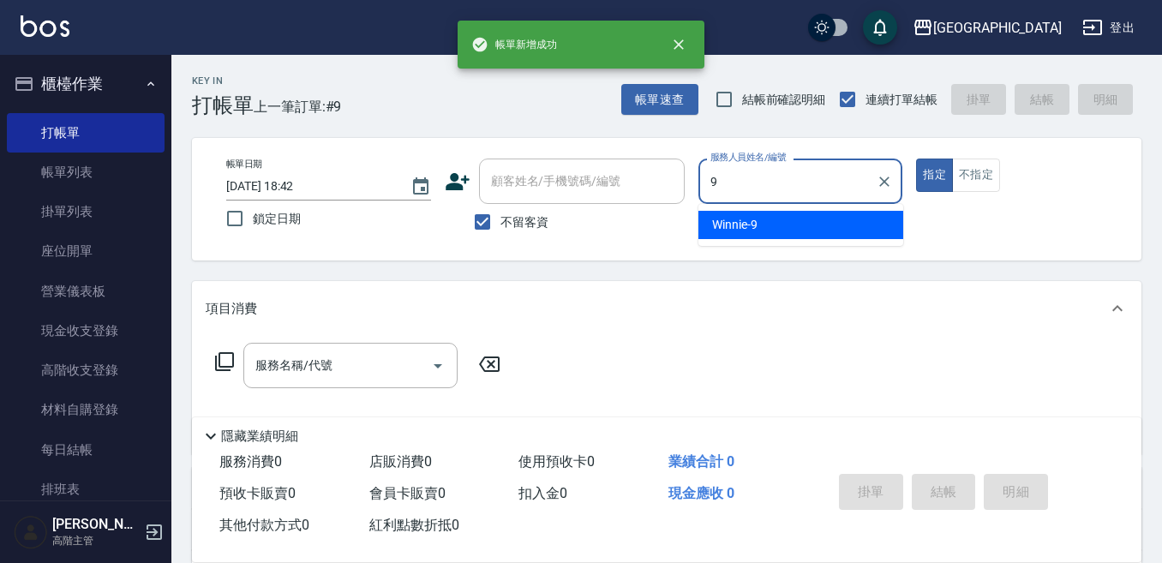
type input "Winnie-9"
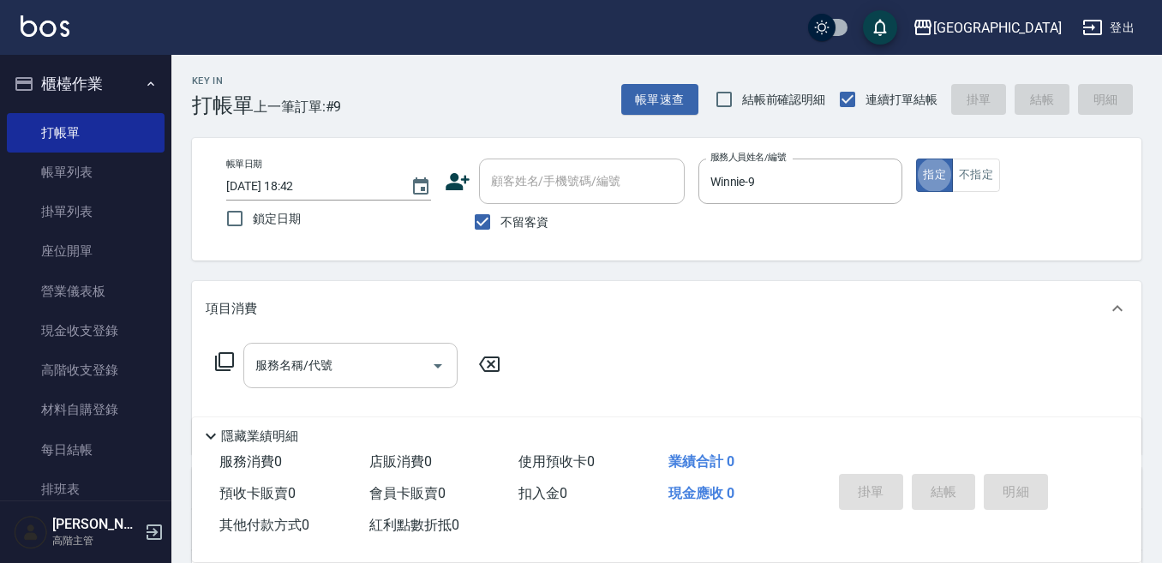
click at [310, 361] on input "服務名稱/代號" at bounding box center [337, 366] width 173 height 30
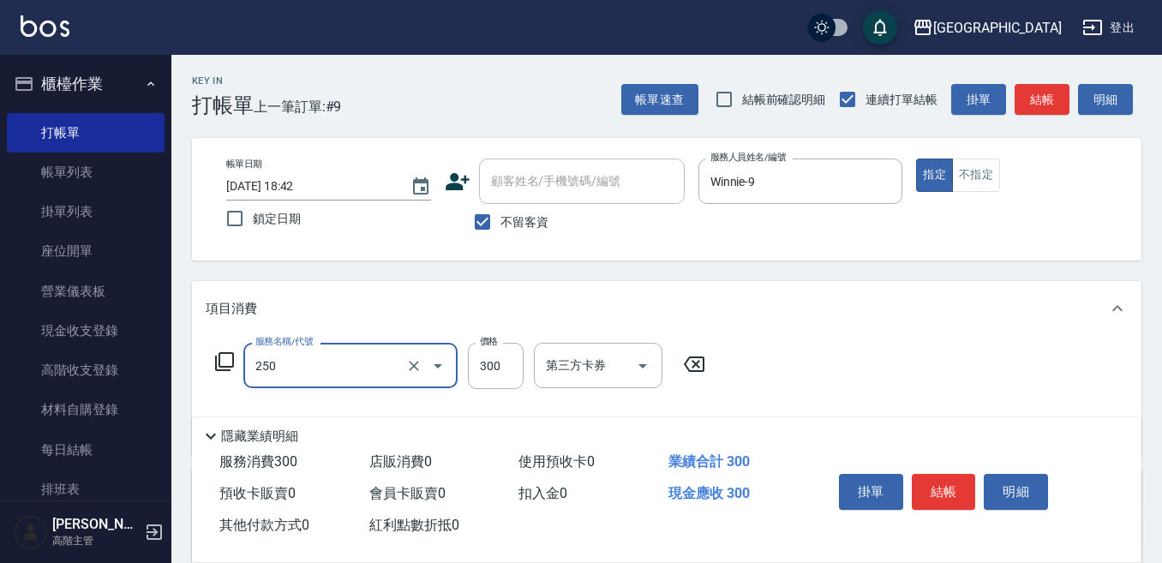
type input "日式洗髮(250)"
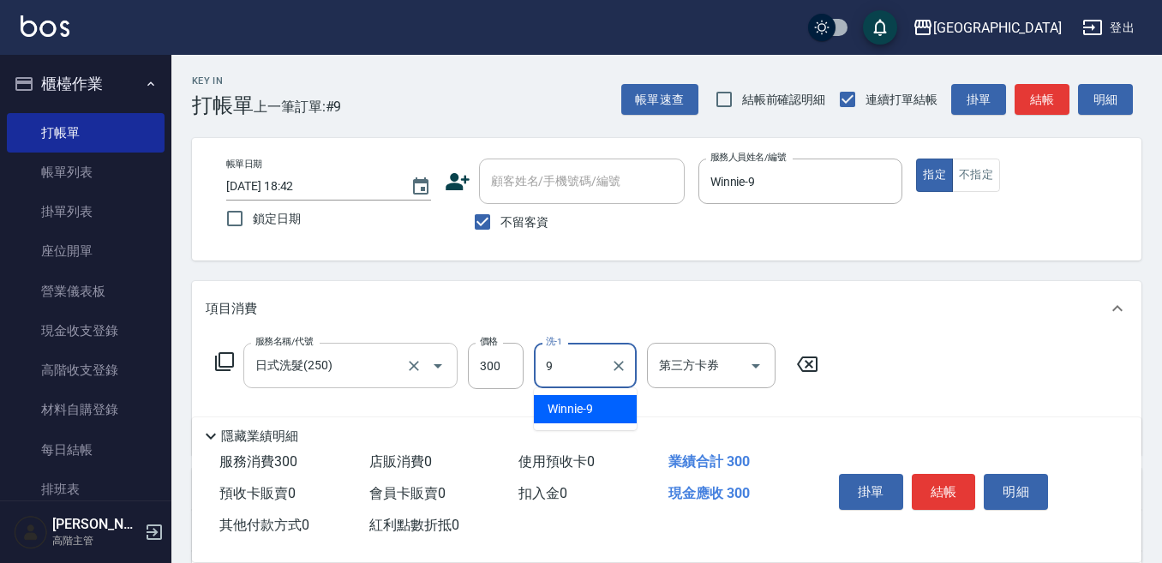
type input "Winnie-9"
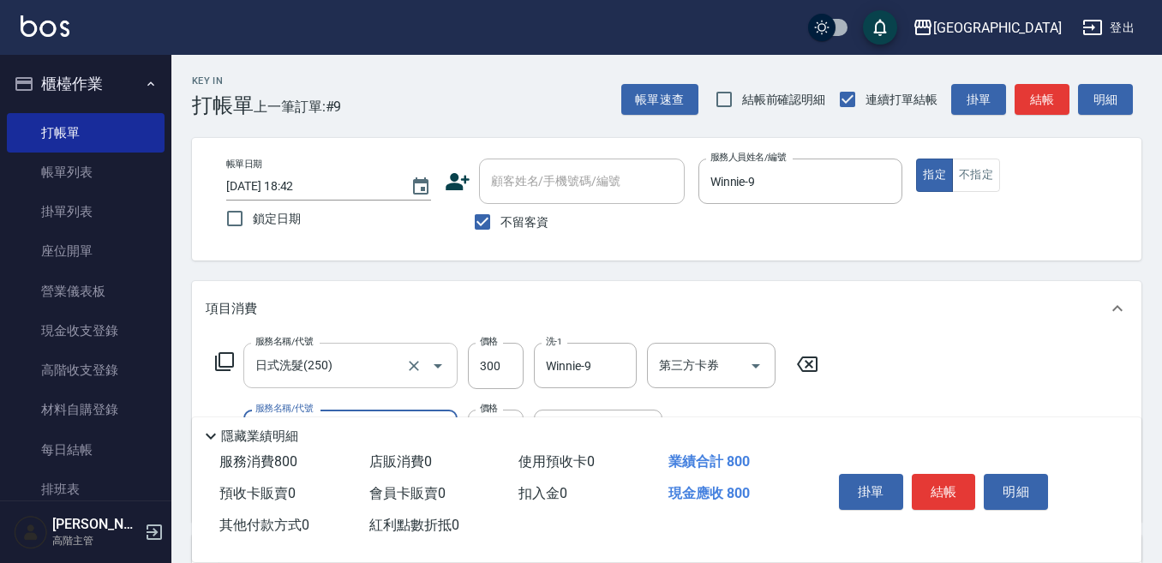
type input "剪髮500(305)"
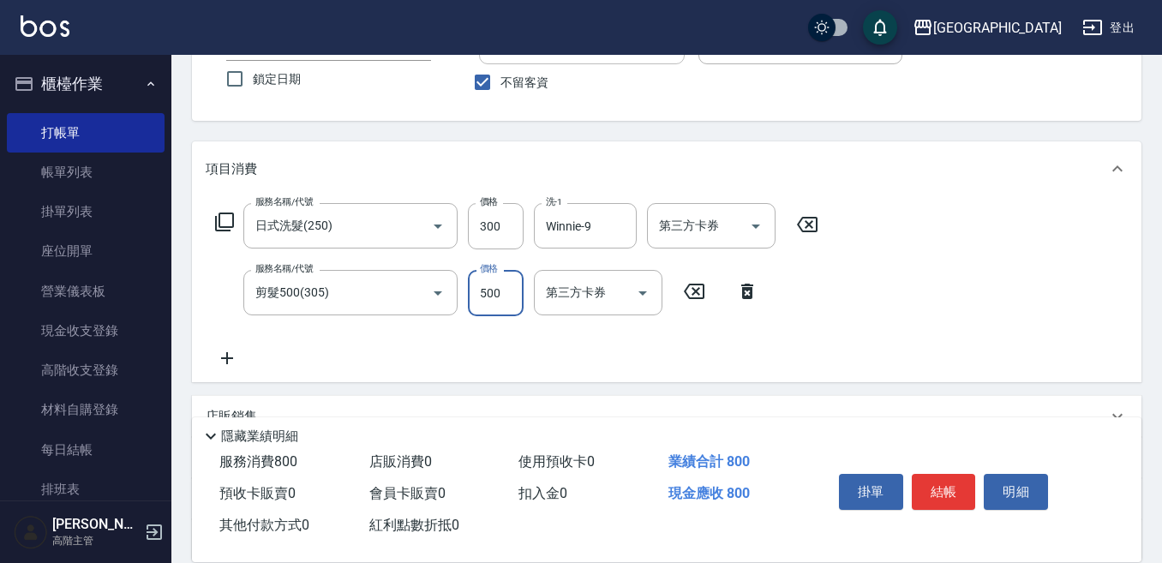
scroll to position [171, 0]
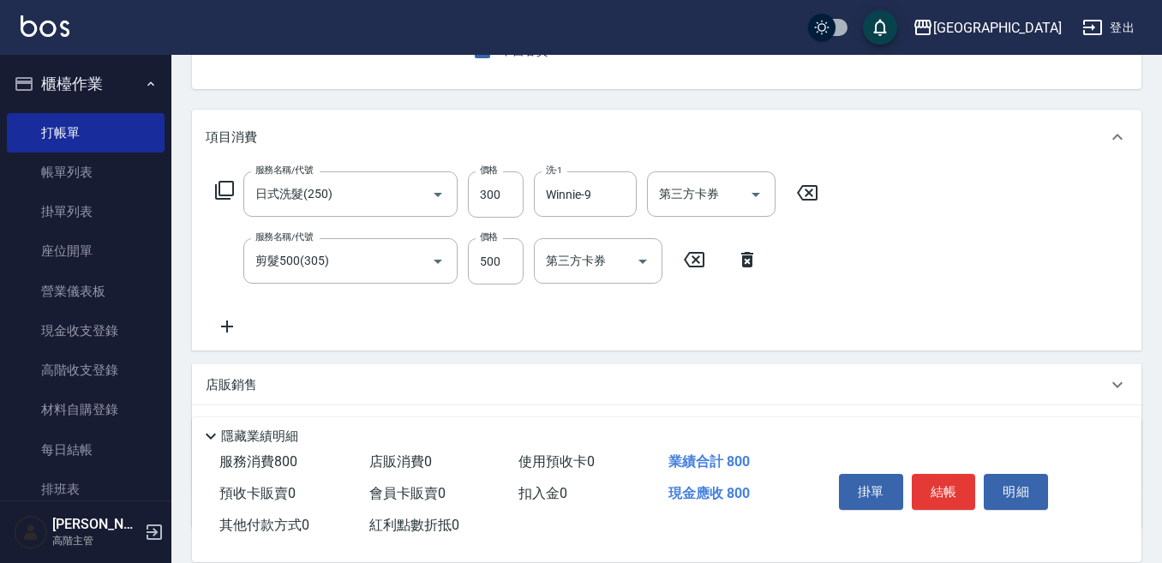
click at [231, 322] on icon at bounding box center [227, 326] width 43 height 21
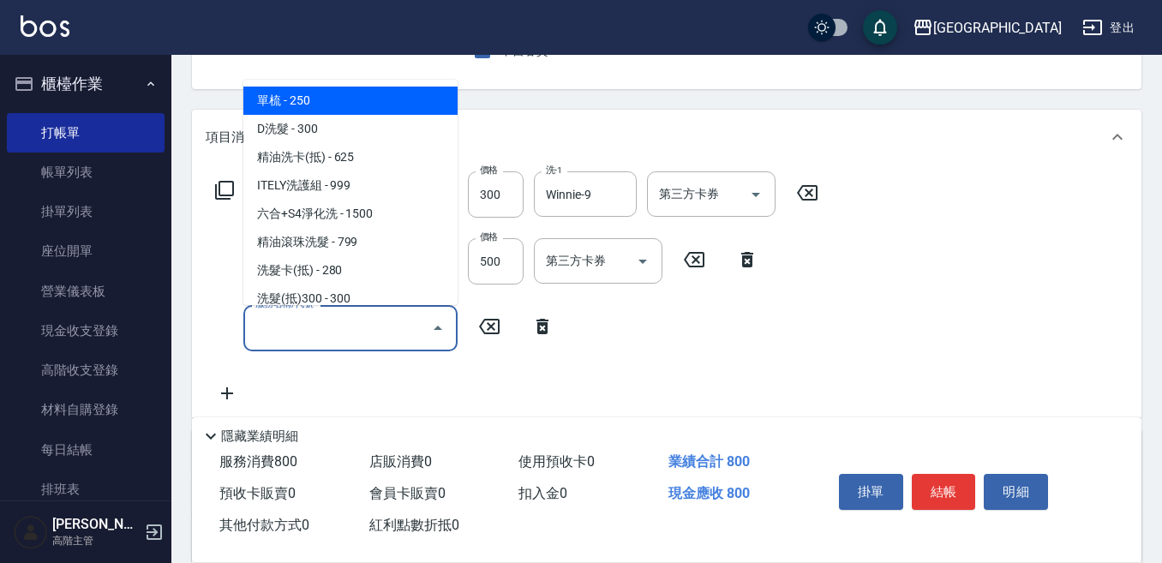
click at [276, 333] on input "服務名稱/代號" at bounding box center [337, 328] width 173 height 30
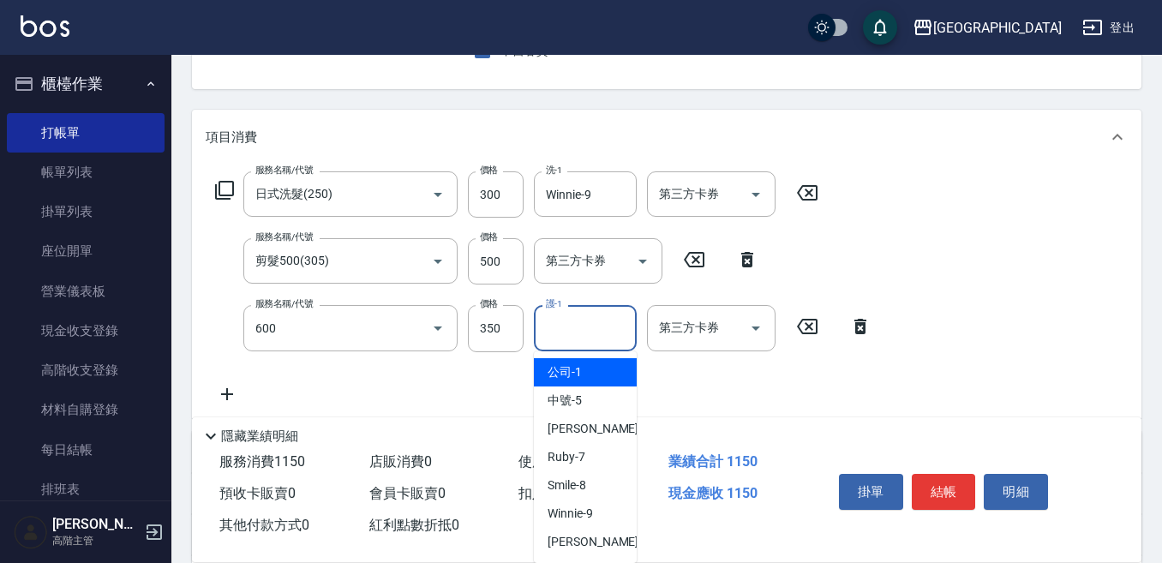
type input "護髮 (自備）(600)"
click at [558, 331] on input "護-1" at bounding box center [585, 328] width 87 height 30
type input "8"
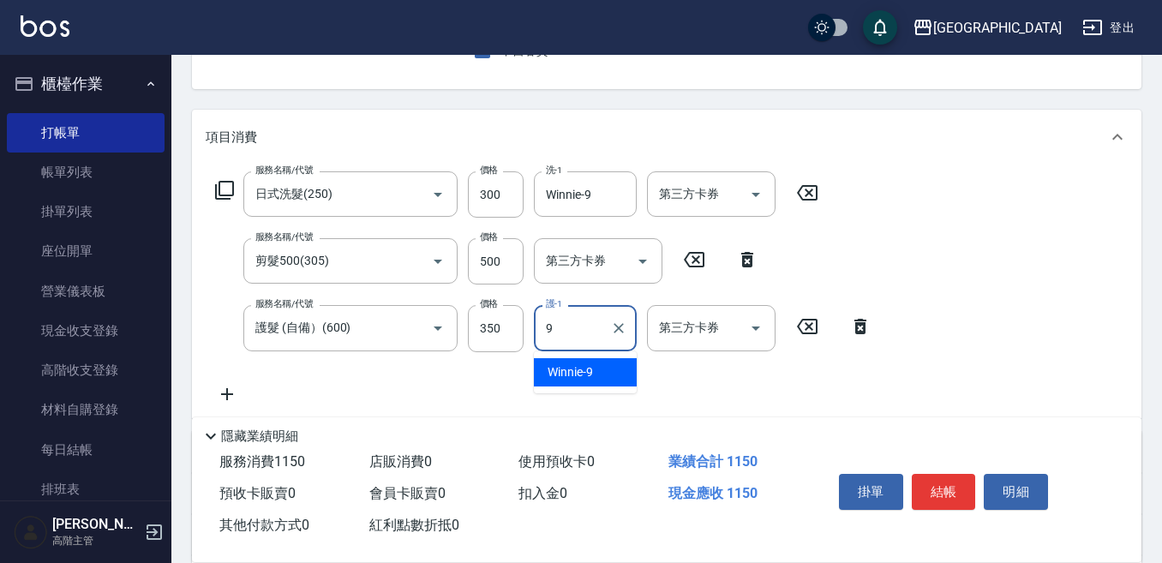
type input "Winnie-9"
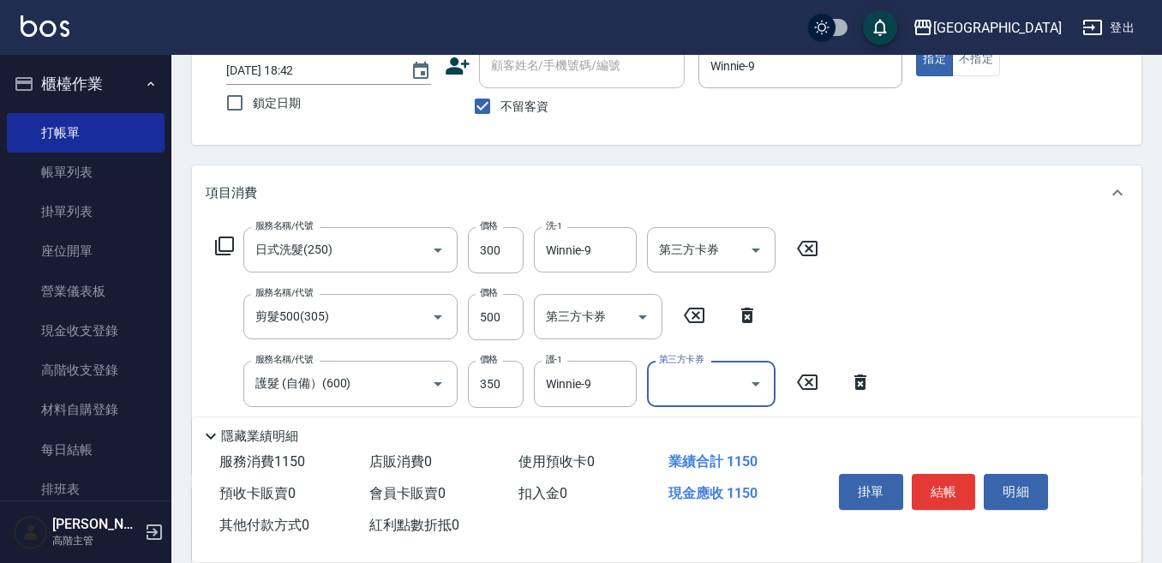
scroll to position [86, 0]
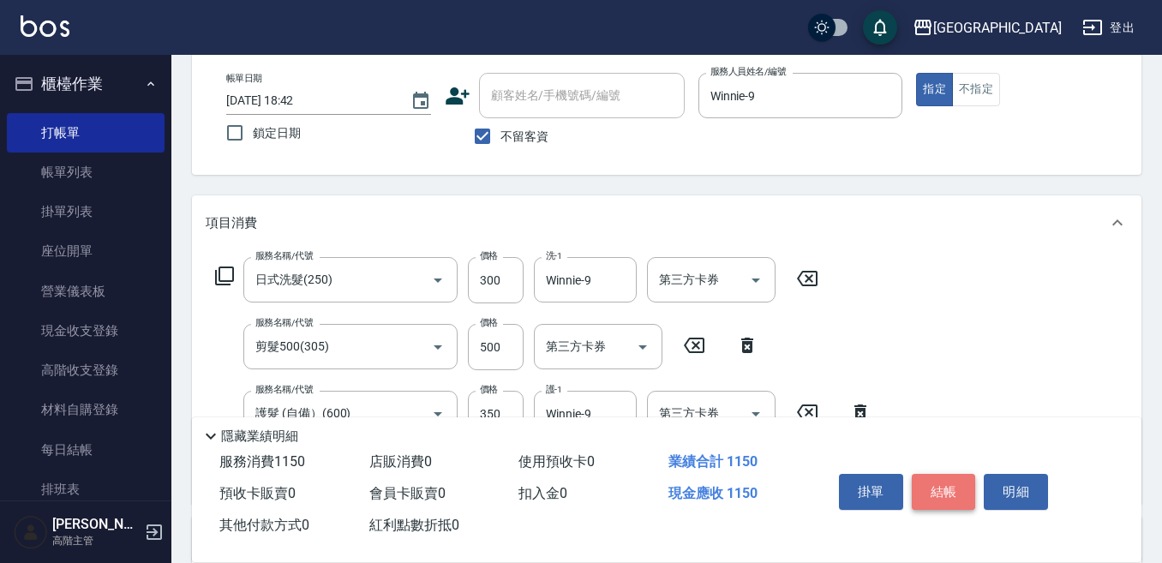
click at [942, 482] on button "結帳" at bounding box center [944, 492] width 64 height 36
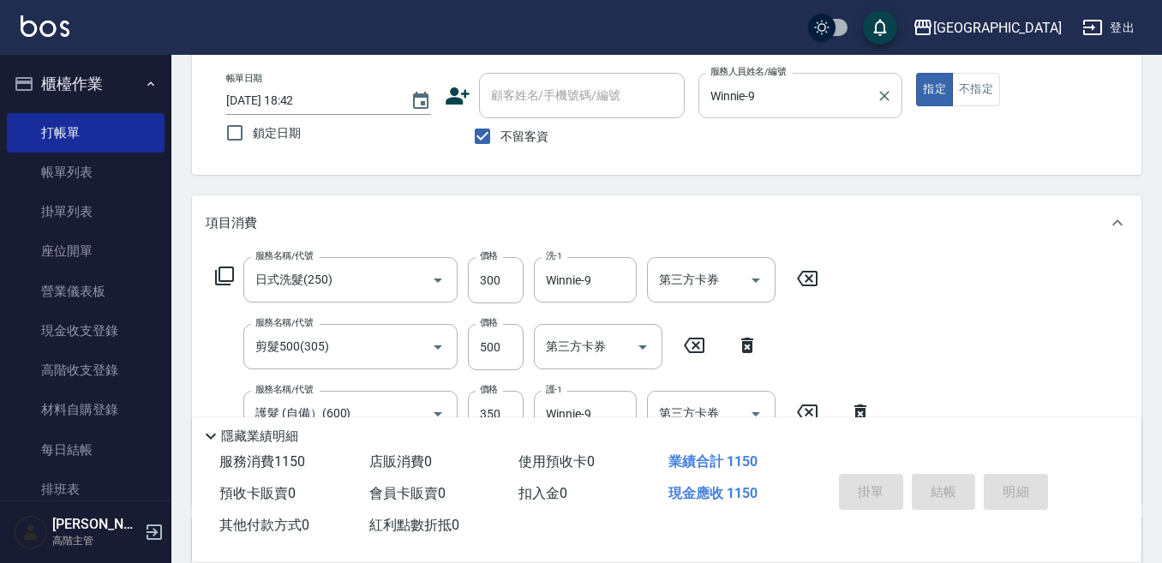
type input "[DATE] 18:43"
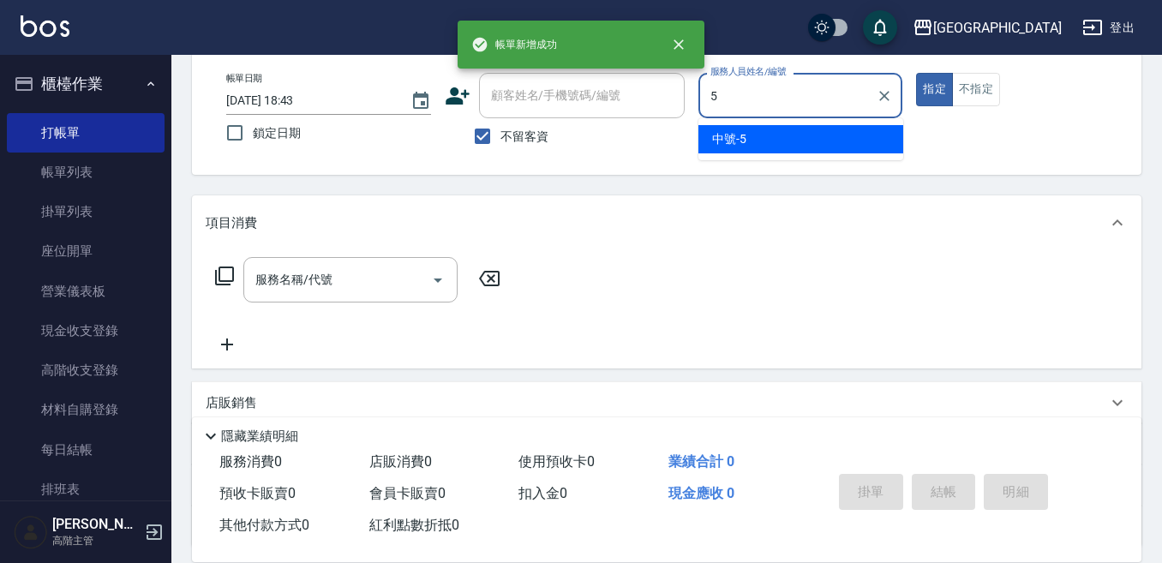
type input "中號-5"
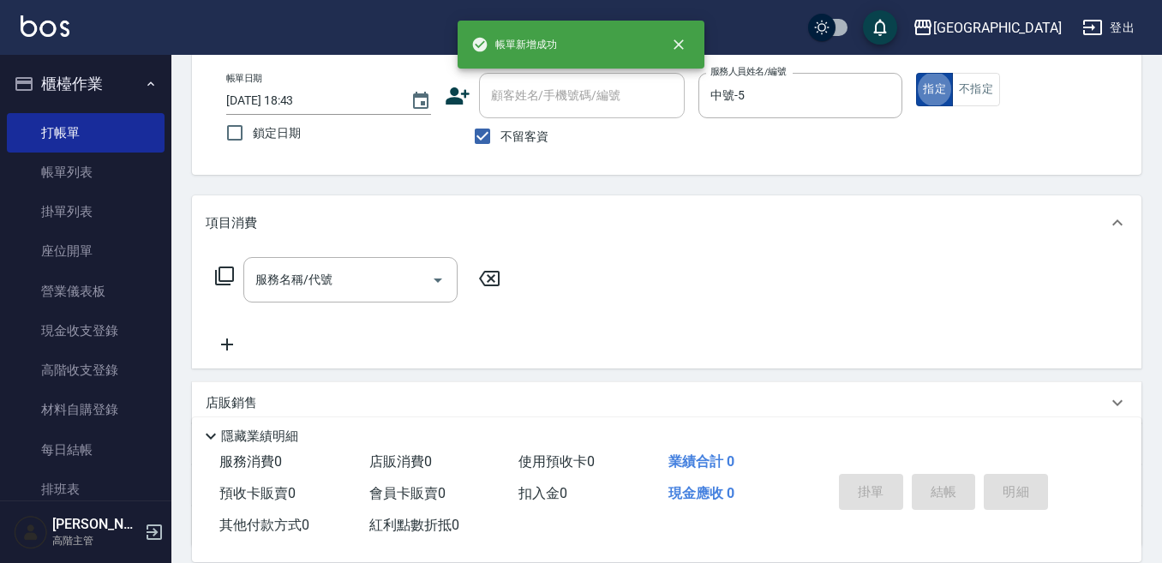
drag, startPoint x: 978, startPoint y: 83, endPoint x: 920, endPoint y: 94, distance: 59.3
click at [969, 86] on button "不指定" at bounding box center [976, 89] width 48 height 33
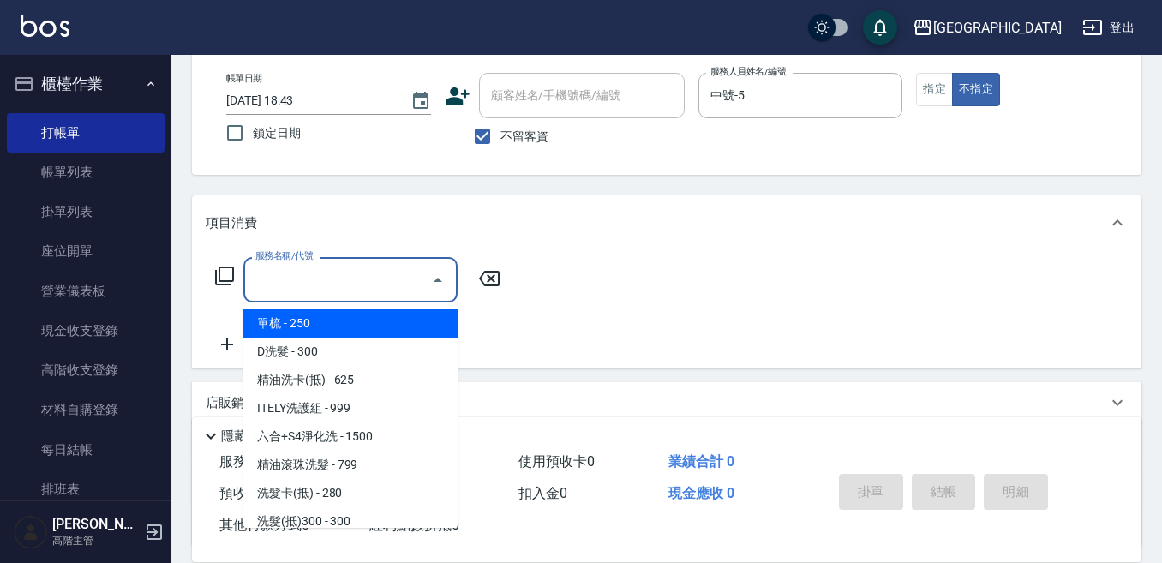
click at [350, 278] on input "服務名稱/代號" at bounding box center [337, 280] width 173 height 30
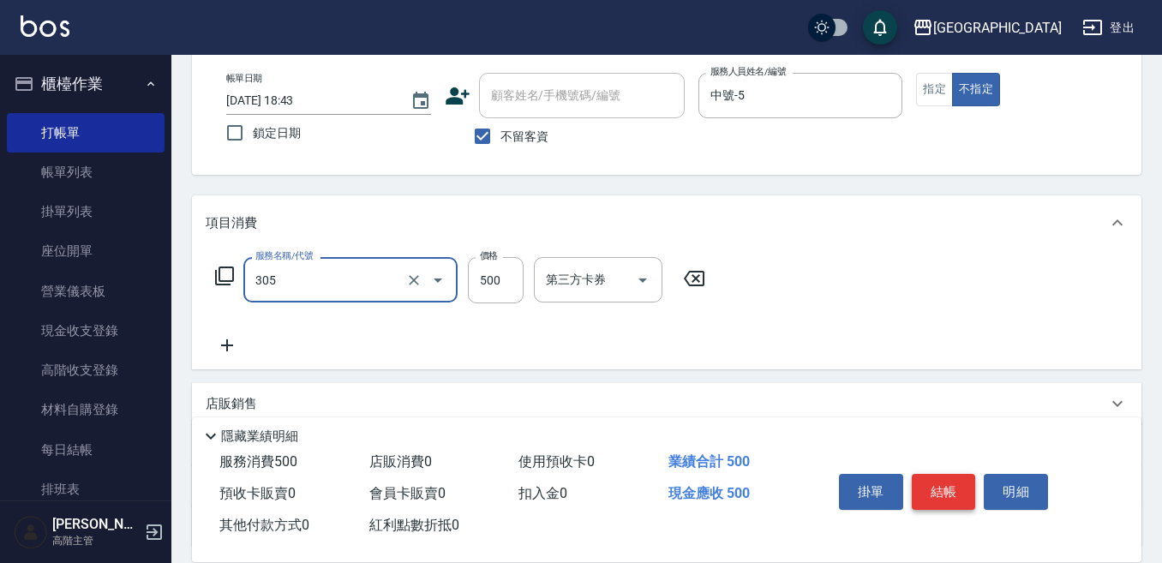
type input "剪髮500(305)"
click at [937, 482] on button "結帳" at bounding box center [944, 492] width 64 height 36
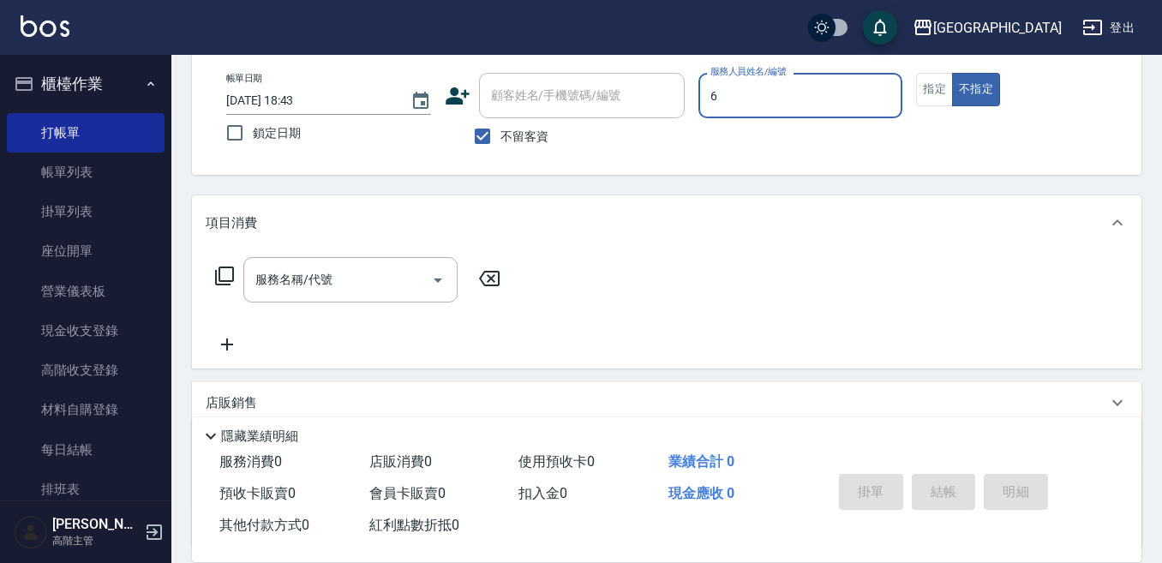
type input "Judy-6"
type button "false"
click at [942, 81] on button "指定" at bounding box center [934, 89] width 37 height 33
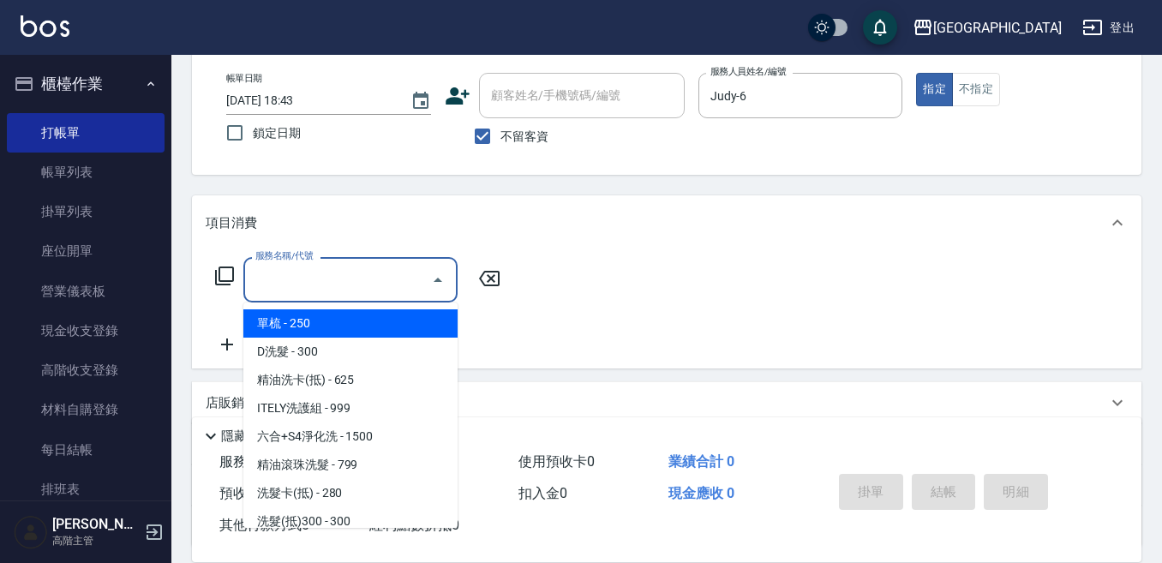
click at [339, 276] on input "服務名稱/代號" at bounding box center [337, 280] width 173 height 30
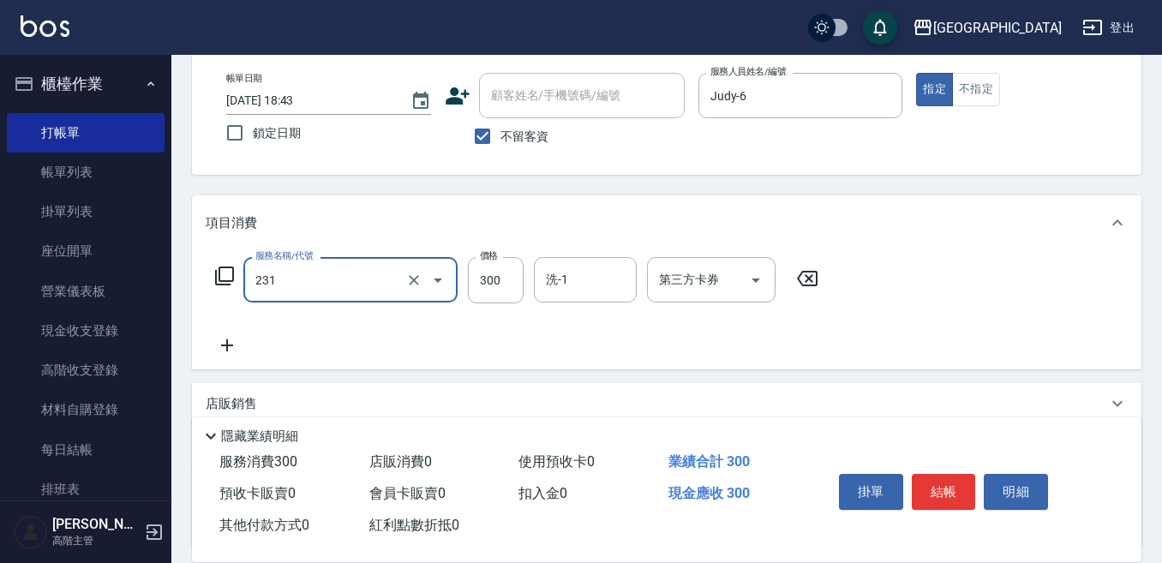
type input "洗髮(抵)300(231)"
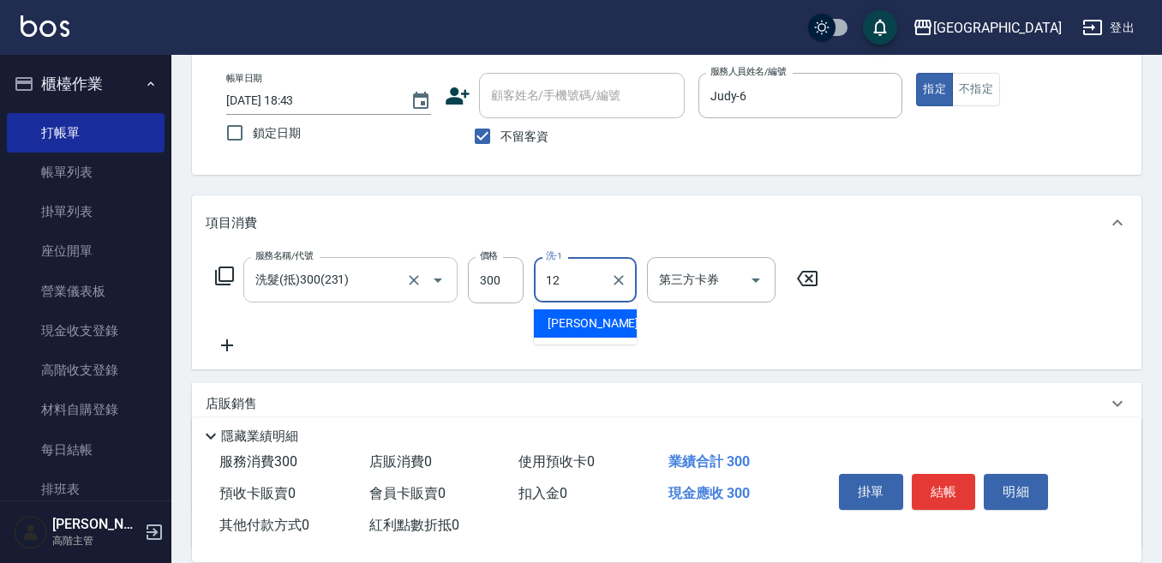
type input "[PERSON_NAME]-12"
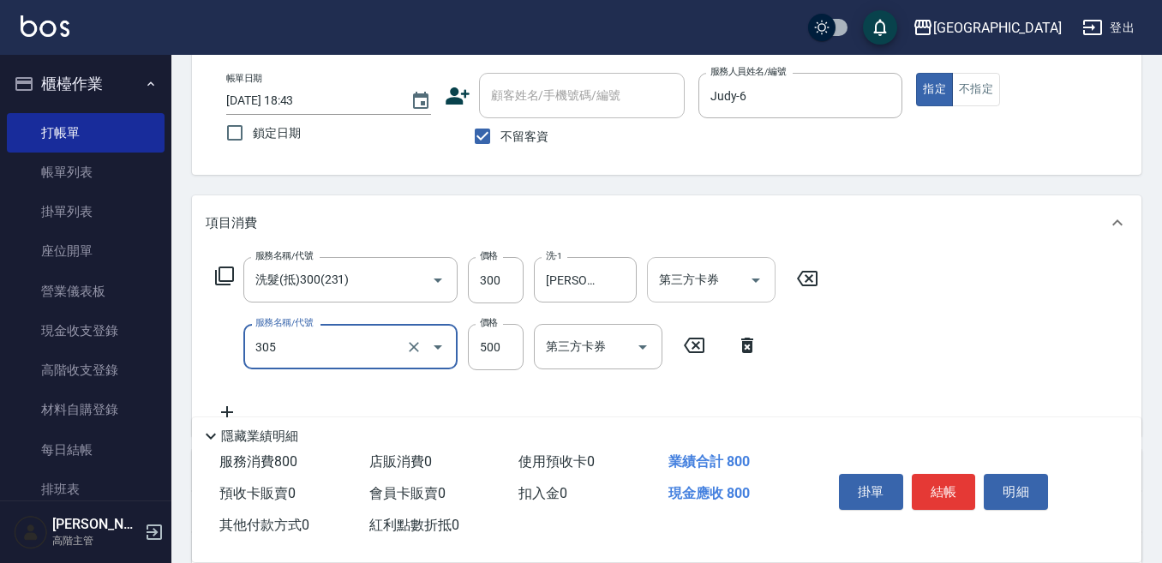
type input "剪髮500(305)"
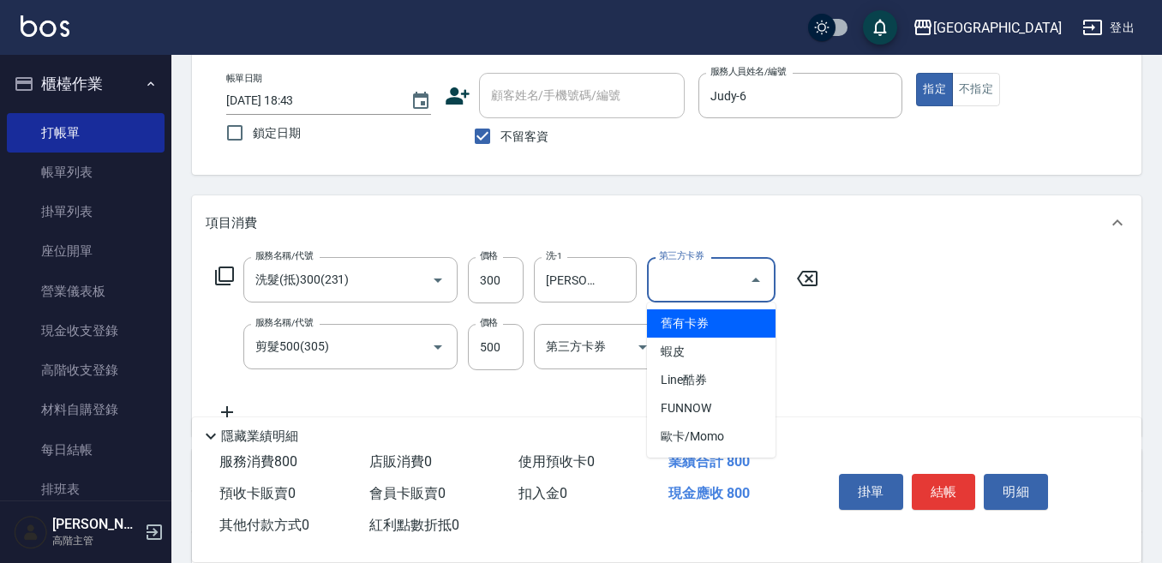
click at [681, 277] on input "第三方卡券" at bounding box center [698, 280] width 87 height 30
click at [670, 322] on span "舊有卡券" at bounding box center [711, 323] width 129 height 28
type input "舊有卡券"
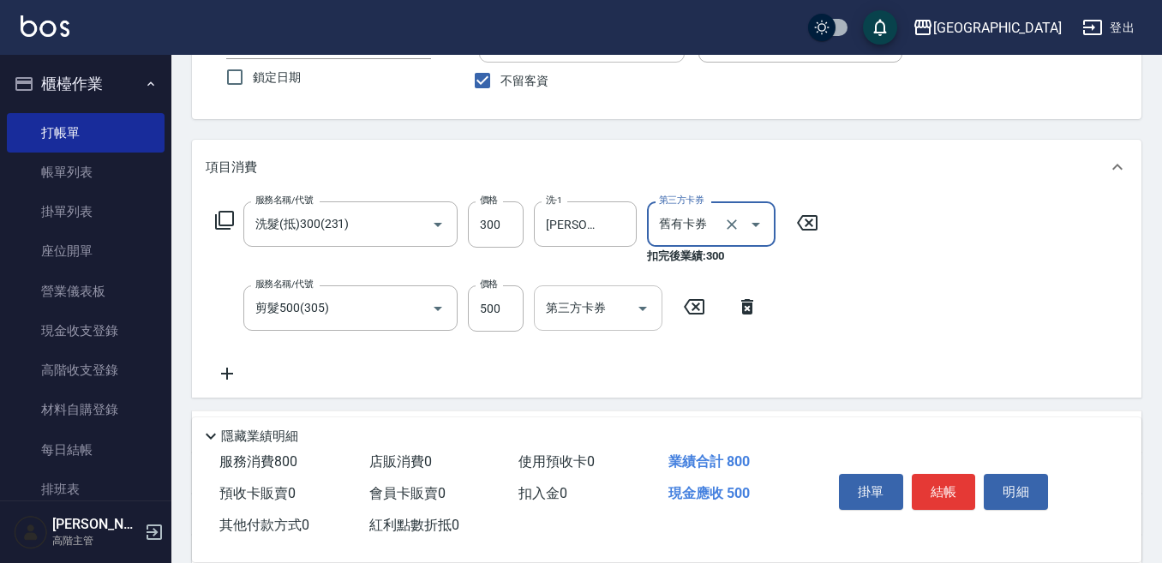
scroll to position [171, 0]
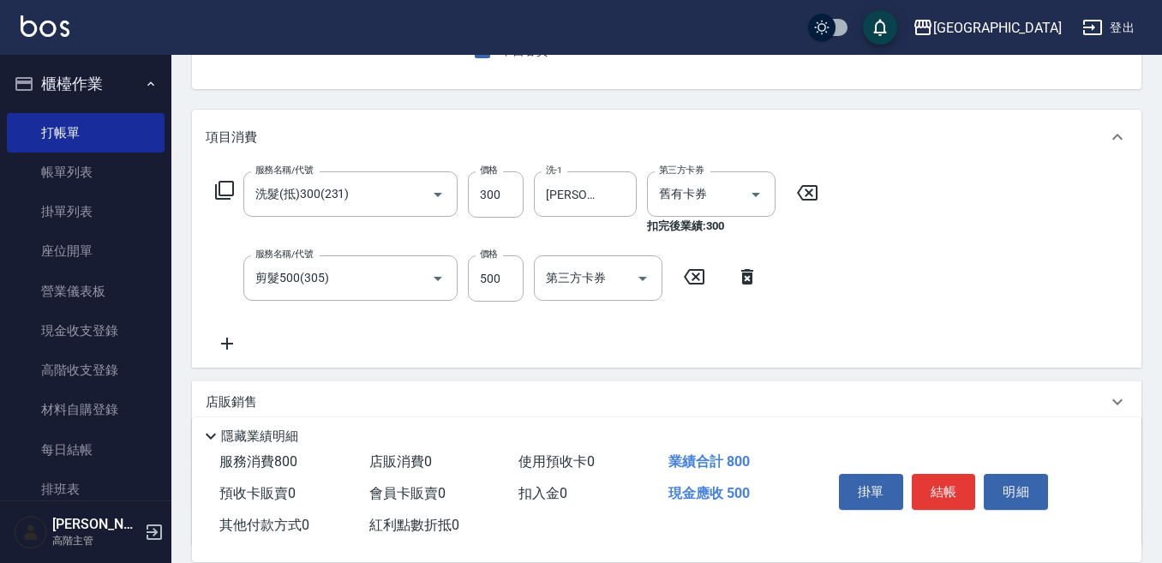
click at [225, 343] on icon at bounding box center [227, 343] width 43 height 21
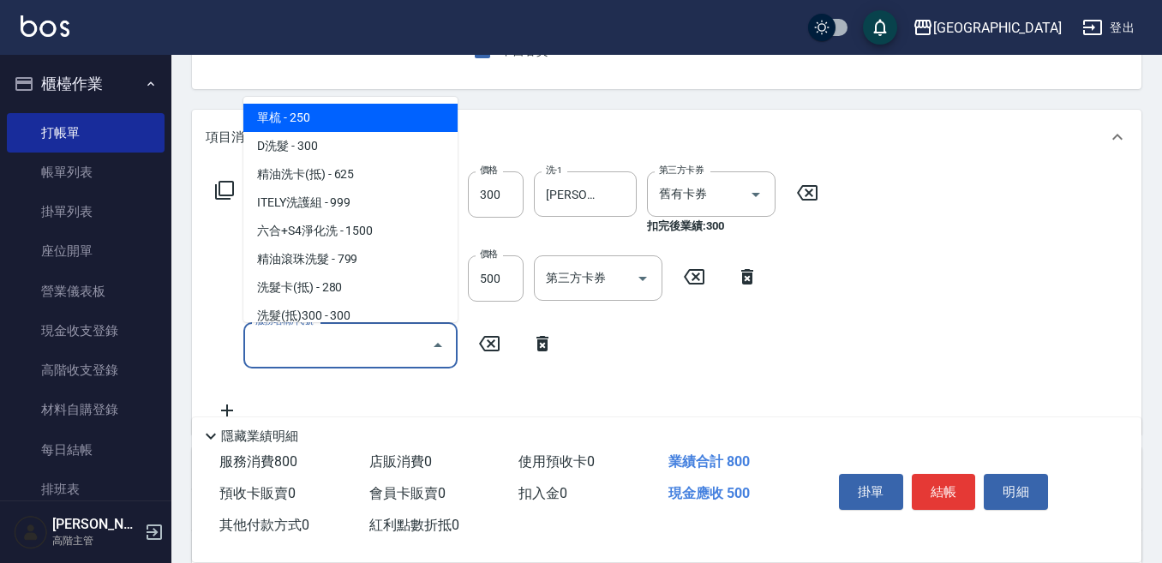
click at [297, 339] on input "服務名稱/代號" at bounding box center [337, 345] width 173 height 30
click at [285, 347] on input "服務名稱/代號" at bounding box center [337, 345] width 173 height 30
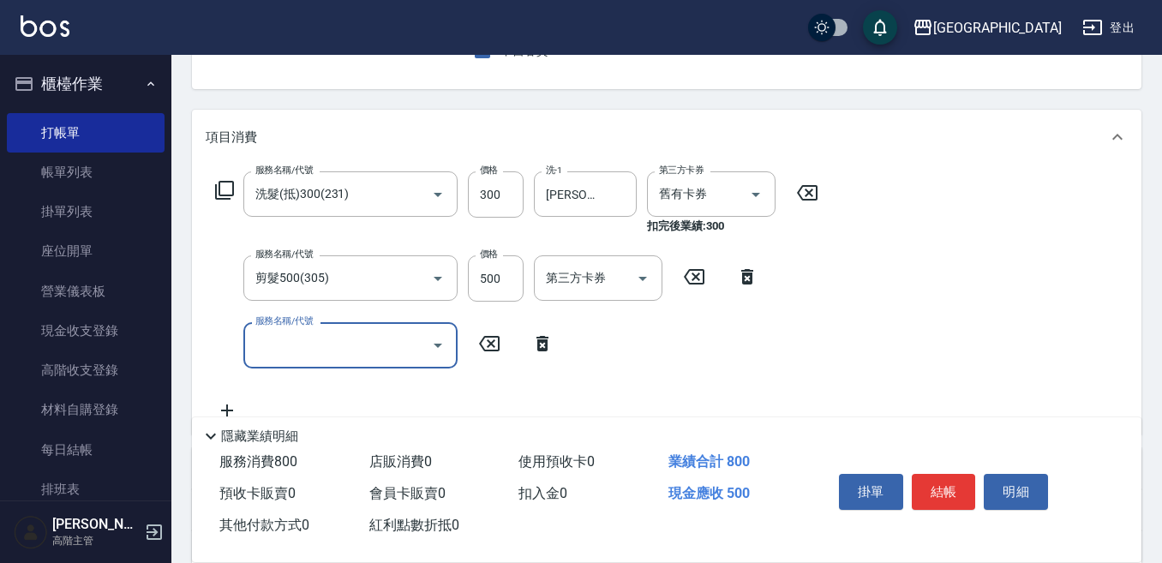
click at [266, 347] on input "服務名稱/代號" at bounding box center [337, 345] width 173 height 30
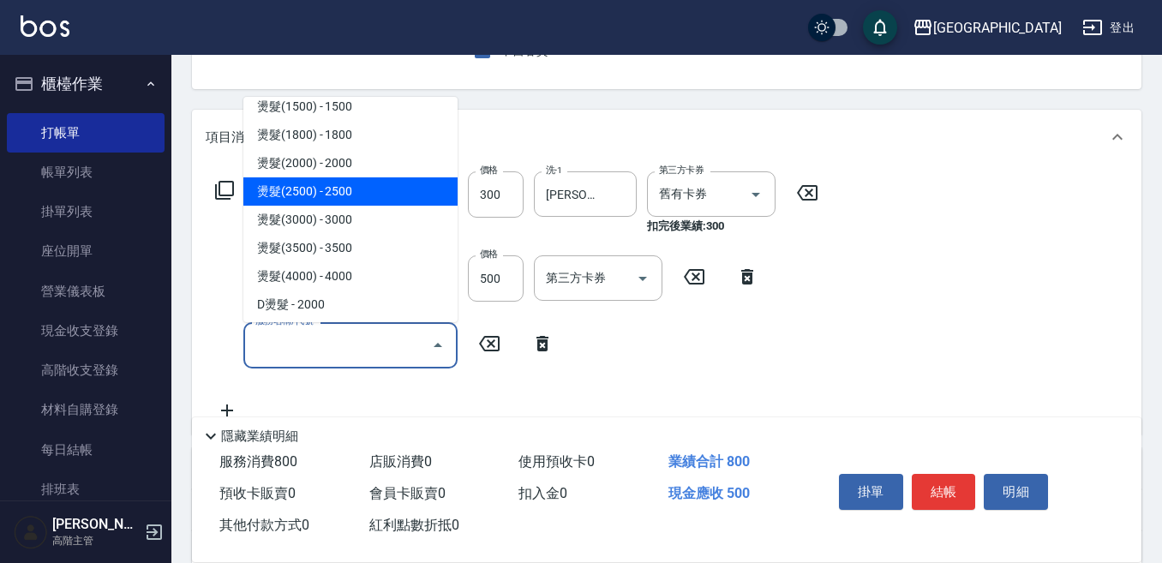
scroll to position [600, 0]
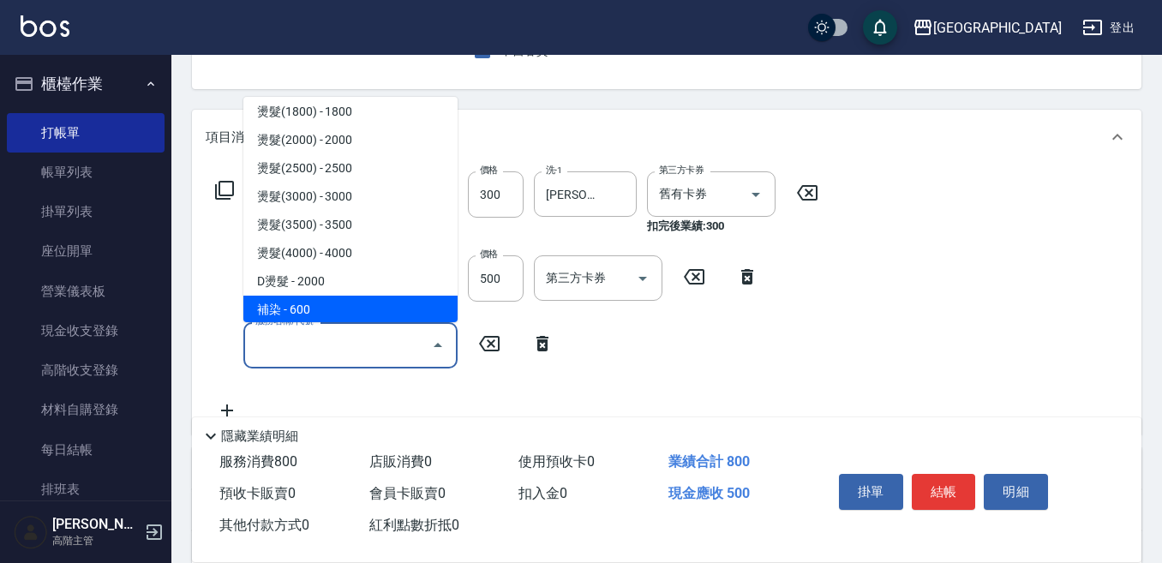
click at [313, 303] on span "補染 - 600" at bounding box center [350, 310] width 214 height 28
type input "補染(500)"
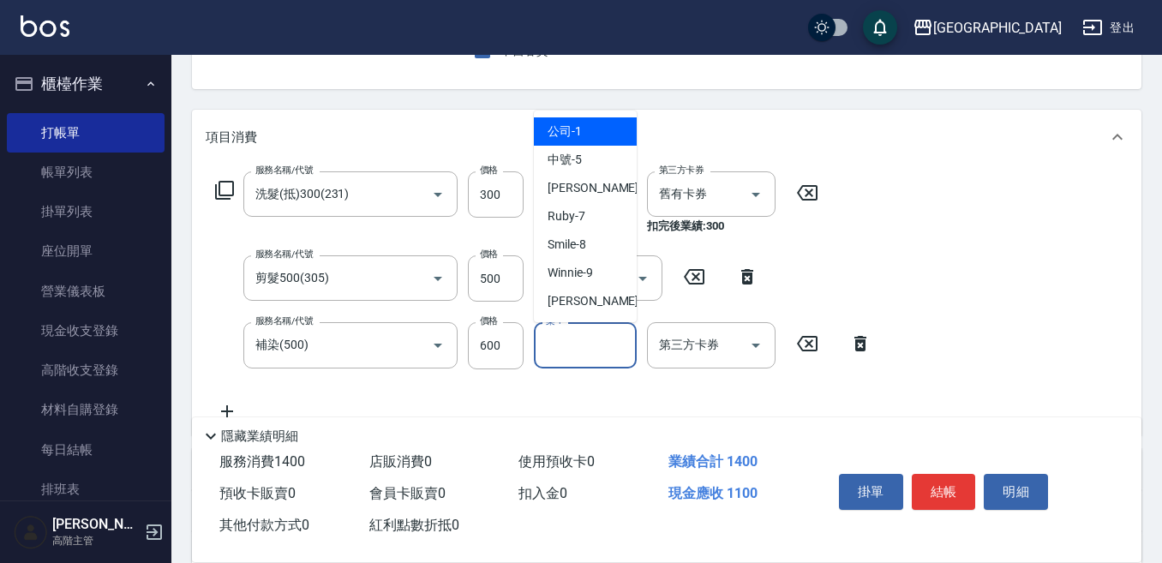
click at [573, 354] on input "染-1" at bounding box center [585, 345] width 87 height 30
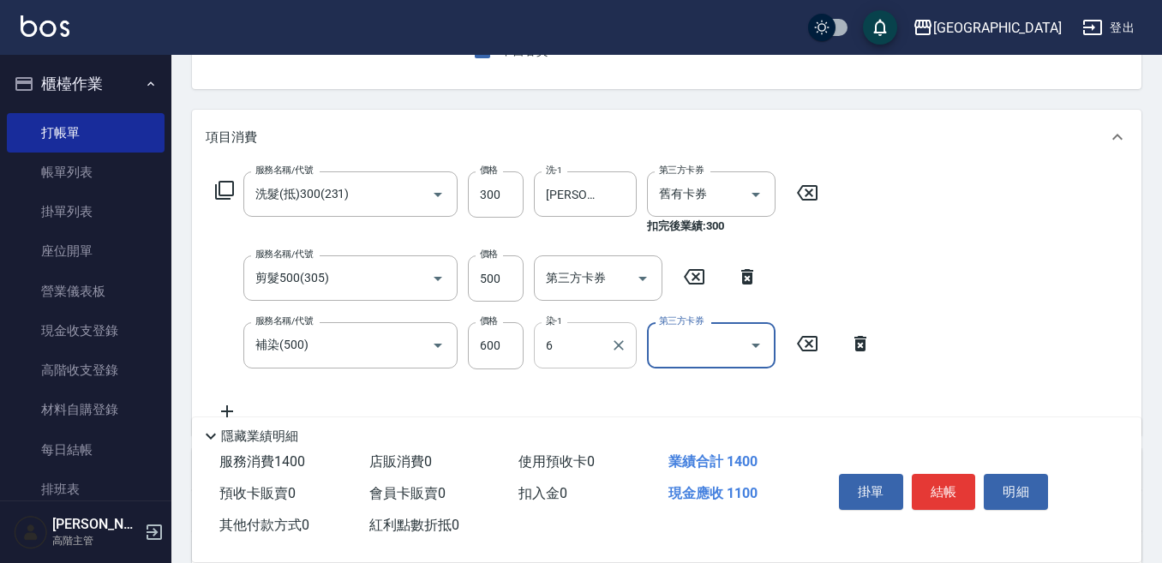
type input "Judy-6"
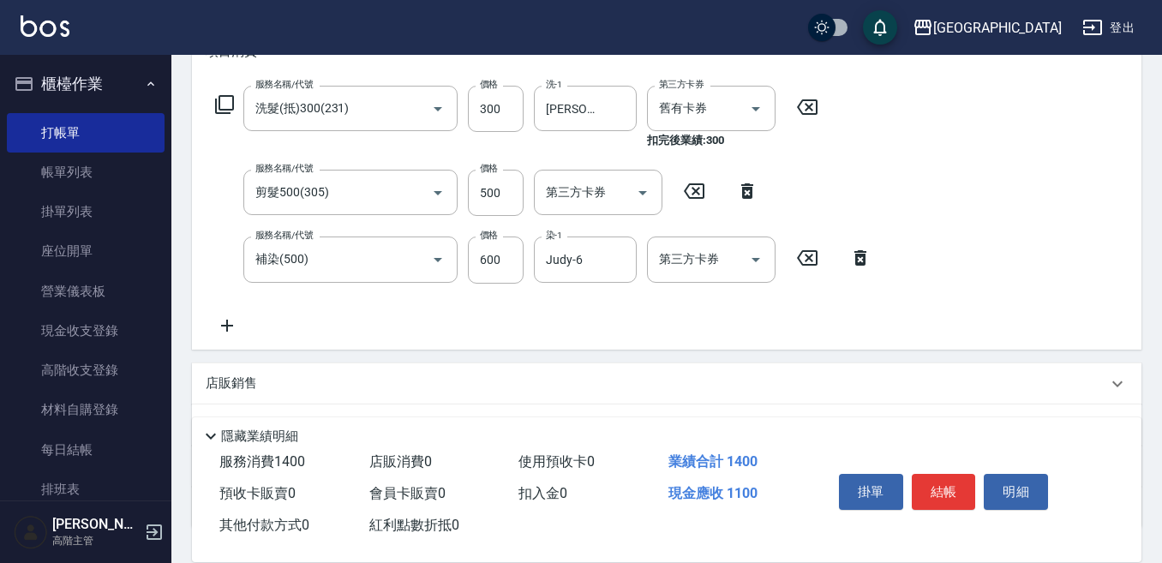
click at [230, 319] on icon at bounding box center [227, 325] width 43 height 21
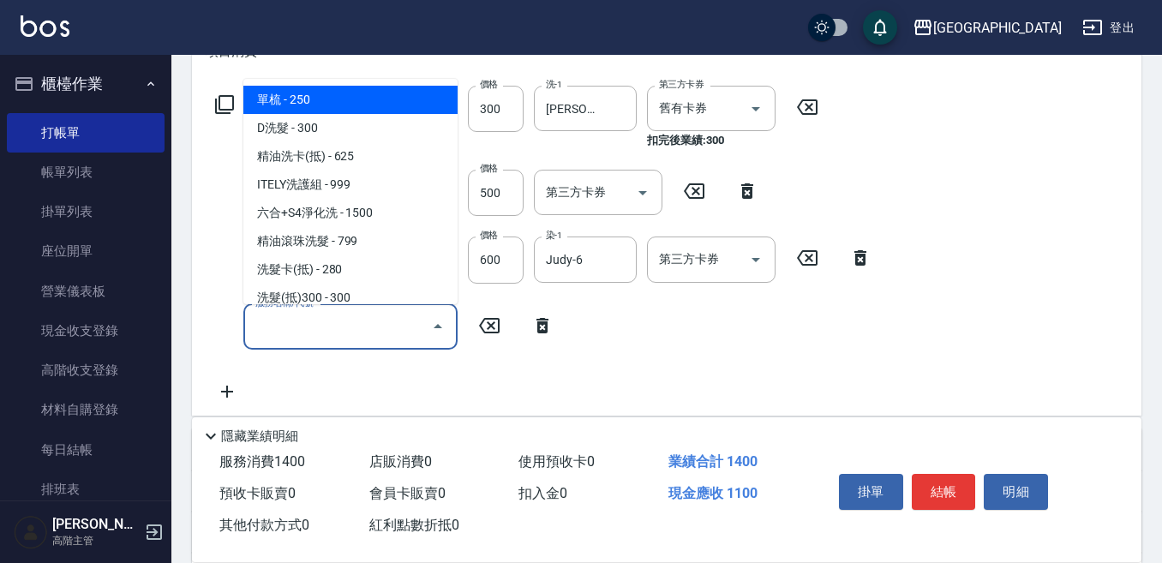
click at [253, 326] on input "服務名稱/代號" at bounding box center [337, 327] width 173 height 30
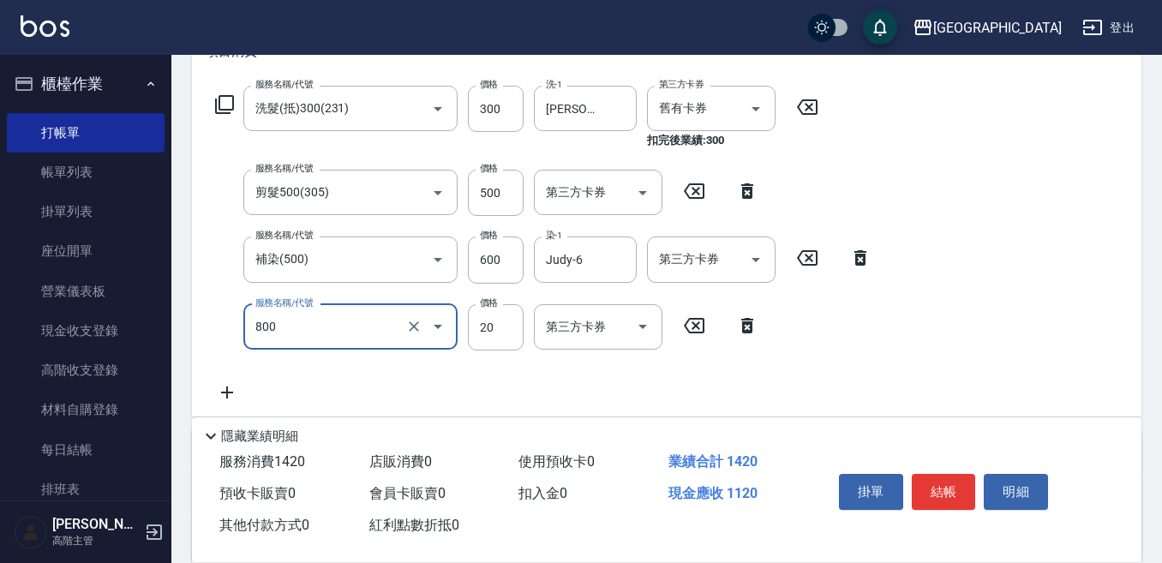
type input "潤絲精(800)"
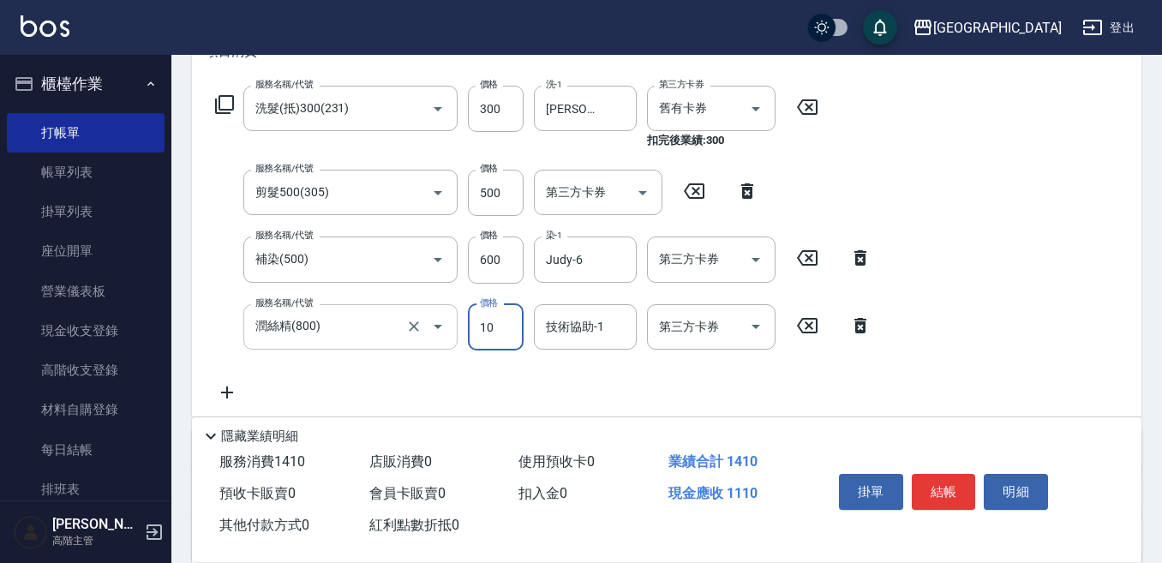
type input "10"
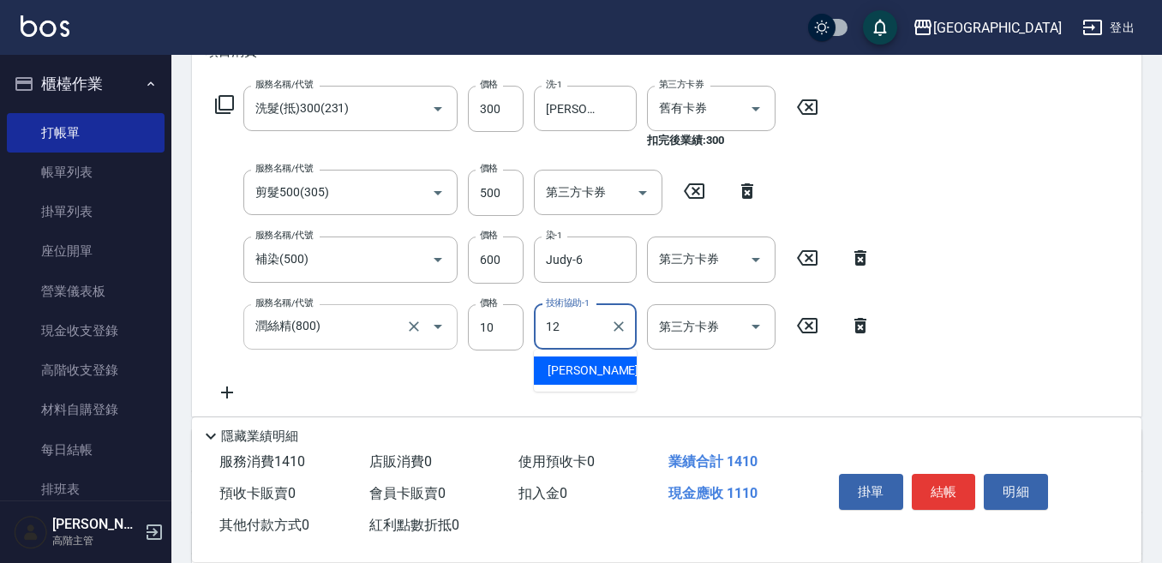
type input "[PERSON_NAME]-12"
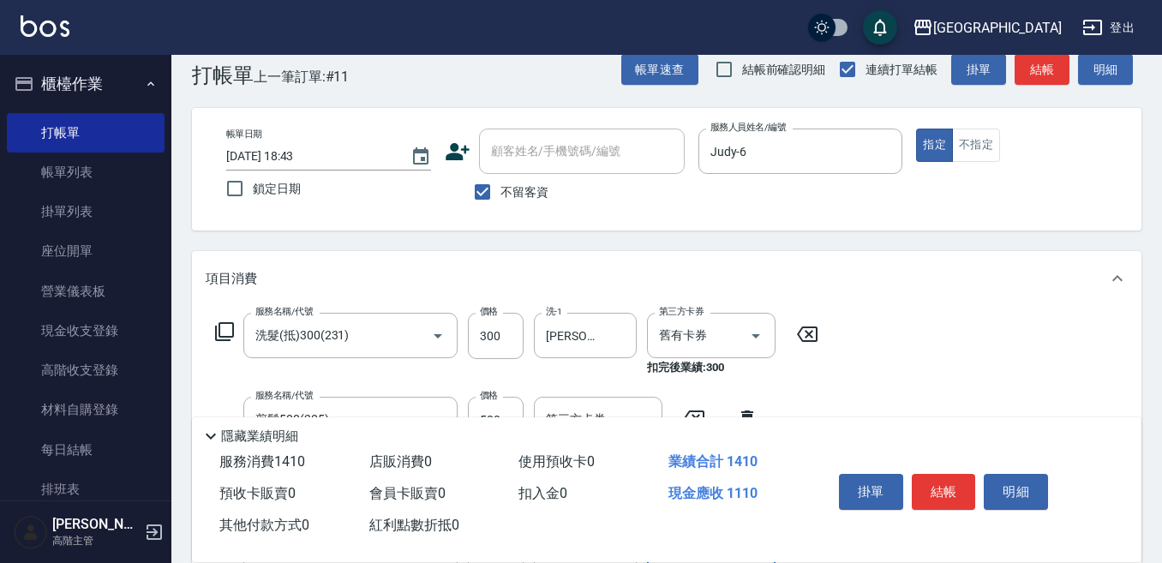
scroll to position [0, 0]
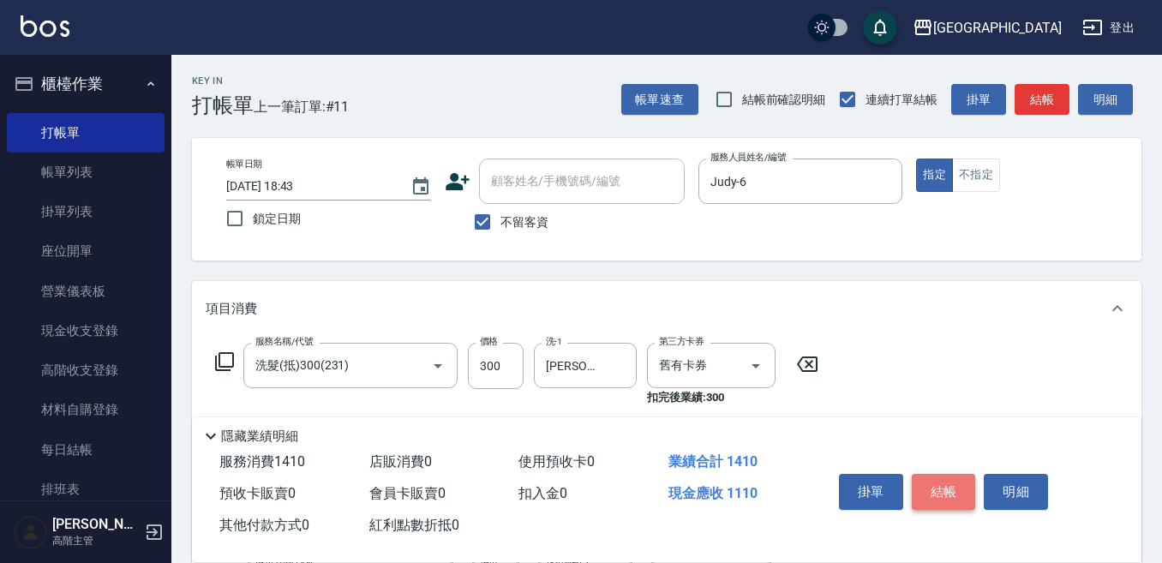
click at [933, 486] on button "結帳" at bounding box center [944, 492] width 64 height 36
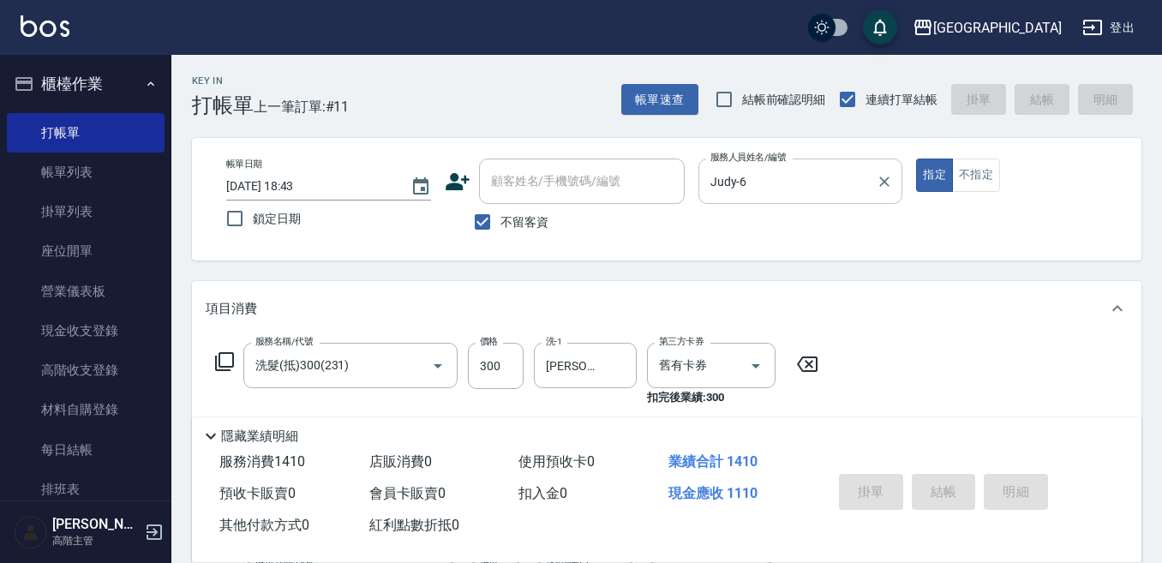
type input "[DATE] 18:44"
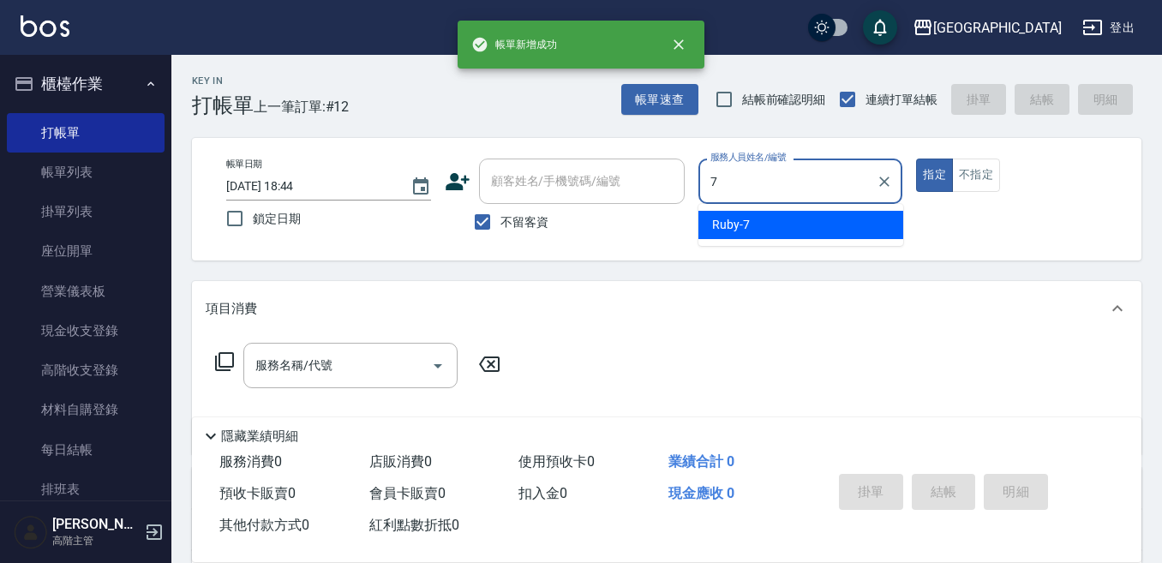
type input "Ruby-7"
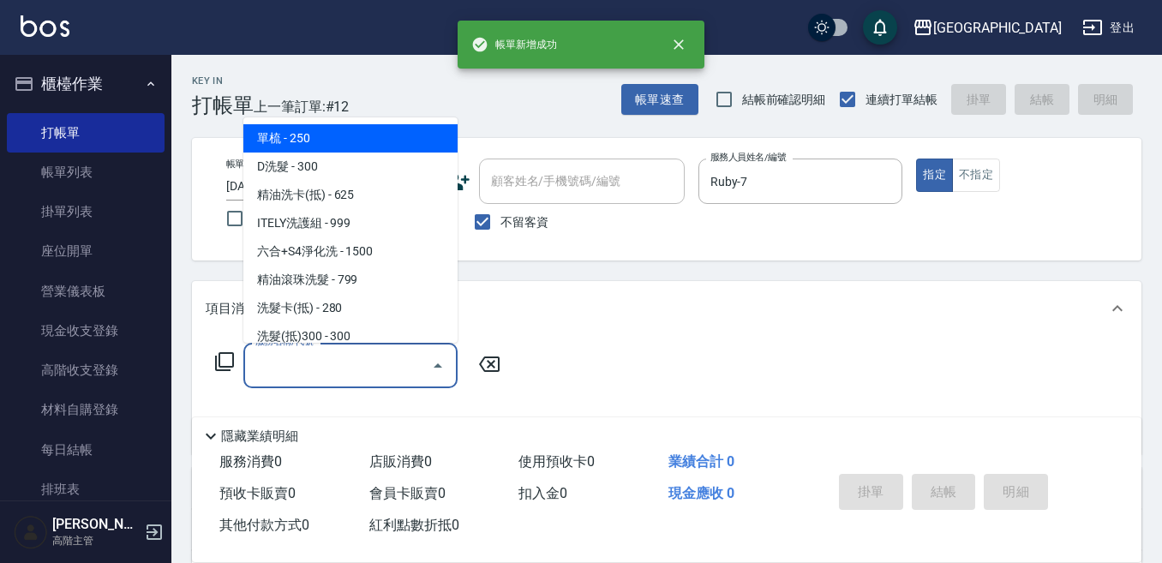
click at [329, 357] on input "服務名稱/代號" at bounding box center [337, 366] width 173 height 30
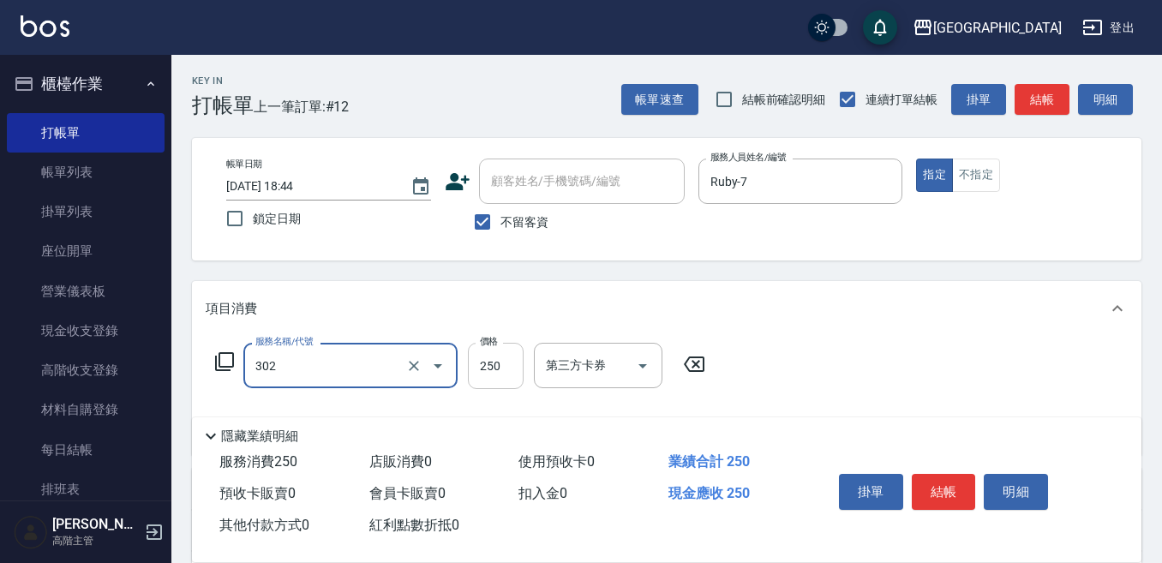
type input "剪髮250(302)"
click at [484, 357] on input "250" at bounding box center [496, 366] width 56 height 46
type input "300"
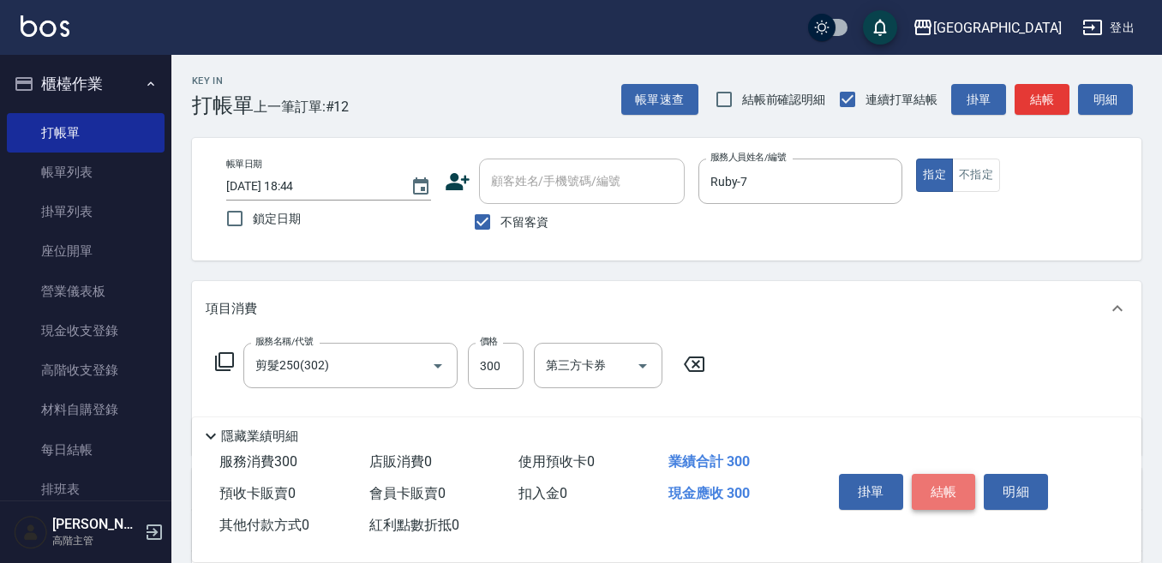
click at [943, 474] on button "結帳" at bounding box center [944, 492] width 64 height 36
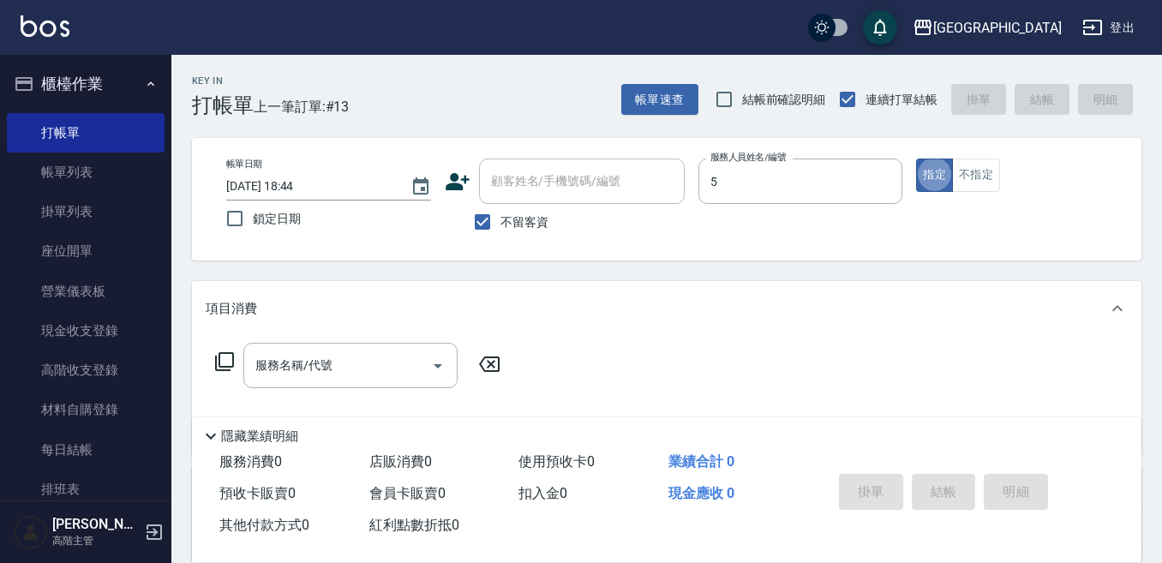
type input "中號-5"
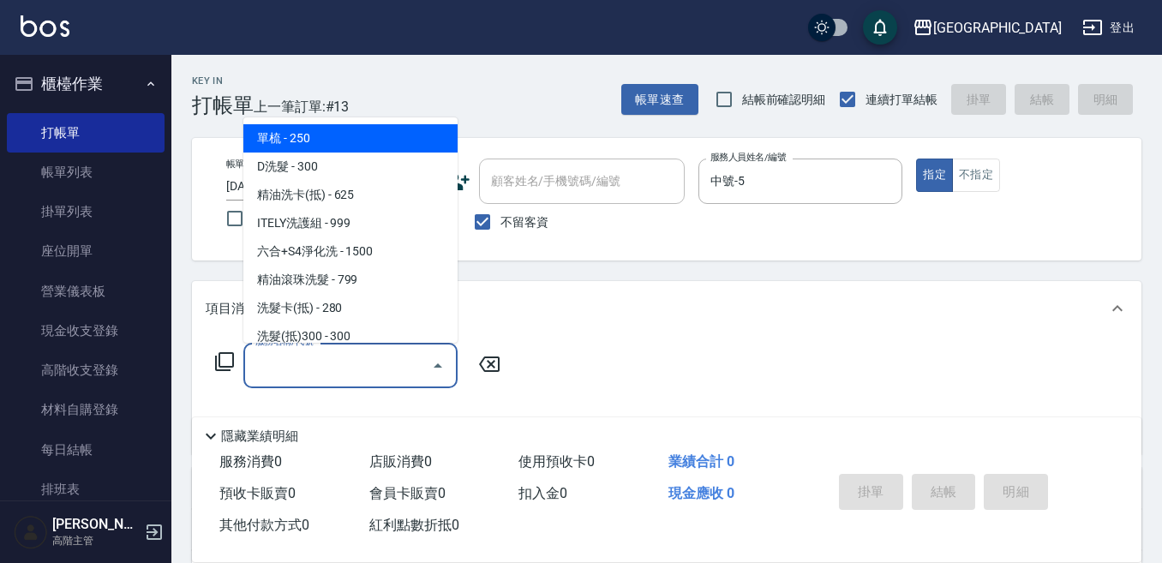
click at [309, 358] on input "服務名稱/代號" at bounding box center [337, 366] width 173 height 30
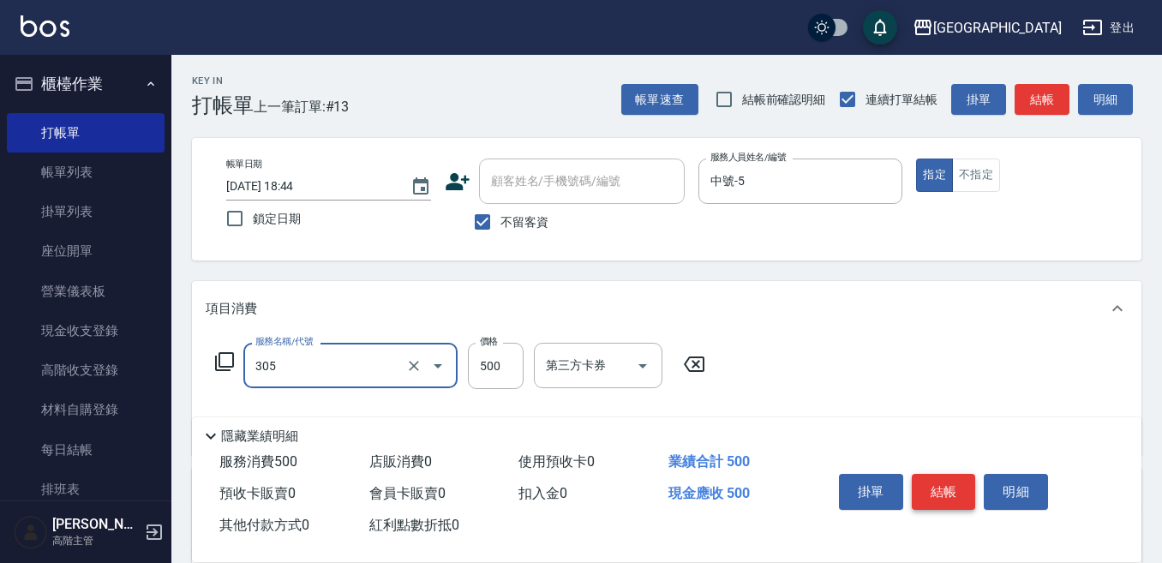
type input "剪髮500(305)"
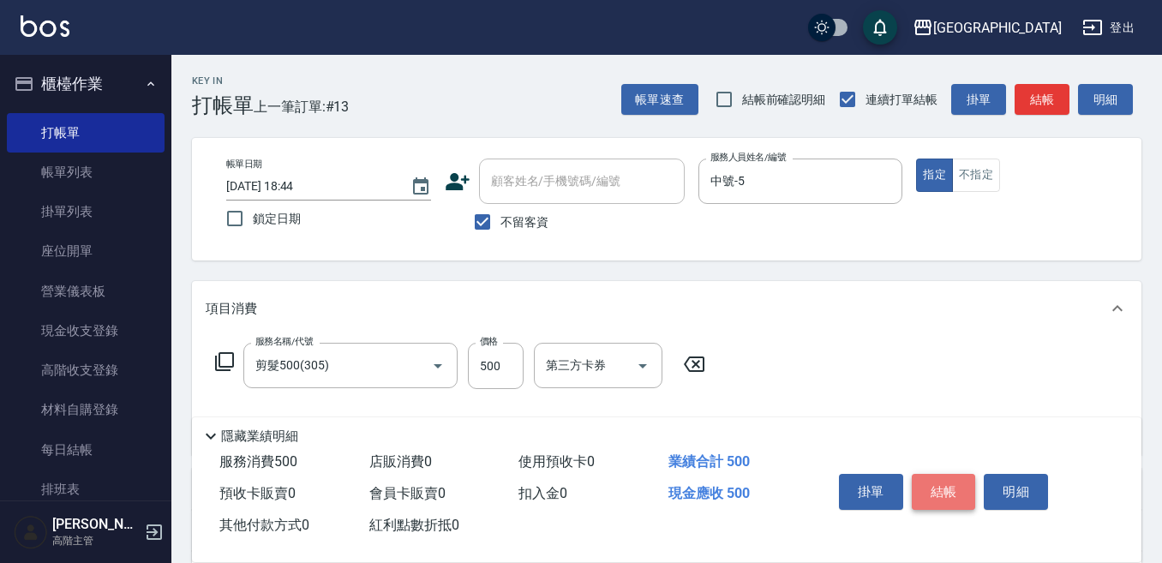
click at [943, 488] on button "結帳" at bounding box center [944, 492] width 64 height 36
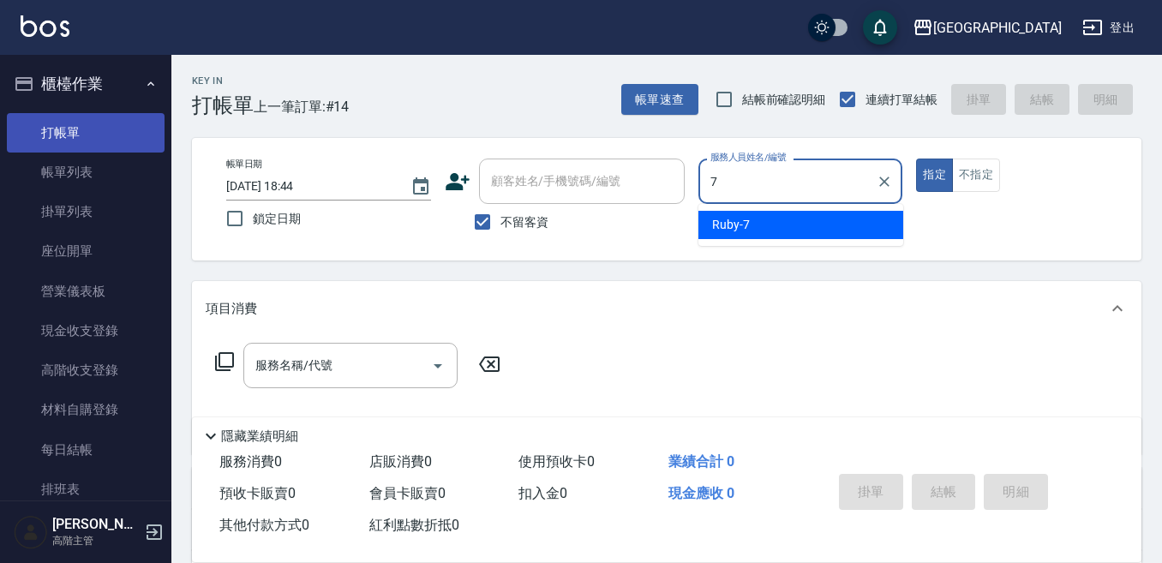
type input "7"
click at [76, 133] on link "打帳單" at bounding box center [86, 132] width 158 height 39
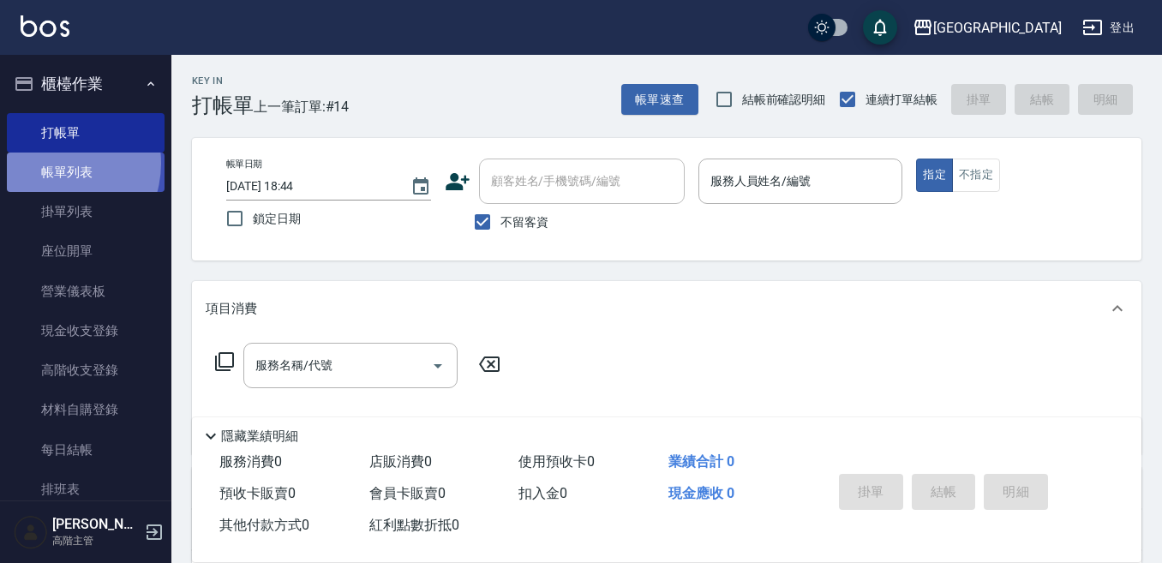
click at [51, 165] on link "帳單列表" at bounding box center [86, 172] width 158 height 39
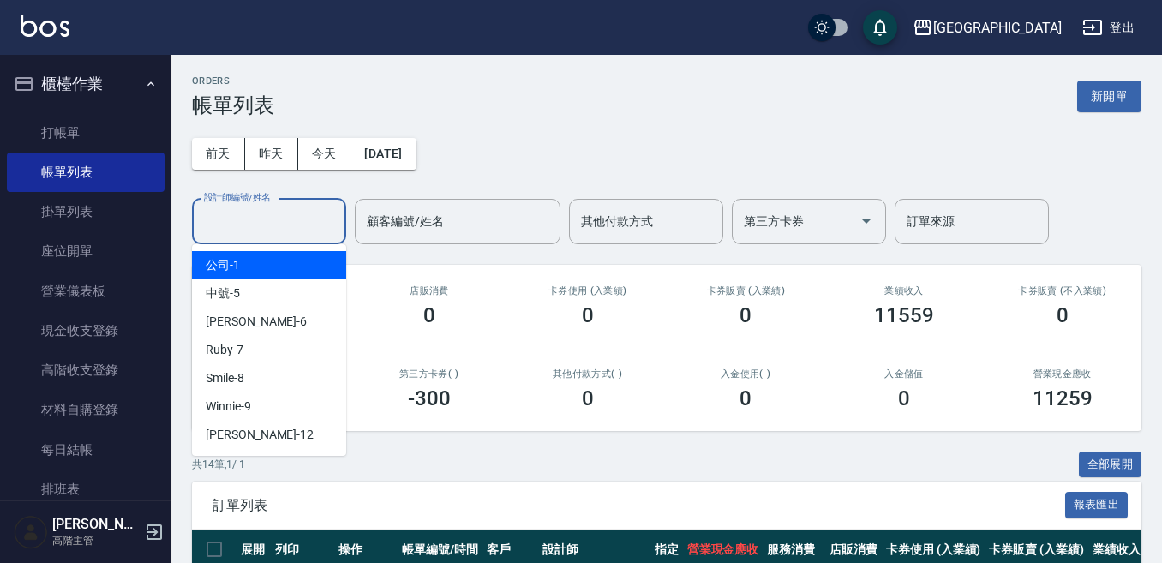
click at [253, 223] on input "設計師編號/姓名" at bounding box center [269, 222] width 139 height 30
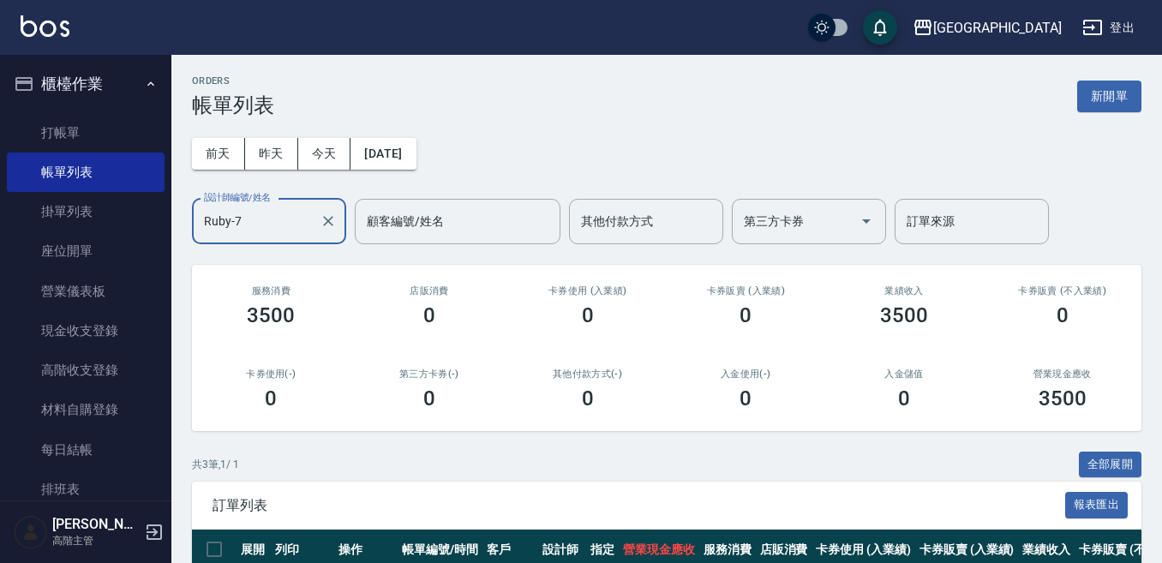
scroll to position [171, 0]
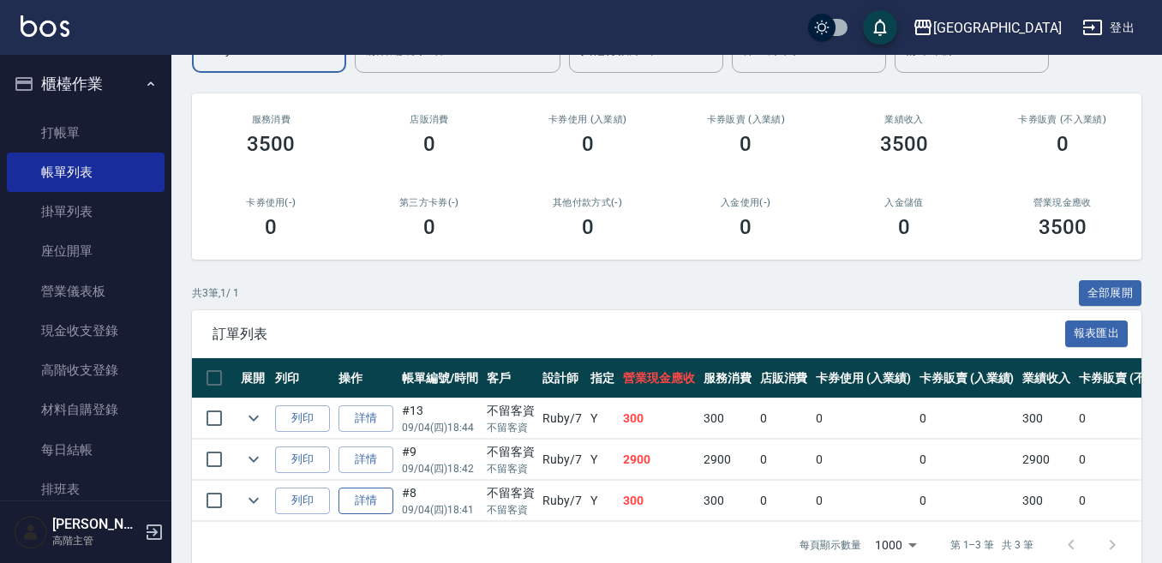
type input "Ruby-7"
click at [353, 501] on link "詳情" at bounding box center [366, 501] width 55 height 27
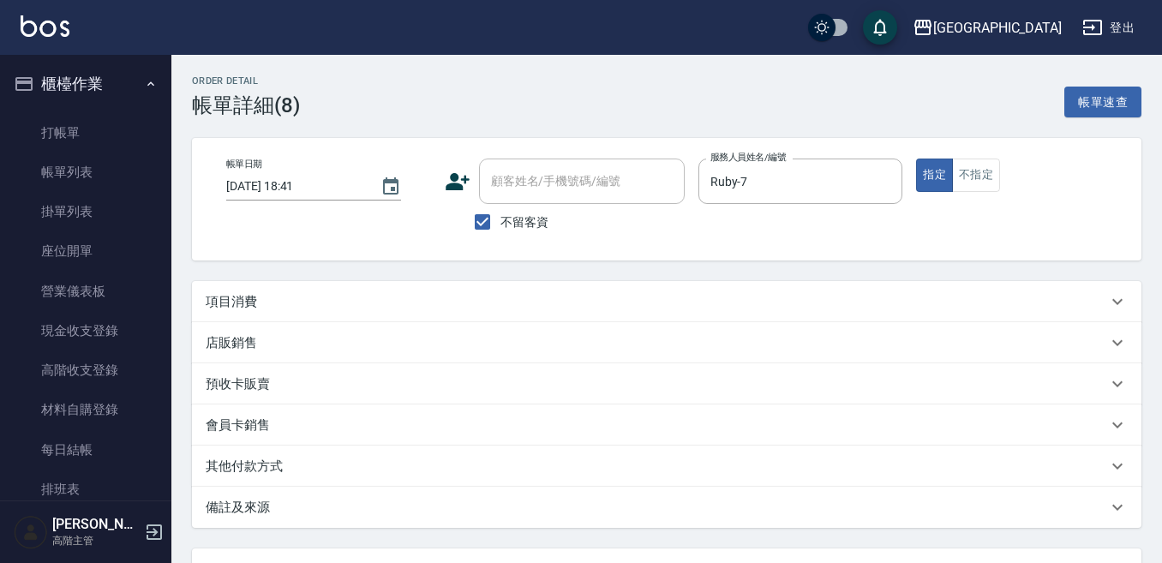
type input "[DATE] 18:41"
checkbox input "true"
type input "Ruby-7"
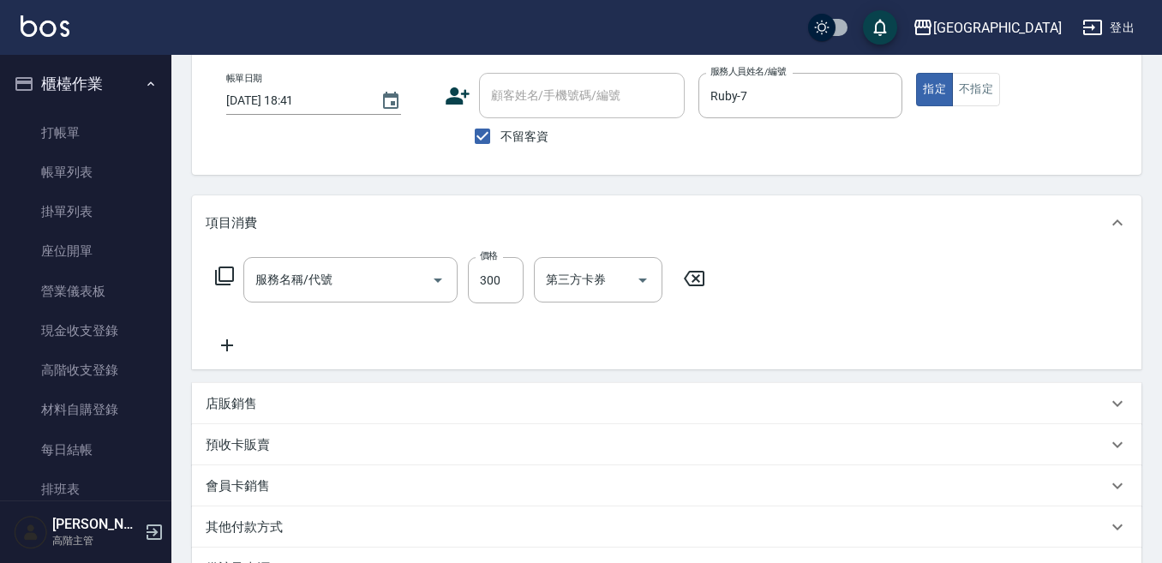
type input "日式洗髮(250)"
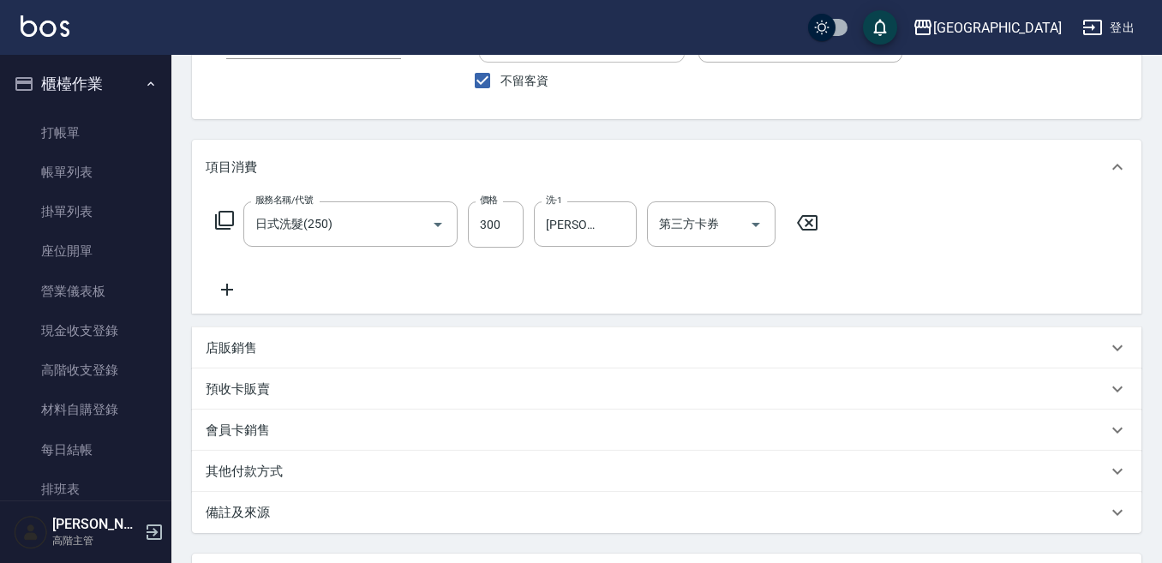
scroll to position [171, 0]
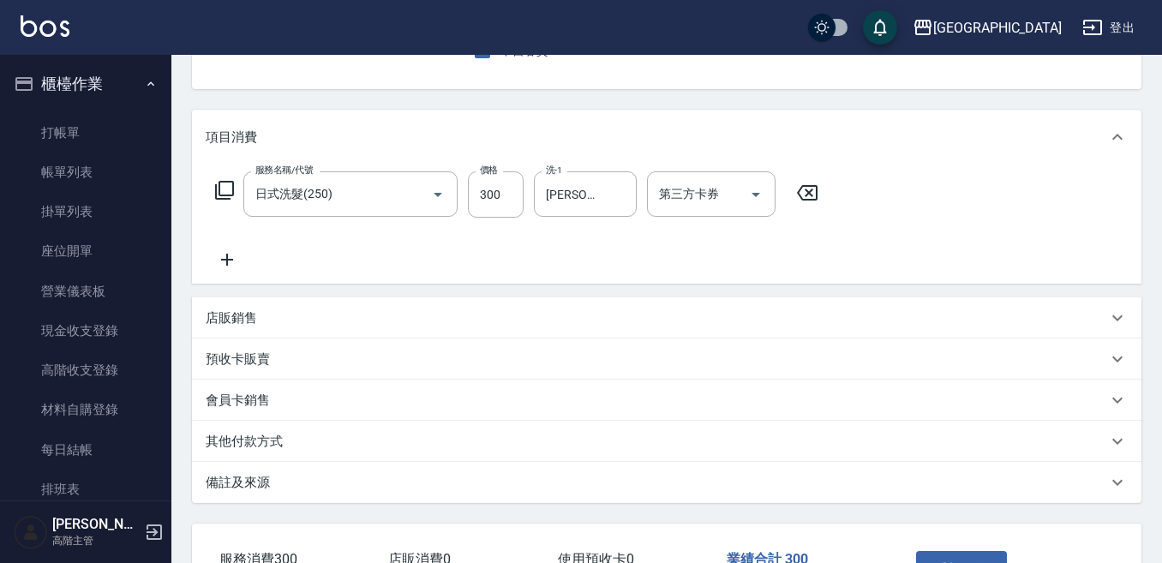
click at [228, 261] on icon at bounding box center [227, 259] width 43 height 21
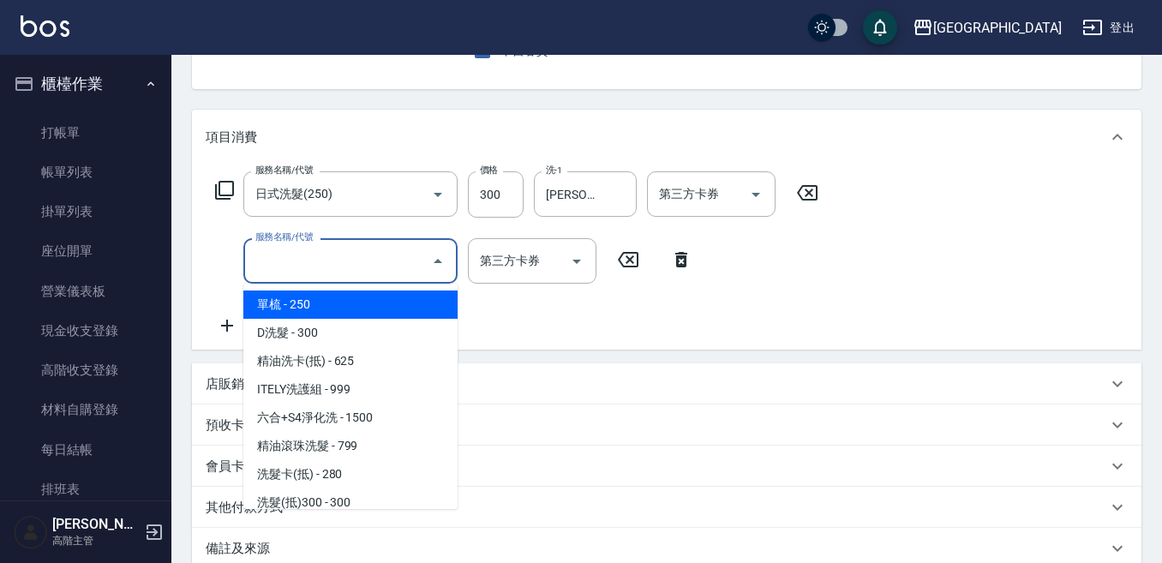
click at [264, 270] on input "服務名稱/代號" at bounding box center [337, 261] width 173 height 30
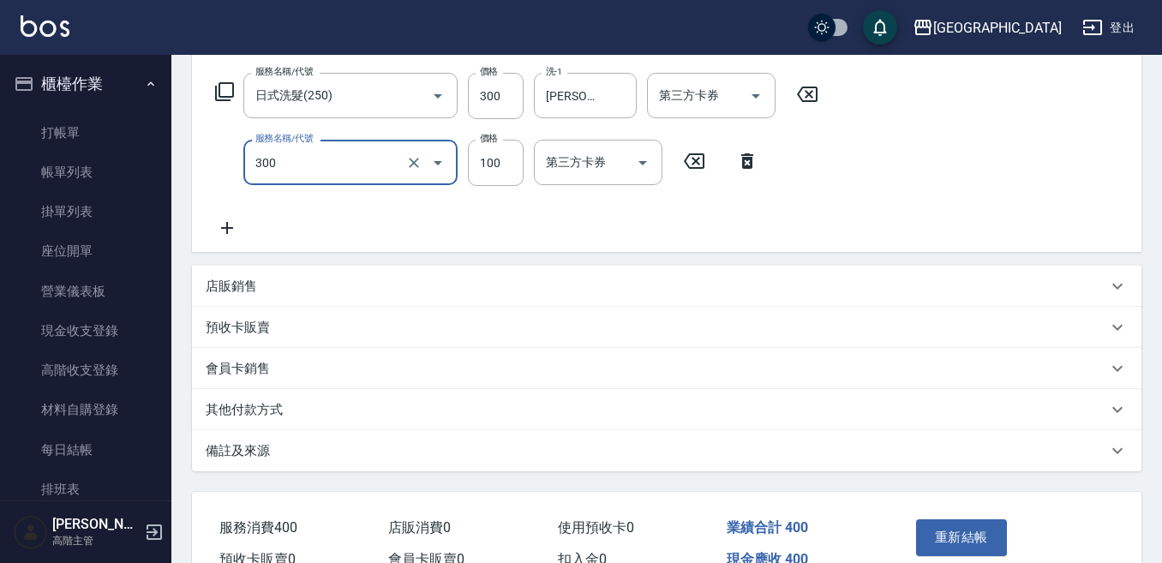
scroll to position [363, 0]
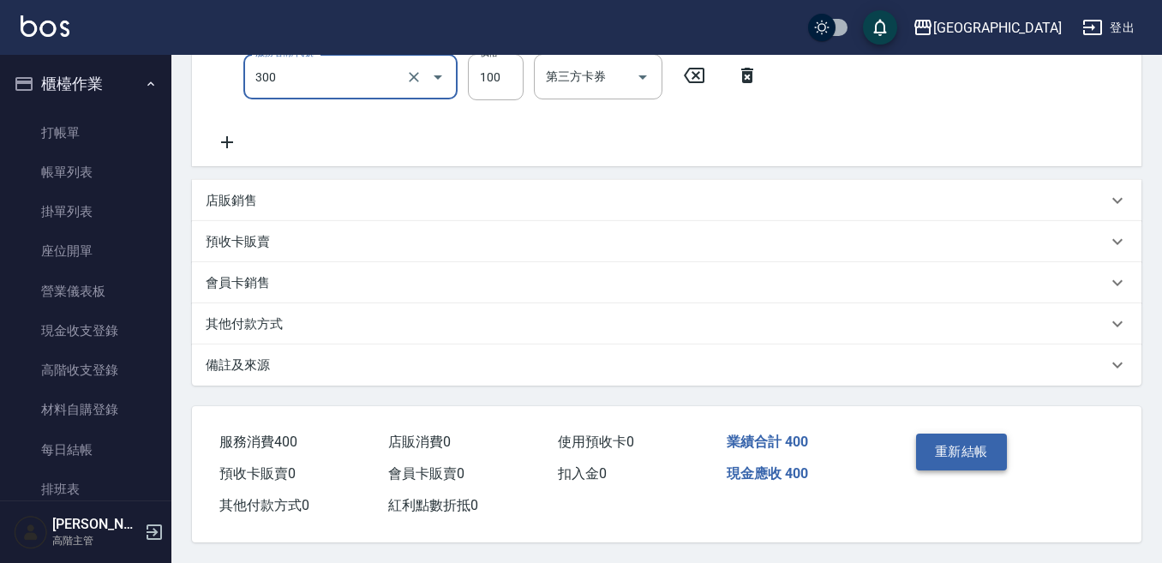
type input "剪瀏海(300)"
click at [943, 447] on button "重新結帳" at bounding box center [961, 452] width 91 height 36
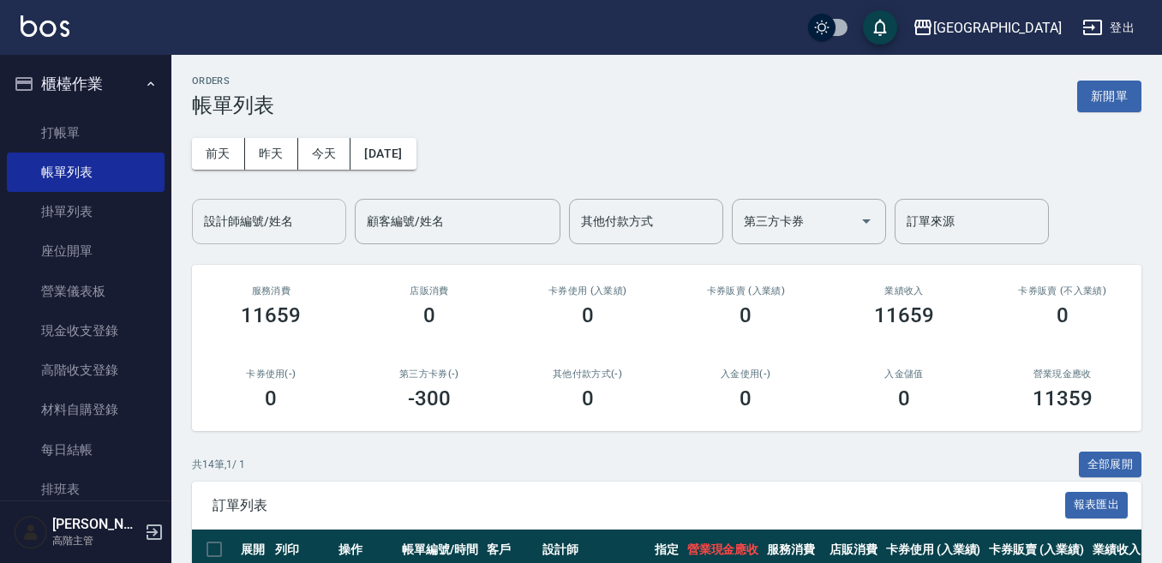
click at [230, 217] on input "設計師編號/姓名" at bounding box center [269, 222] width 139 height 30
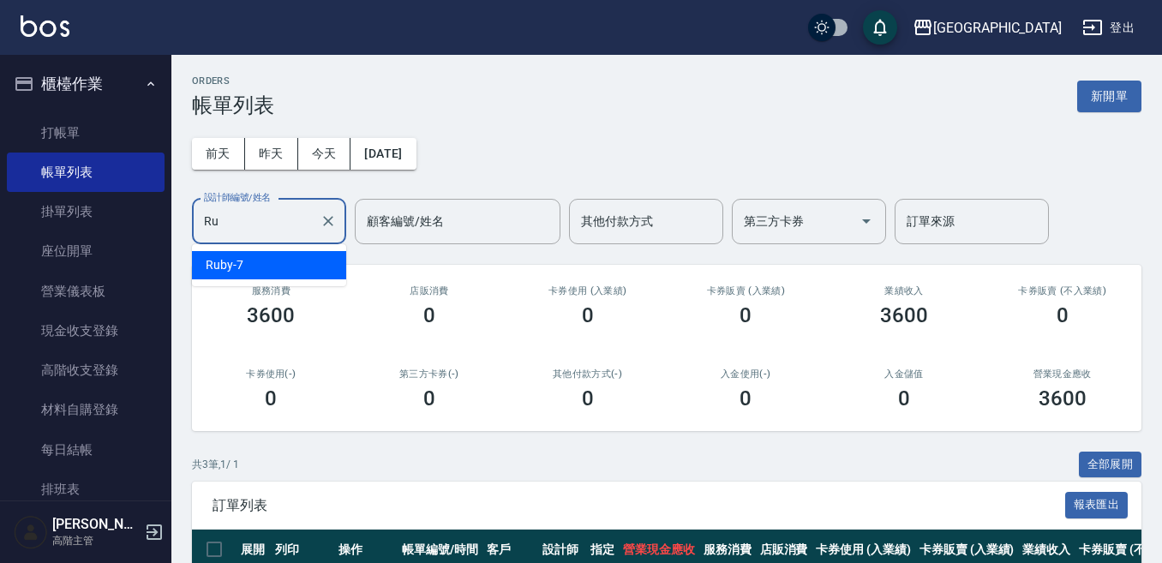
type input "R"
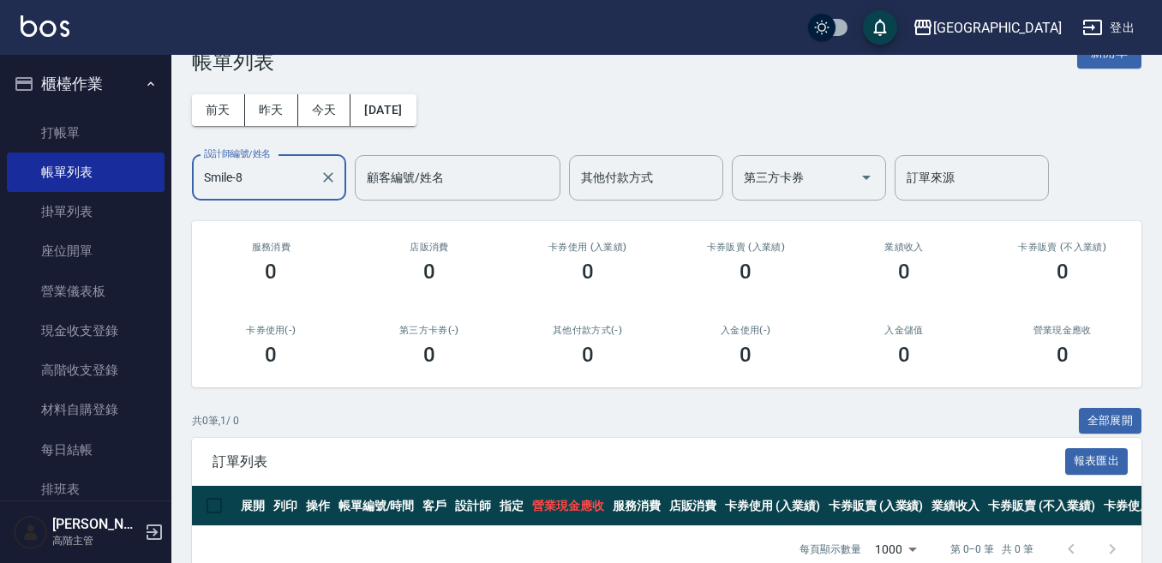
scroll to position [86, 0]
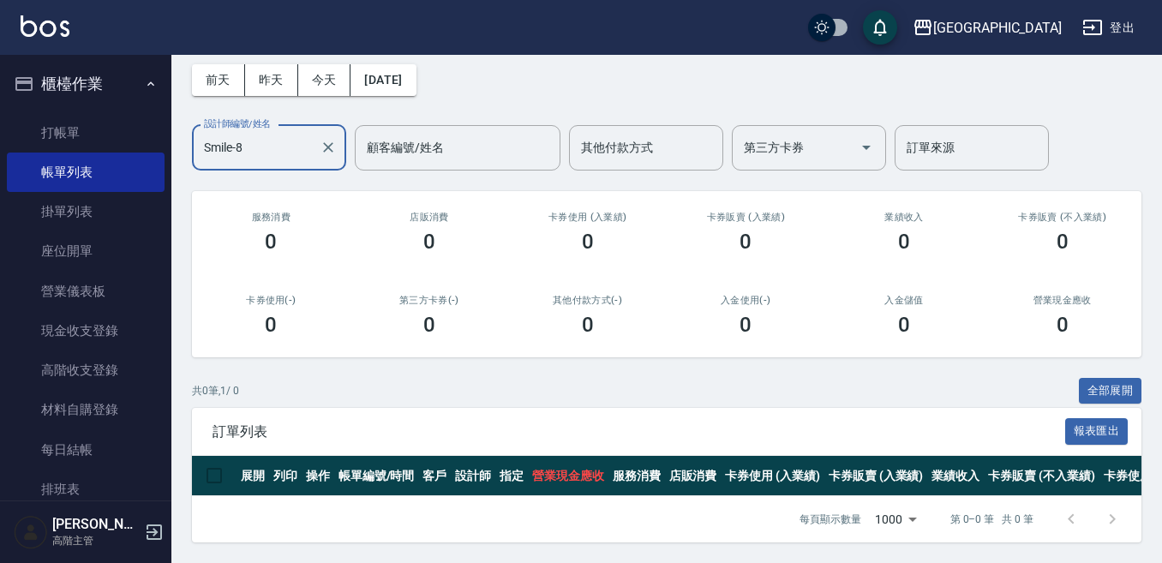
click at [259, 133] on input "Smile-8" at bounding box center [256, 148] width 113 height 30
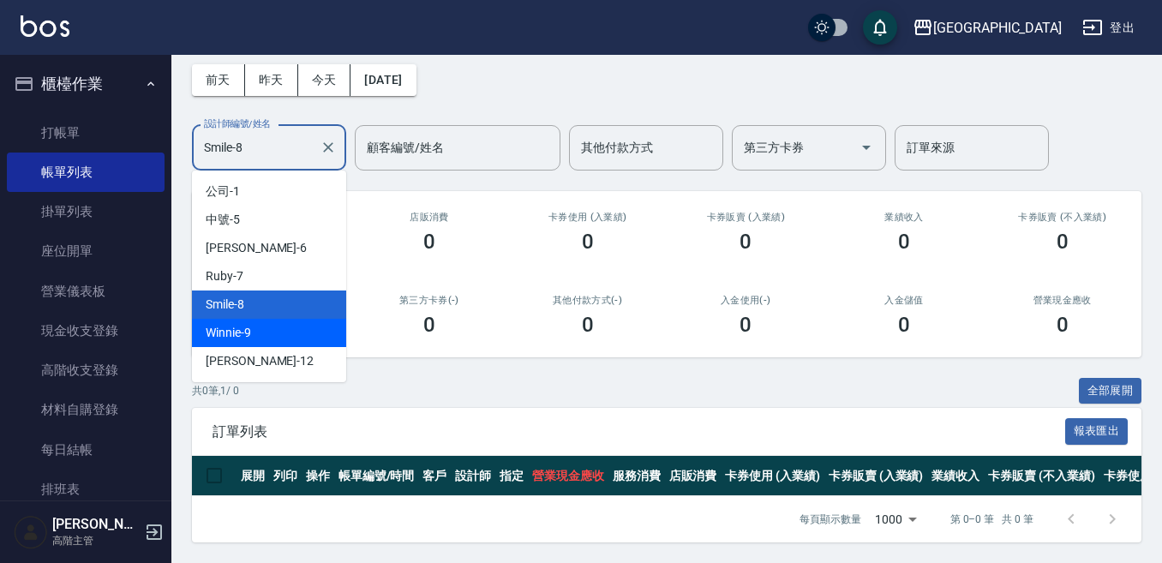
click at [246, 319] on div "Winnie -9" at bounding box center [269, 333] width 154 height 28
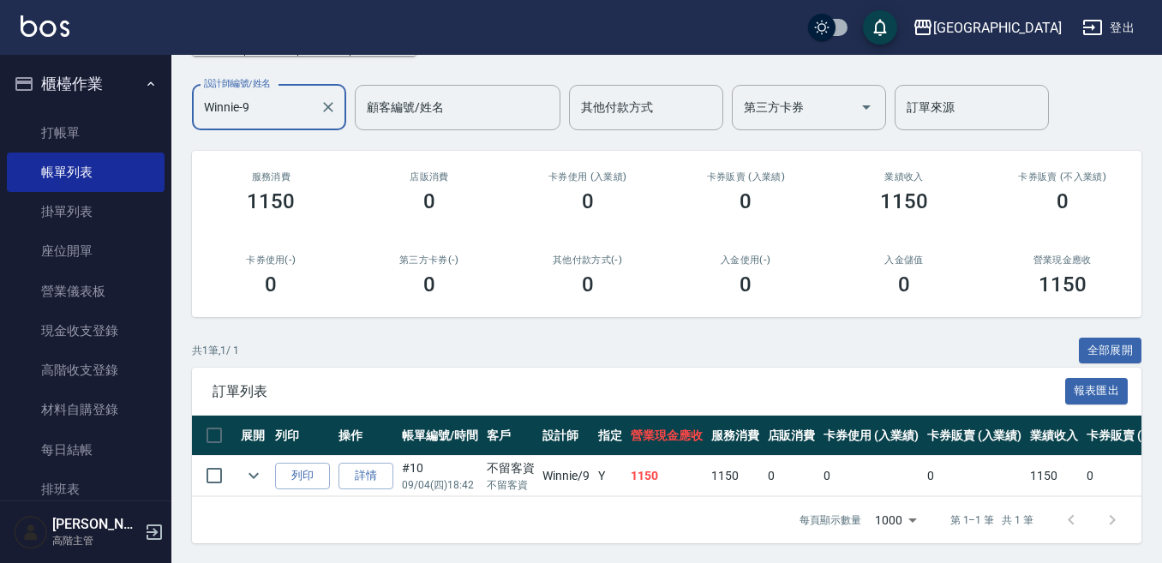
scroll to position [129, 0]
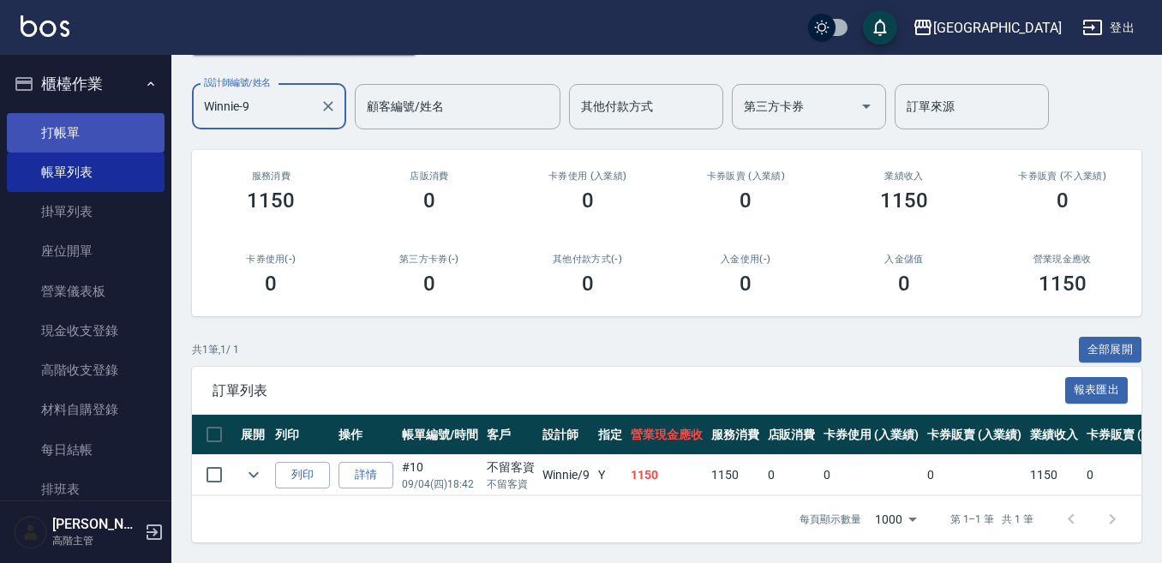
type input "Winnie-9"
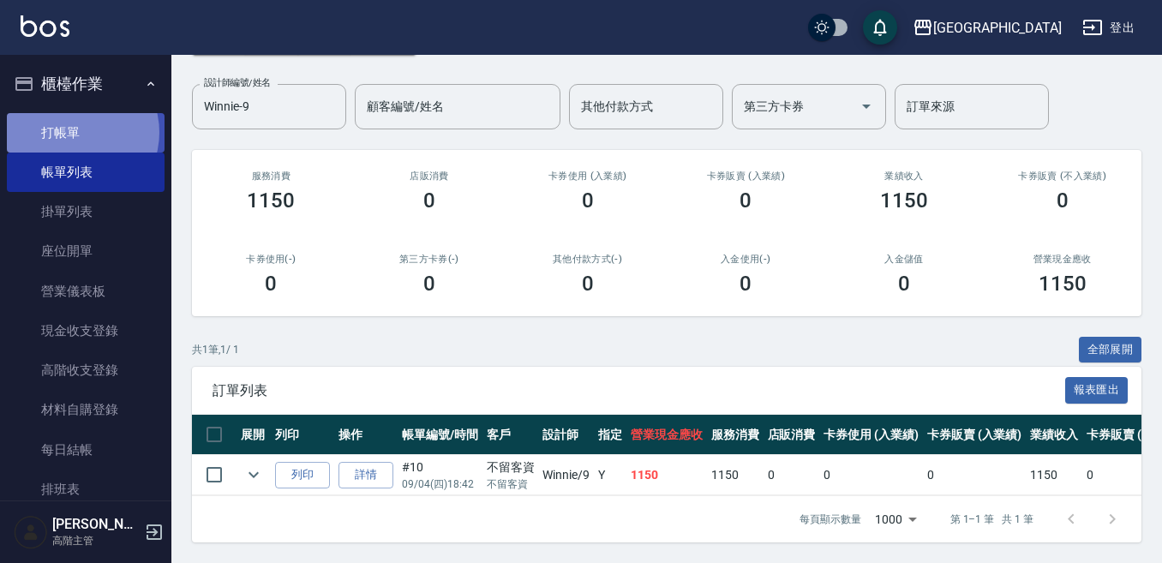
click at [73, 133] on link "打帳單" at bounding box center [86, 132] width 158 height 39
